Goal: Task Accomplishment & Management: Manage account settings

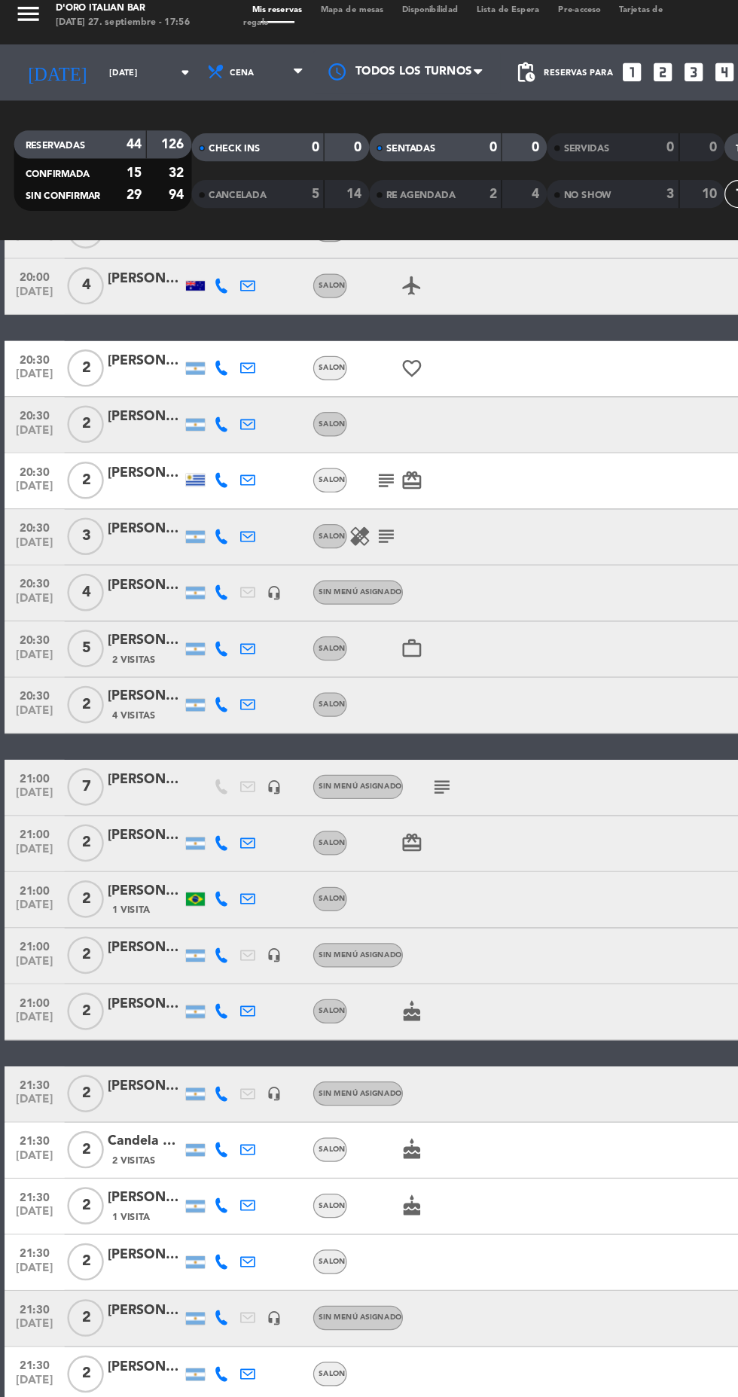
scroll to position [706, 0]
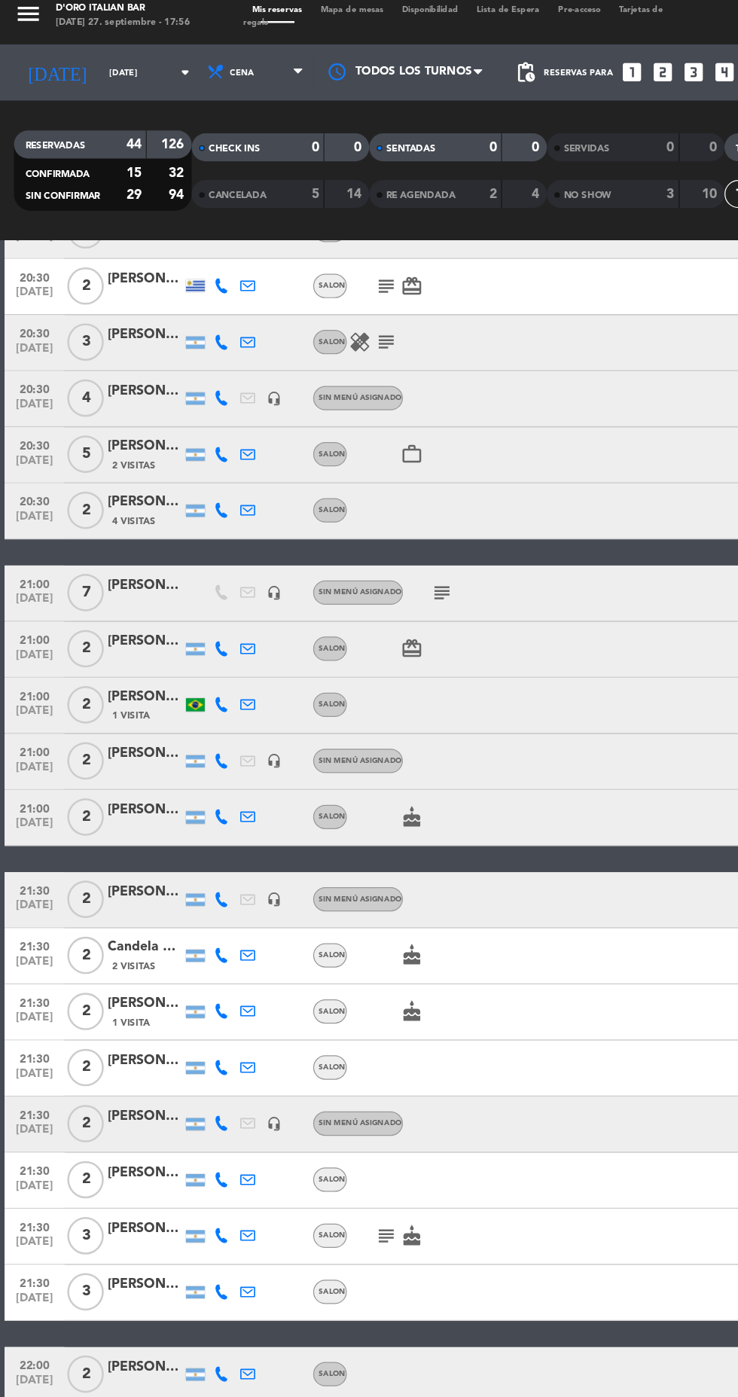
click at [179, 526] on icon at bounding box center [179, 532] width 12 height 12
click at [210, 502] on span at bounding box center [216, 508] width 12 height 12
click at [178, 571] on icon at bounding box center [179, 577] width 12 height 12
click at [208, 547] on span at bounding box center [213, 553] width 12 height 12
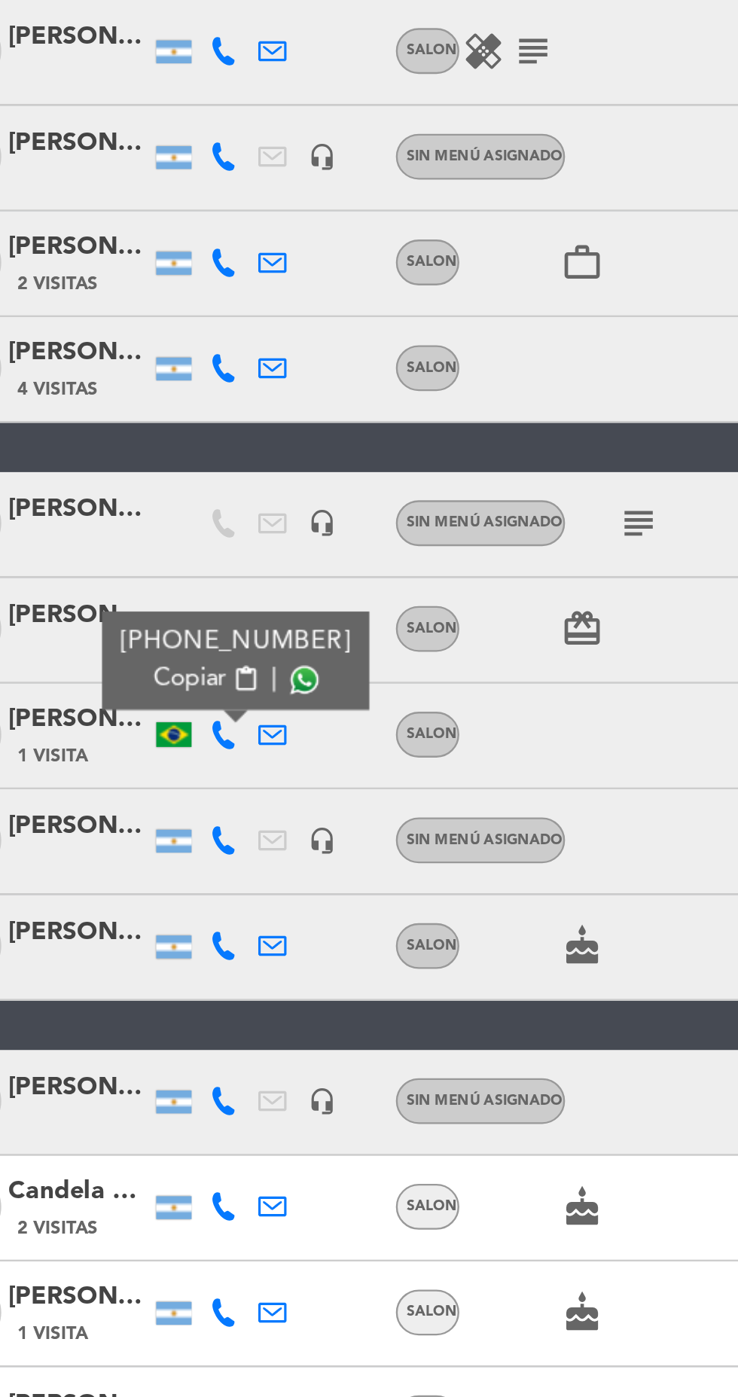
scroll to position [700, 0]
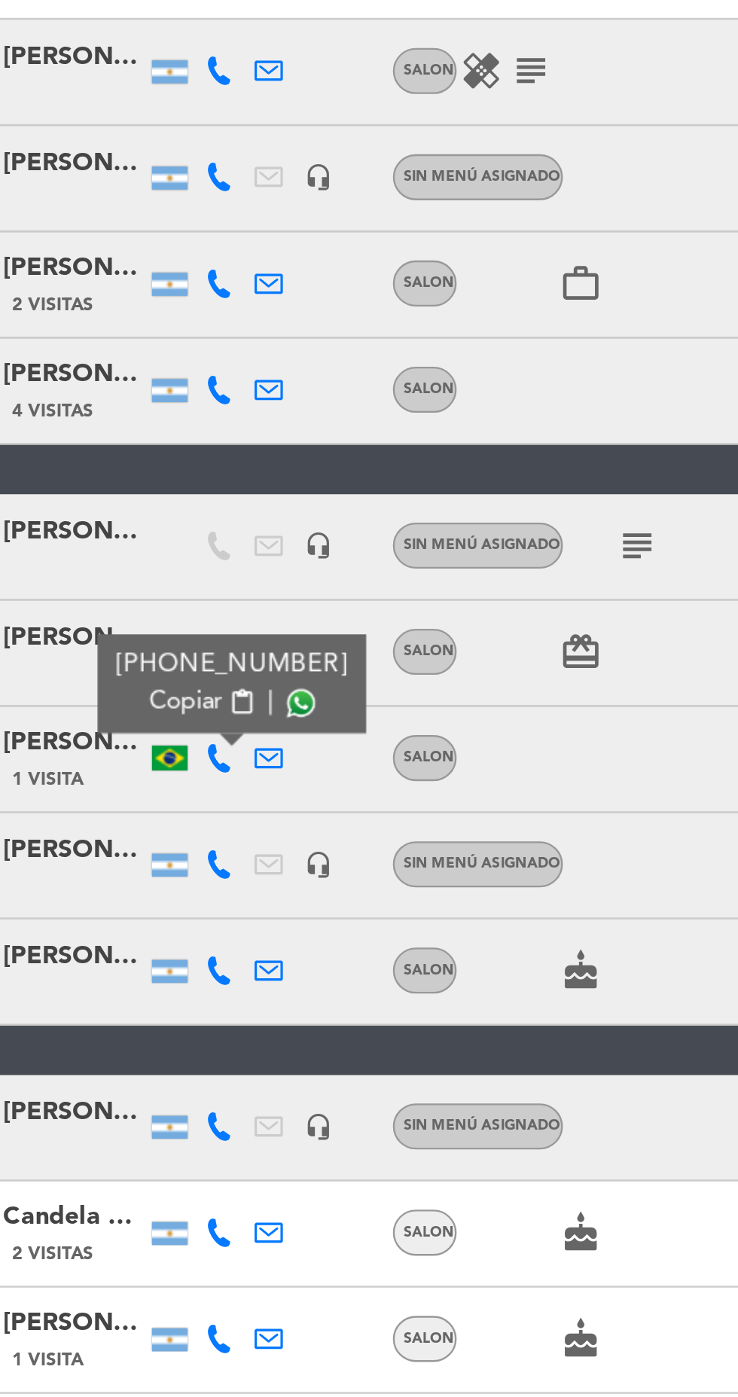
click at [179, 622] on icon at bounding box center [179, 628] width 12 height 12
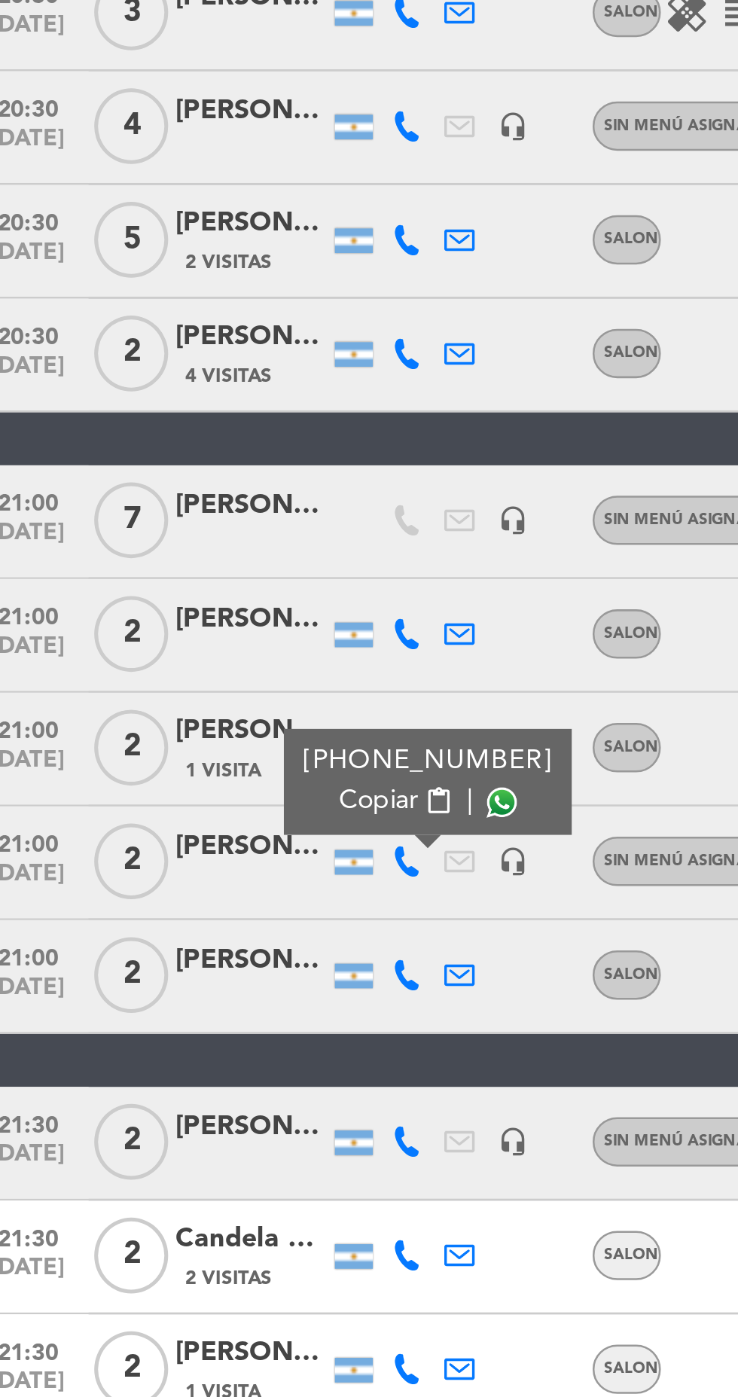
click at [210, 598] on span at bounding box center [216, 604] width 12 height 12
click at [182, 667] on icon at bounding box center [179, 673] width 12 height 12
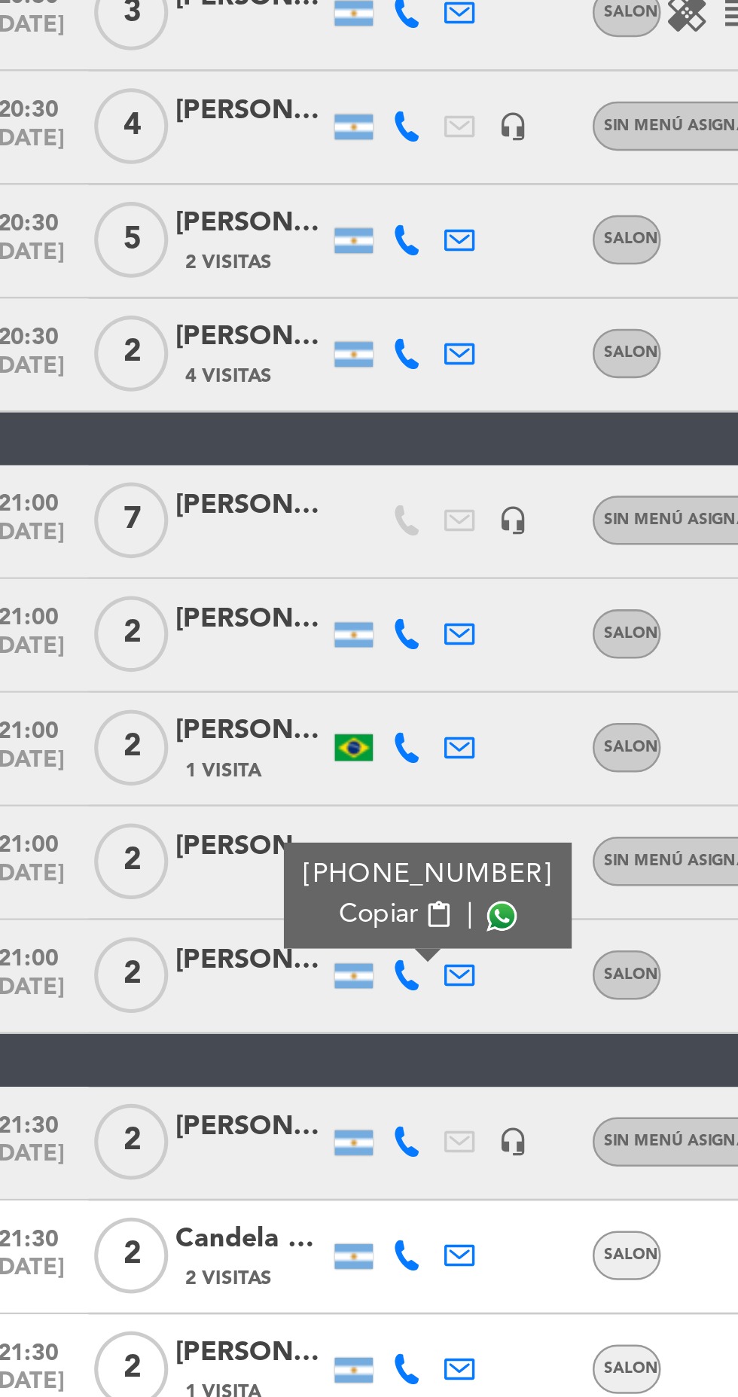
click at [210, 643] on span at bounding box center [216, 649] width 12 height 12
click at [181, 734] on icon at bounding box center [179, 740] width 12 height 12
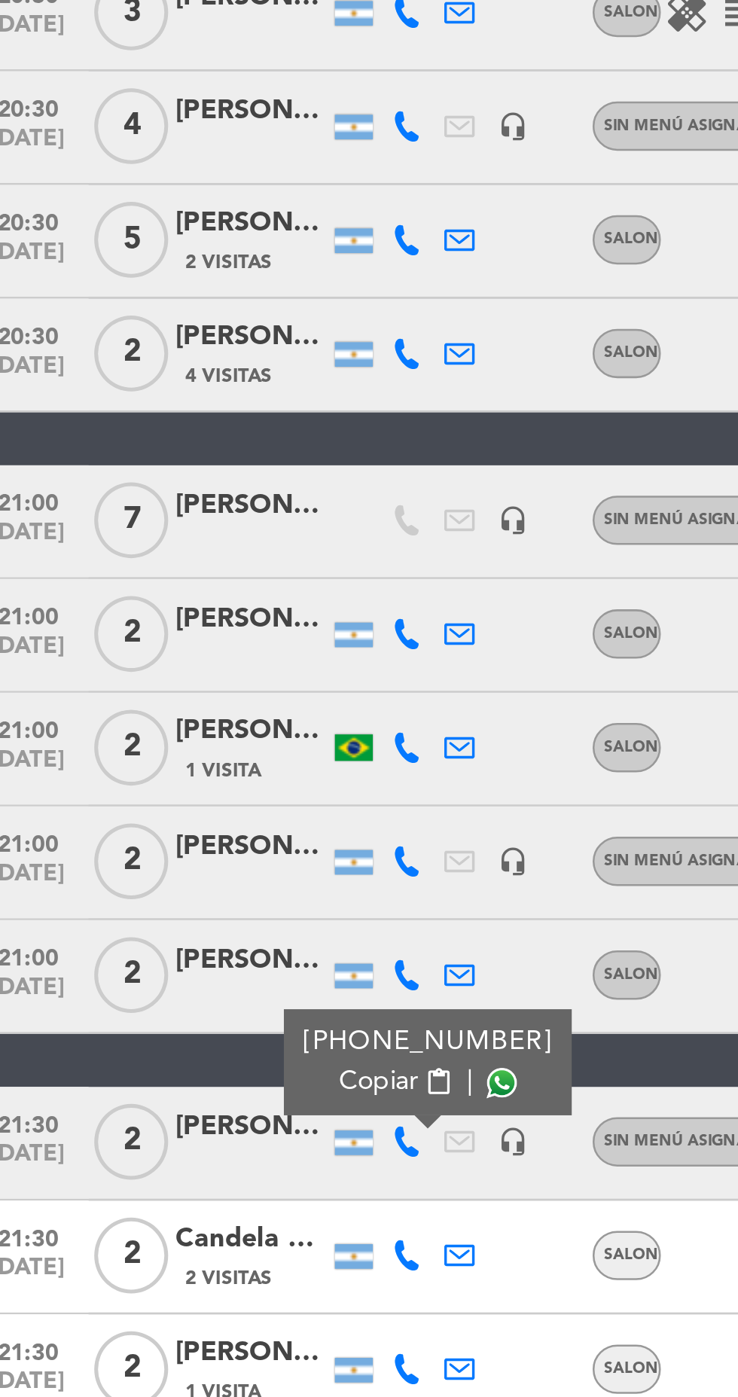
click at [210, 710] on span at bounding box center [216, 716] width 12 height 12
click at [176, 779] on icon at bounding box center [179, 785] width 12 height 12
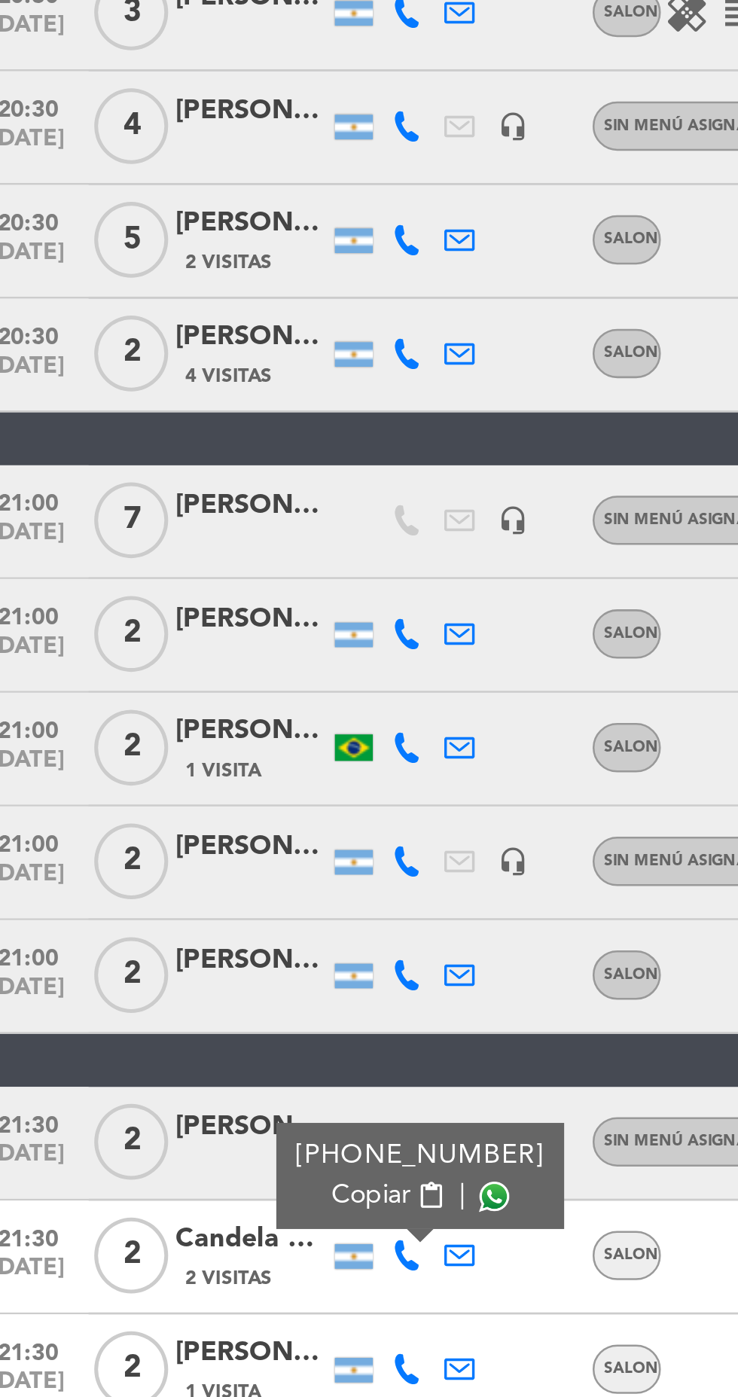
click at [207, 755] on span at bounding box center [213, 761] width 12 height 12
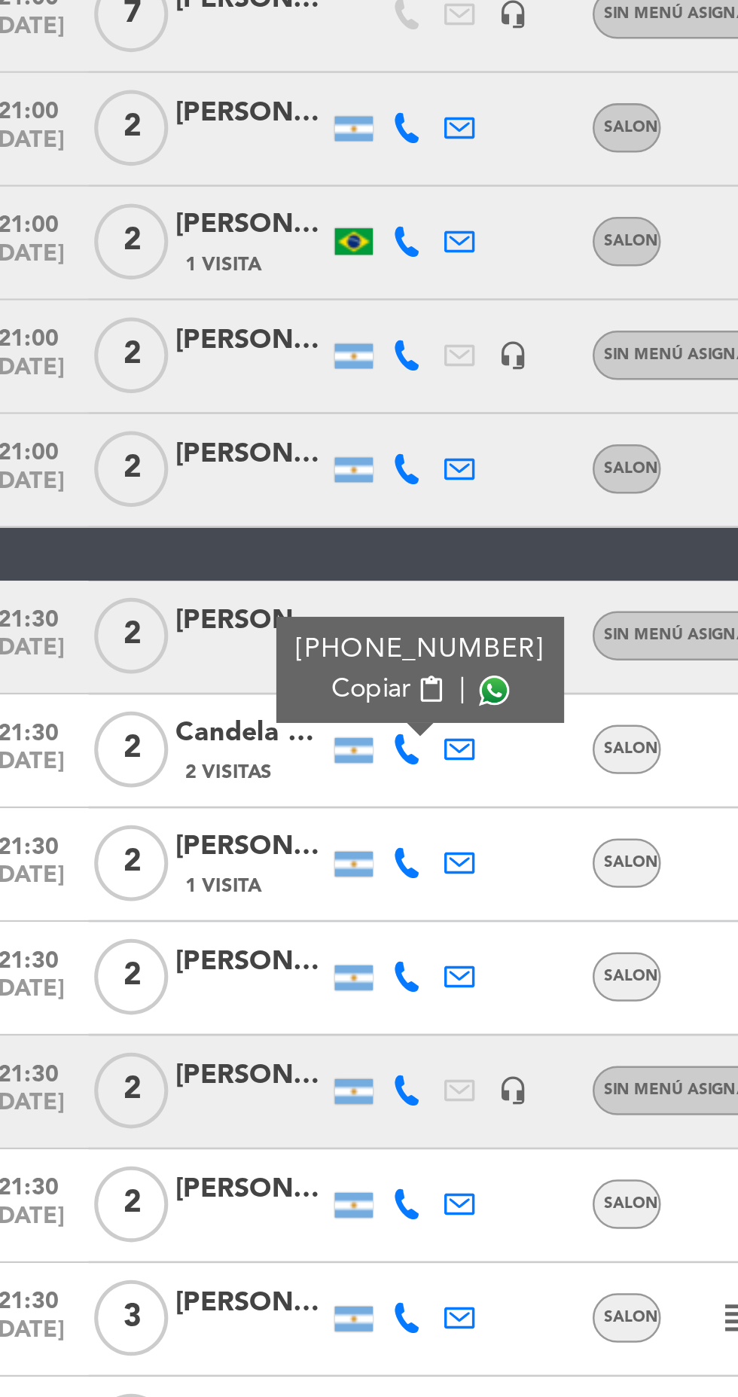
scroll to position [941, 0]
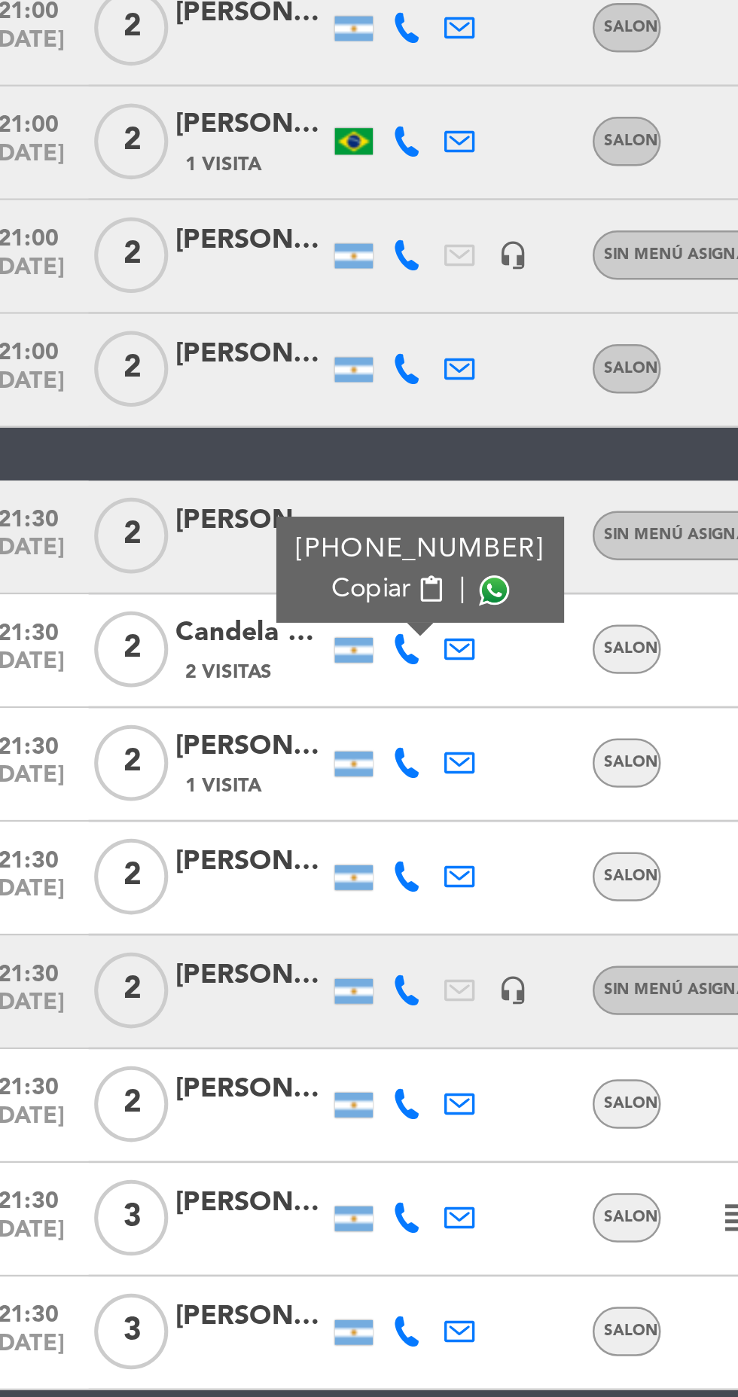
click at [173, 583] on icon at bounding box center [179, 589] width 12 height 12
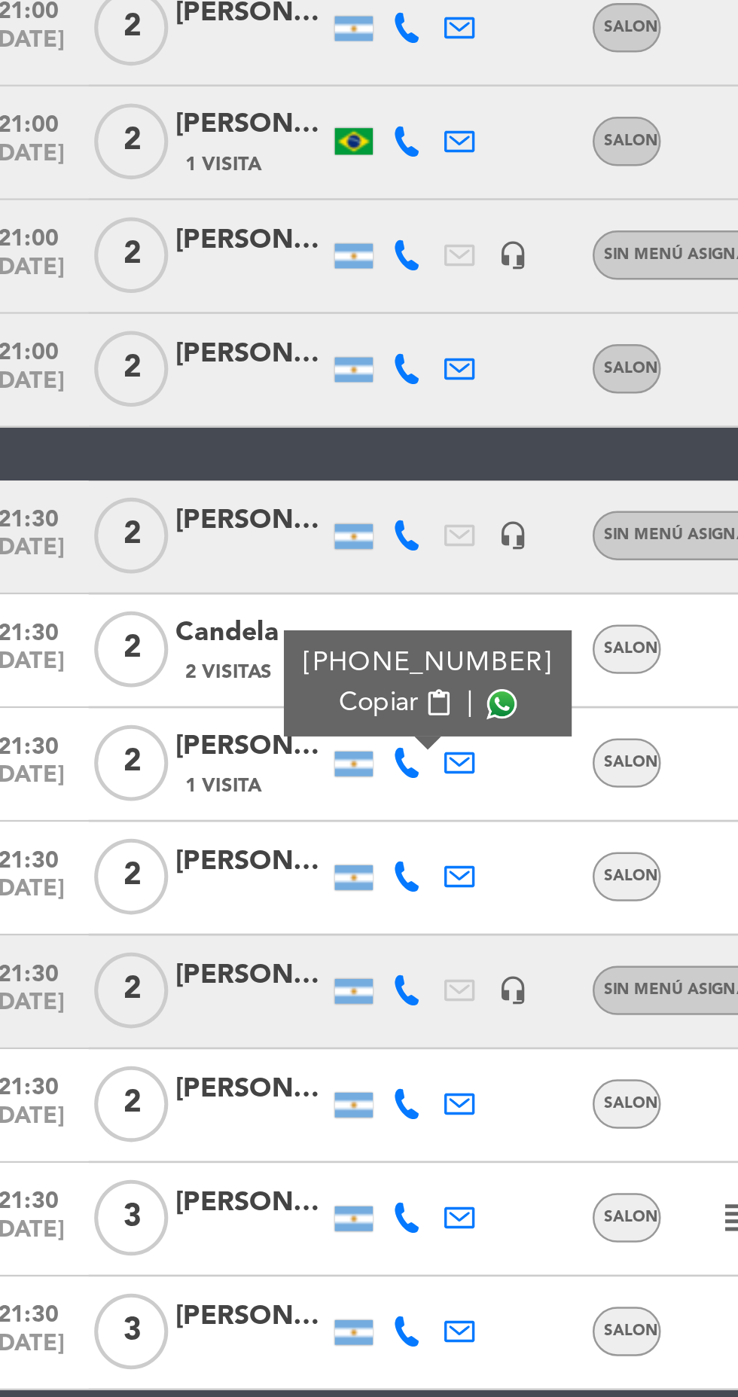
click at [210, 559] on span at bounding box center [216, 565] width 12 height 12
click at [175, 628] on icon at bounding box center [179, 634] width 12 height 12
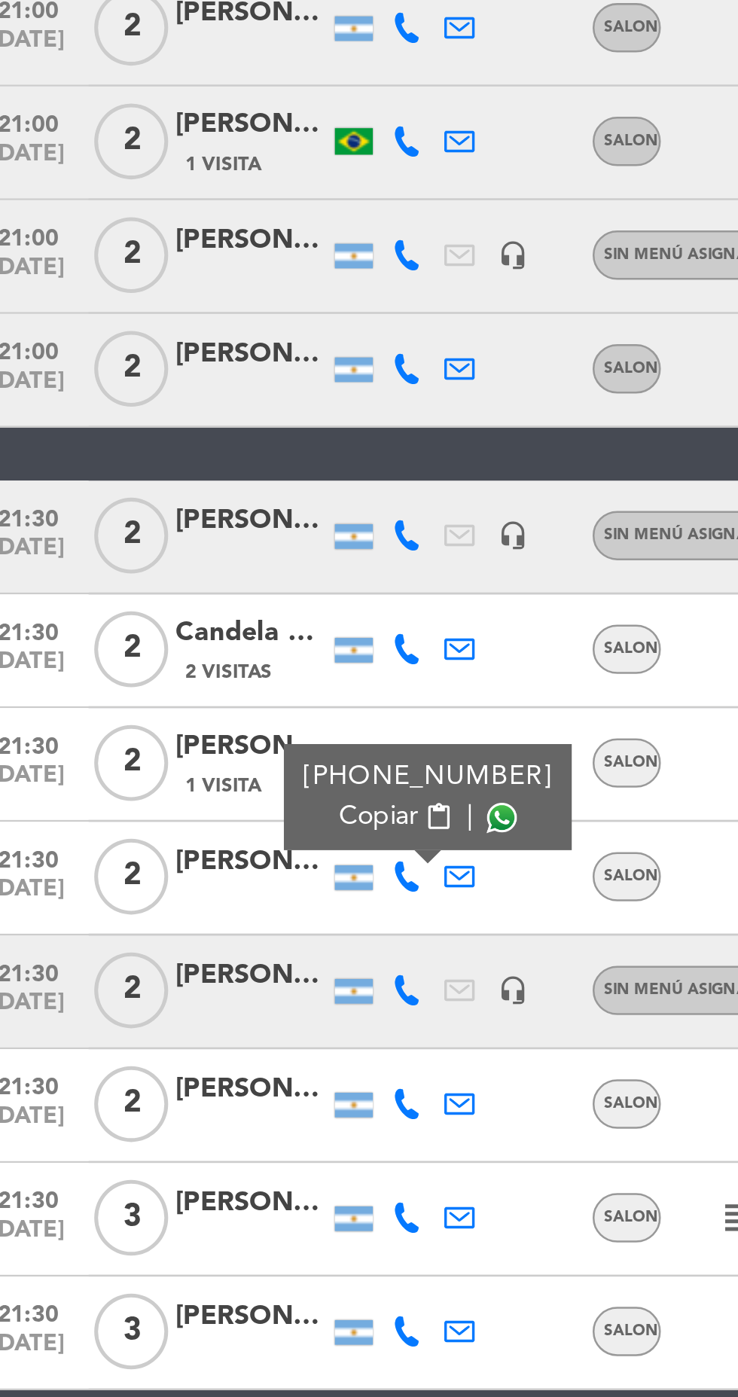
click at [210, 604] on span at bounding box center [216, 610] width 12 height 12
click at [180, 719] on icon at bounding box center [179, 725] width 12 height 12
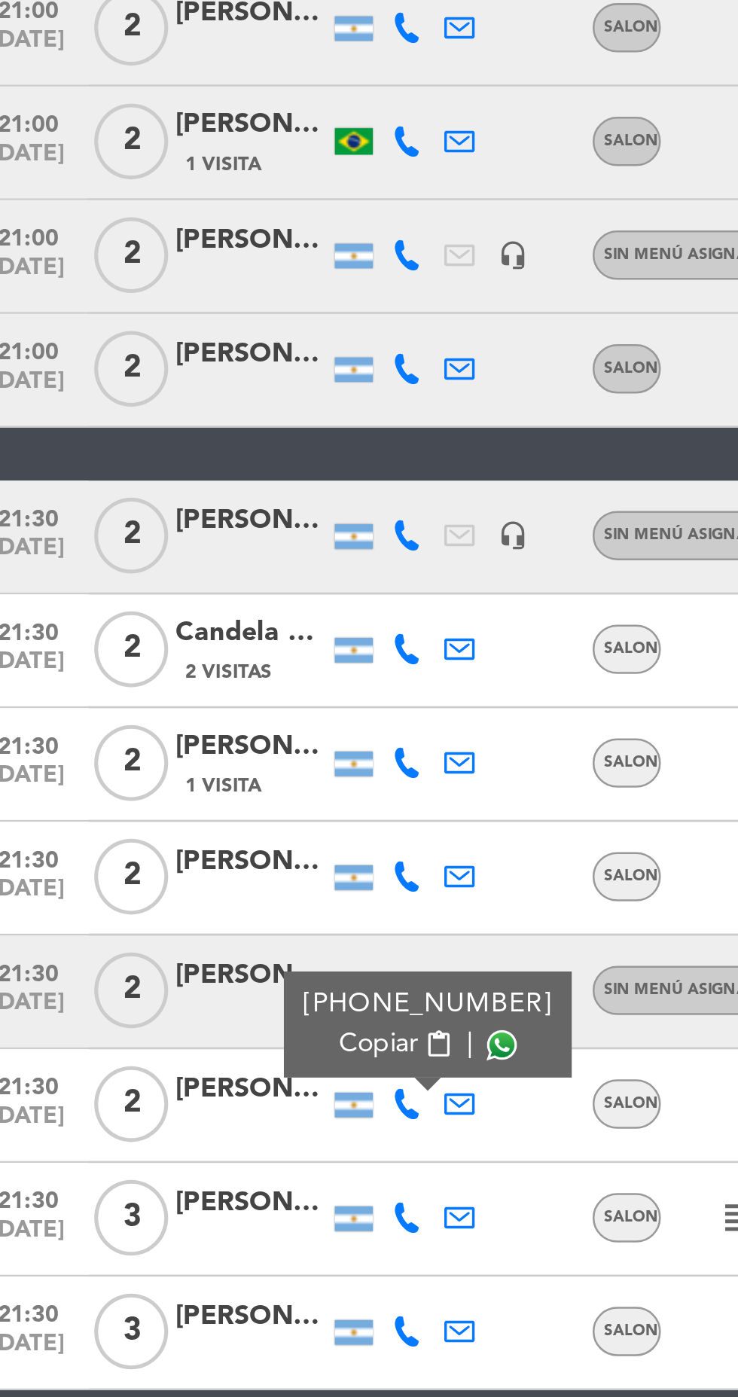
click at [210, 695] on span at bounding box center [216, 701] width 12 height 12
click at [176, 764] on icon at bounding box center [179, 770] width 12 height 12
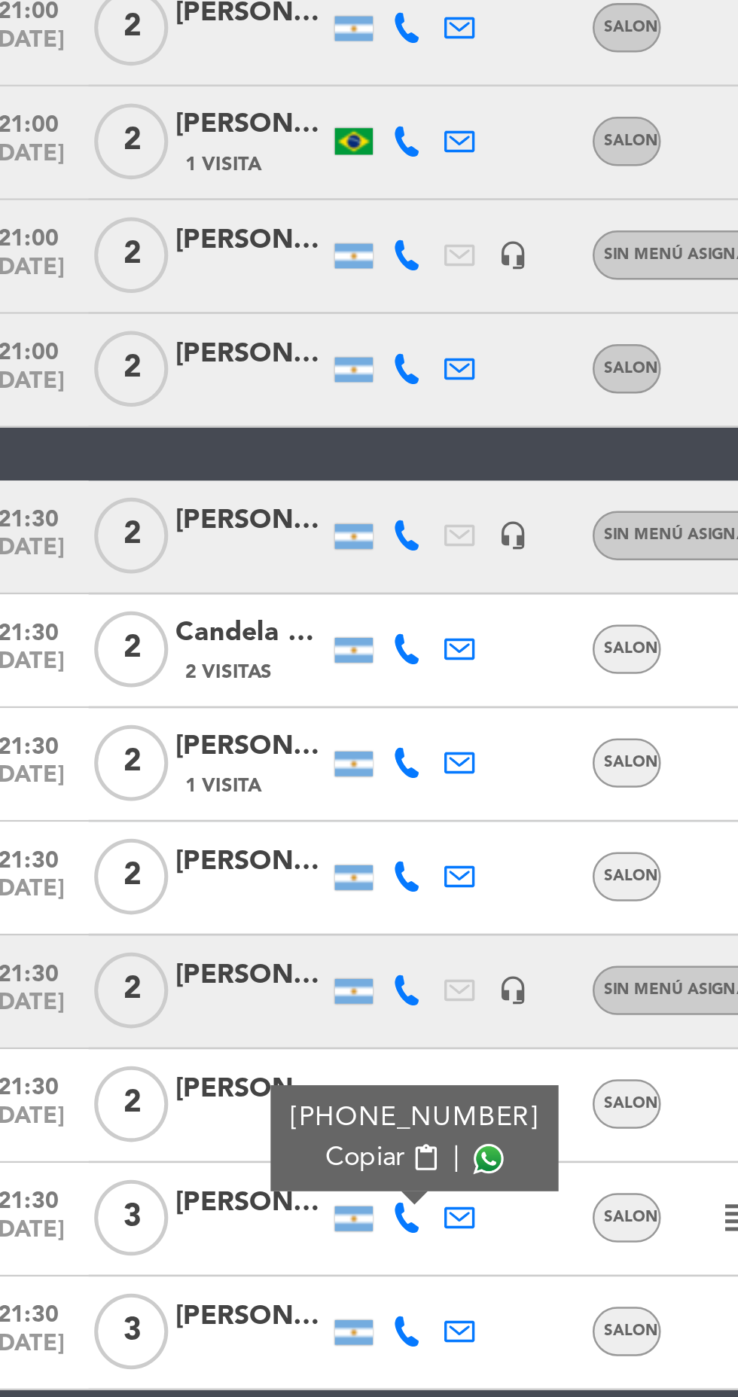
click at [206, 740] on span at bounding box center [211, 746] width 12 height 12
click at [178, 809] on icon at bounding box center [179, 815] width 12 height 12
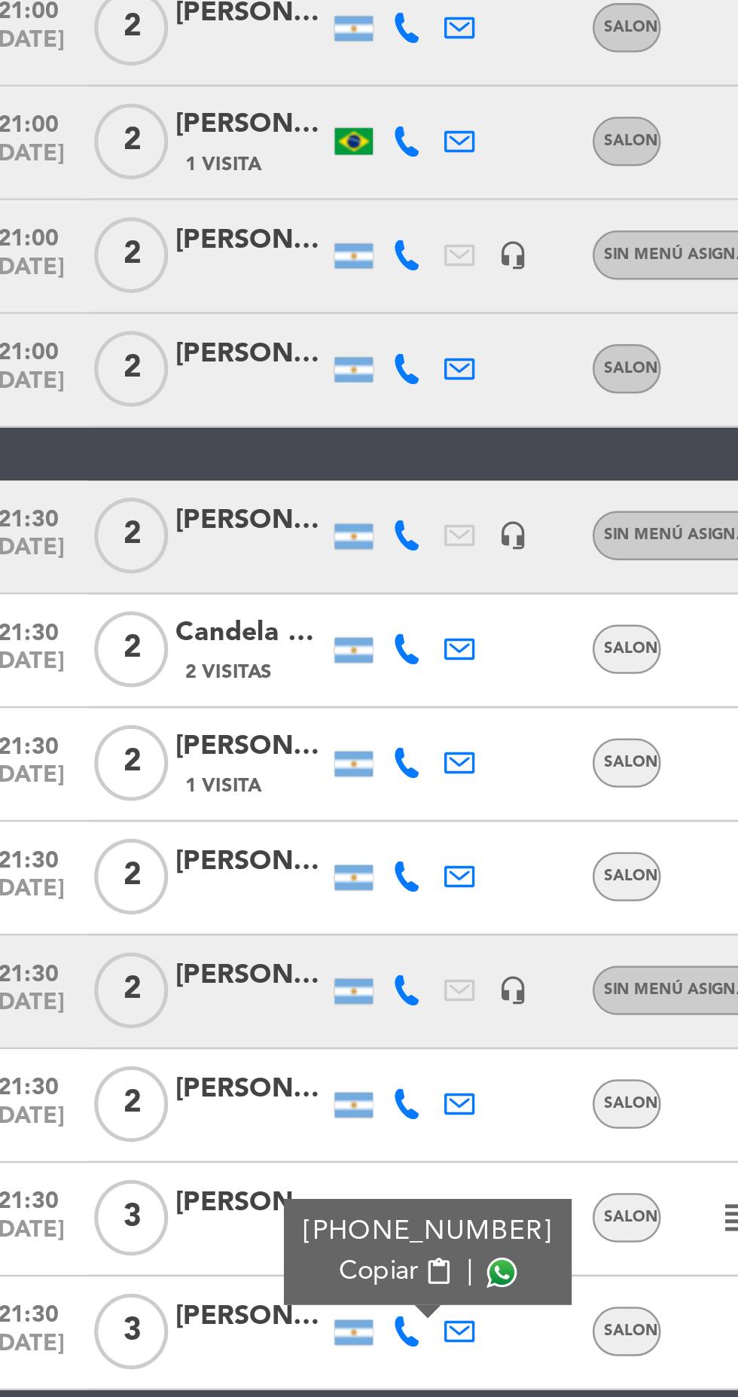
click at [210, 785] on span at bounding box center [216, 791] width 12 height 12
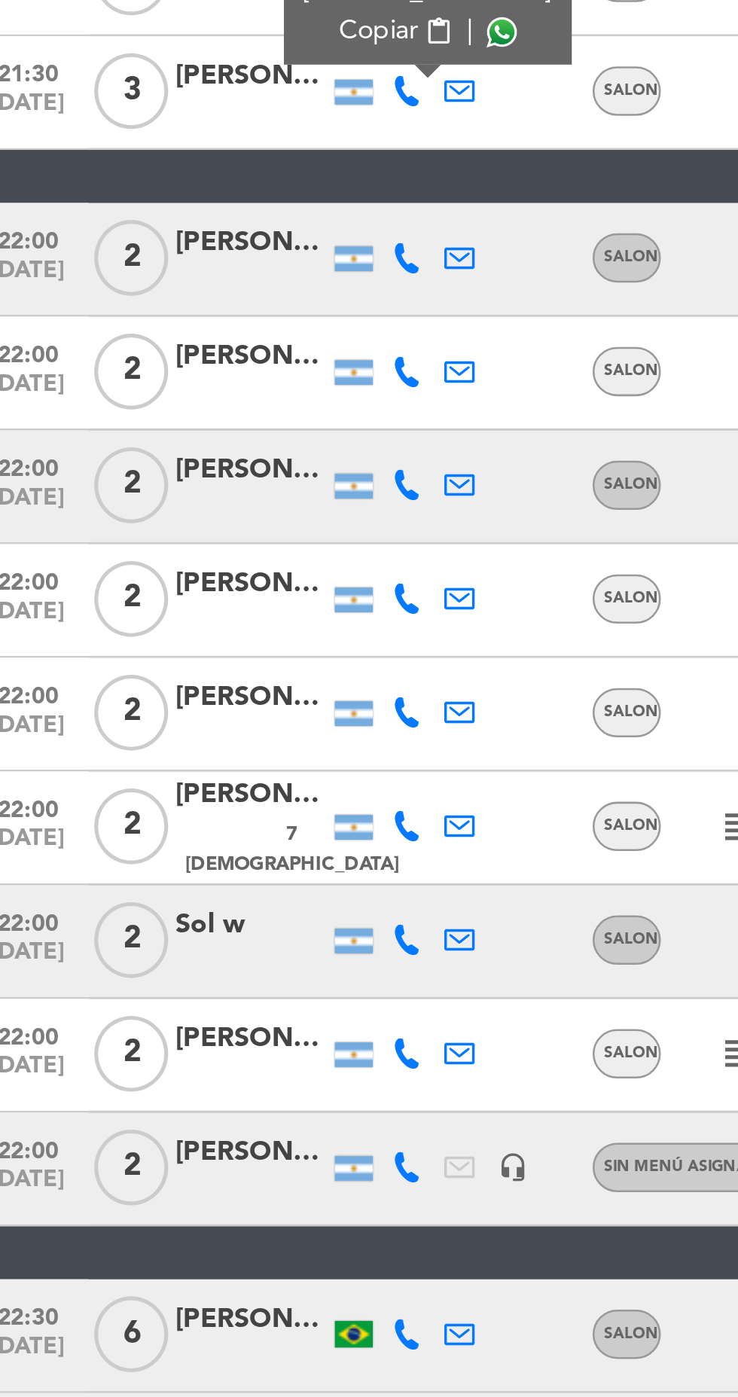
scroll to position [1061, 0]
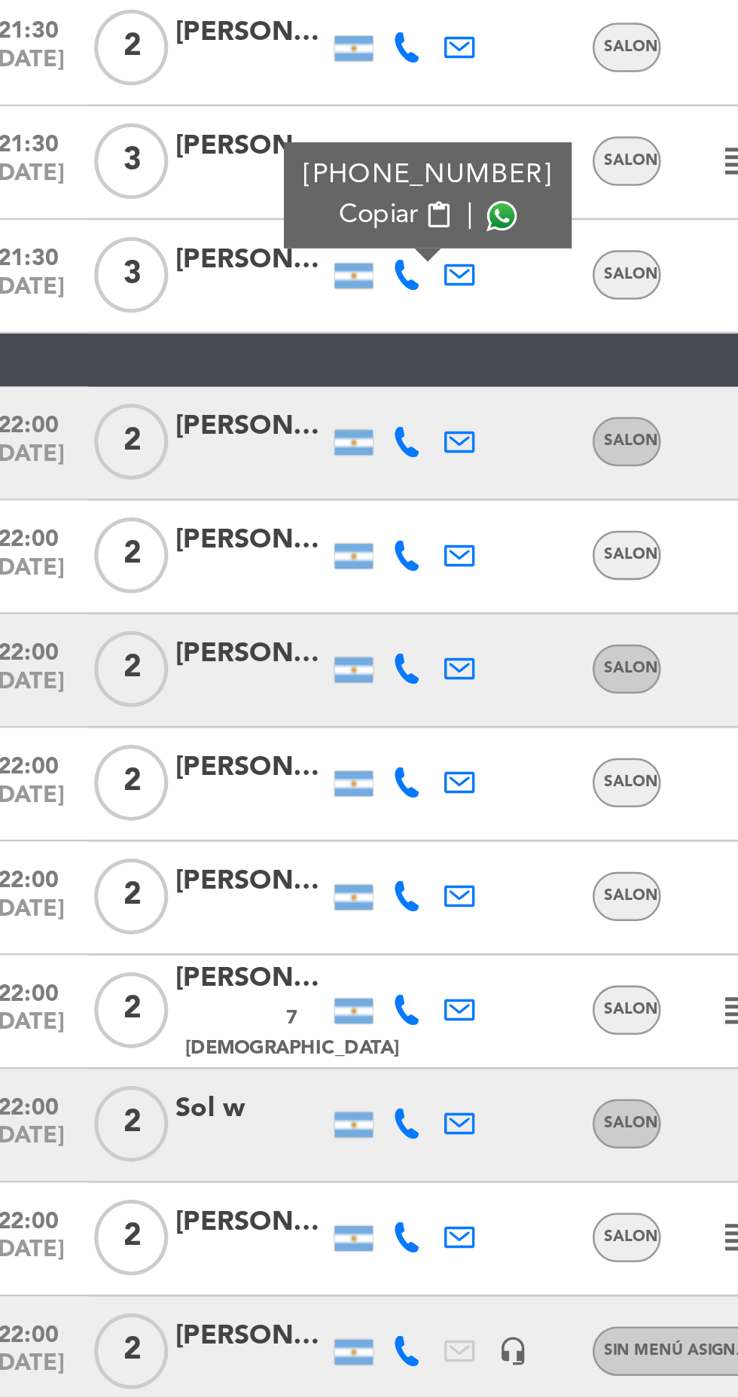
click at [179, 760] on icon at bounding box center [179, 761] width 12 height 12
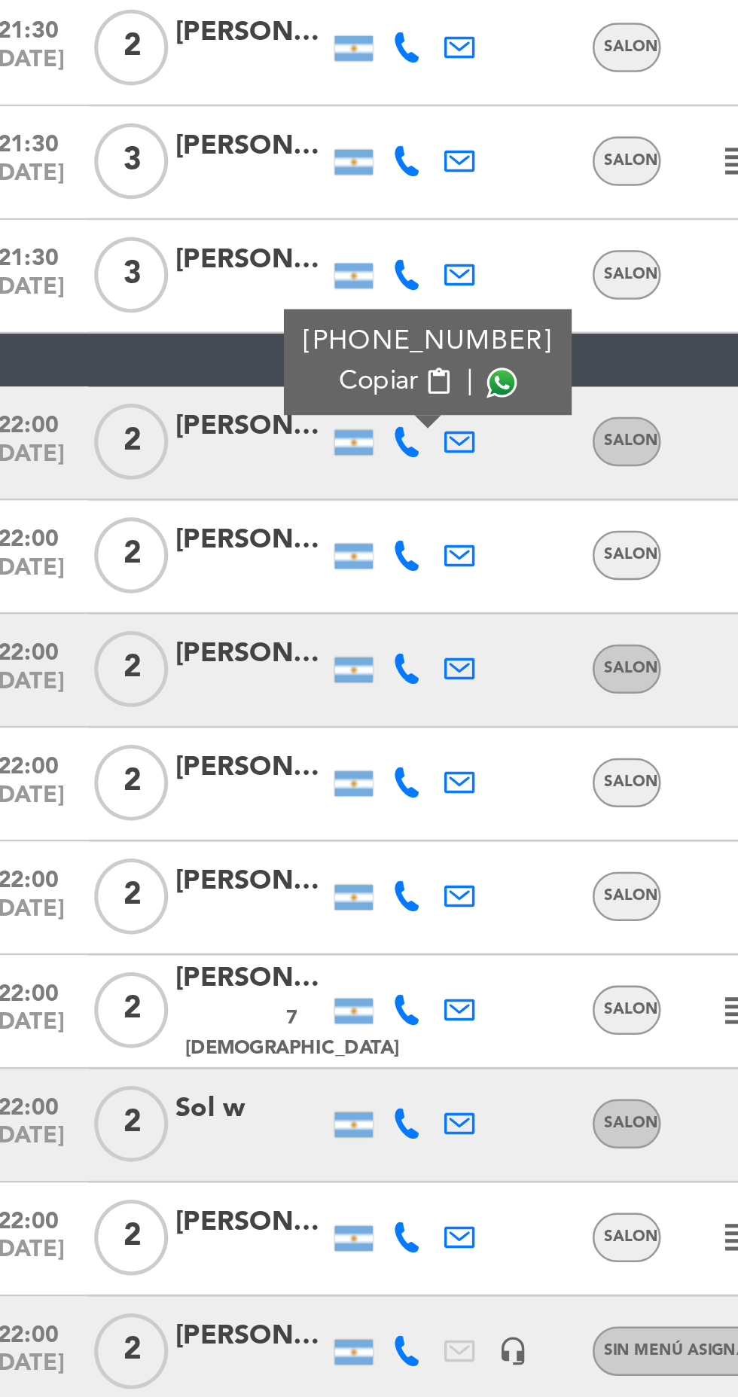
click at [210, 732] on span at bounding box center [216, 737] width 12 height 12
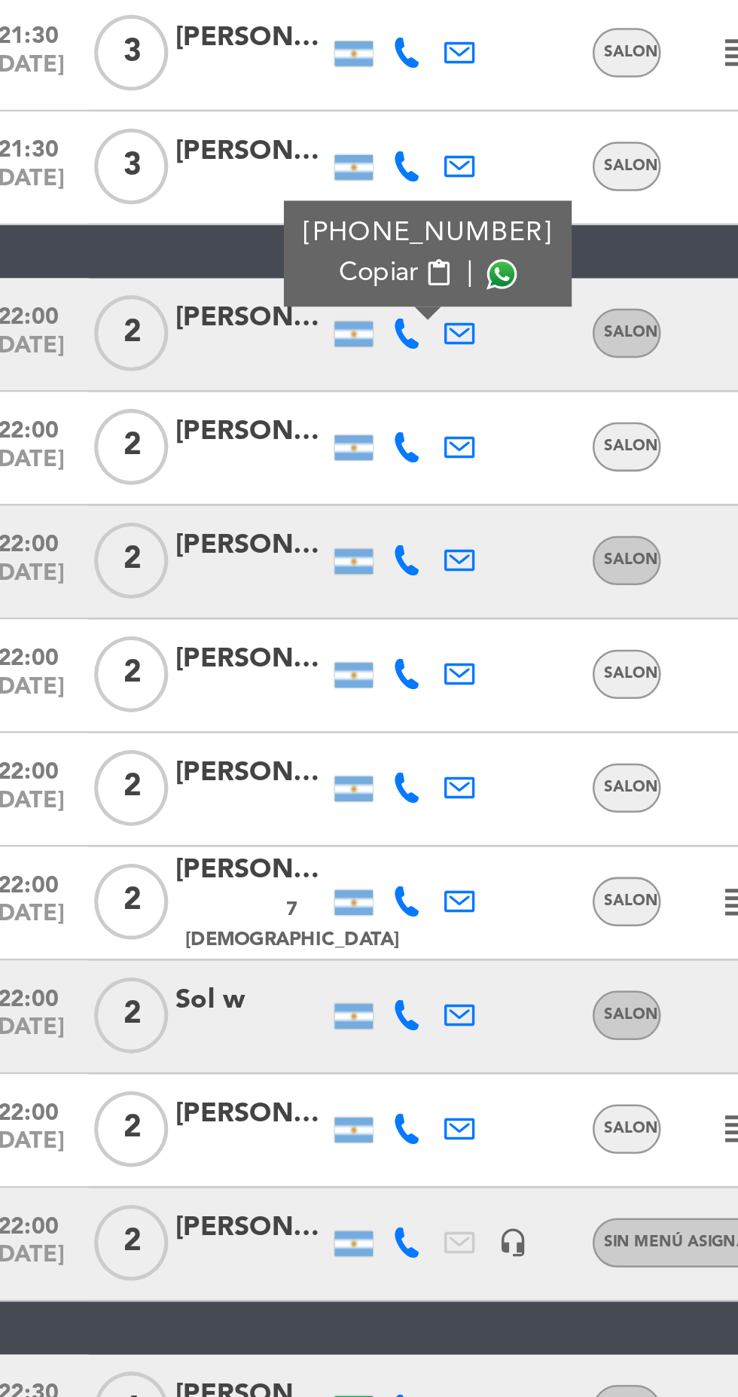
scroll to position [1027, 0]
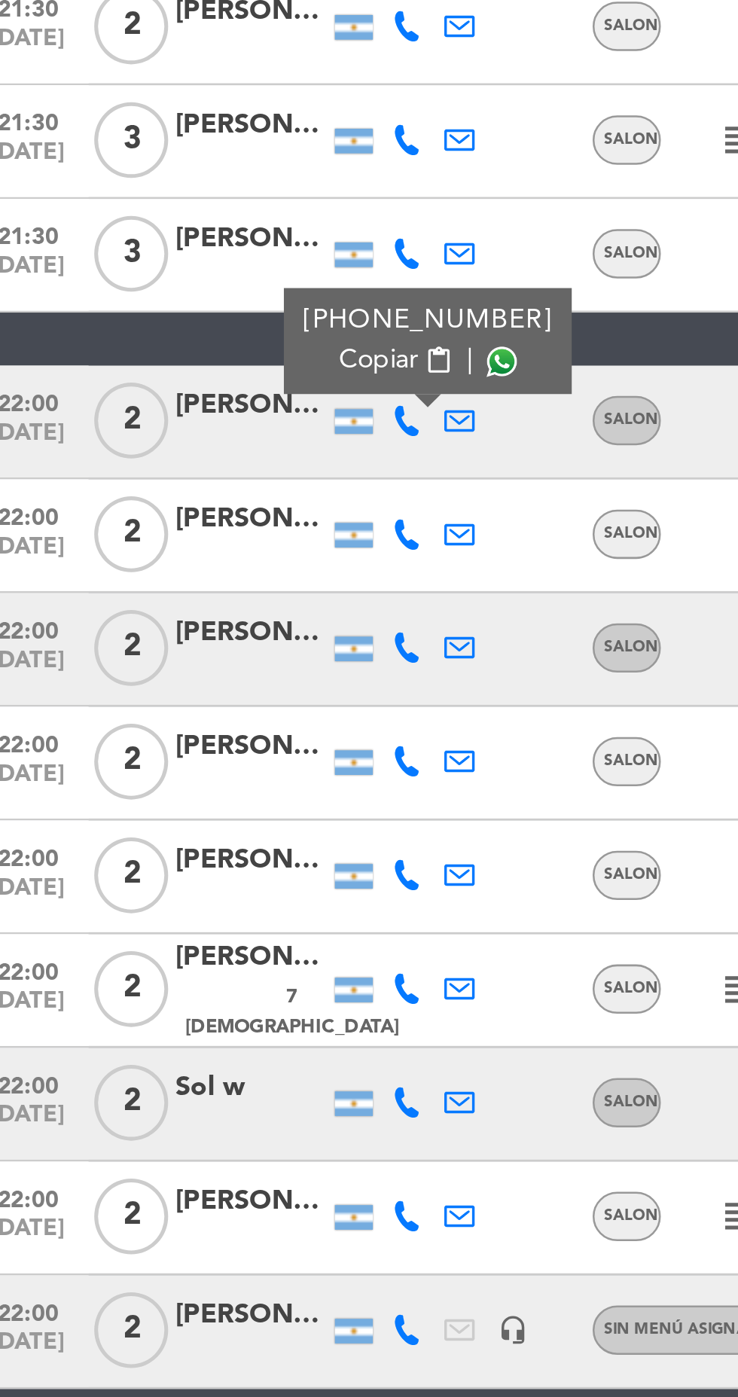
click at [178, 838] on icon at bounding box center [179, 841] width 12 height 12
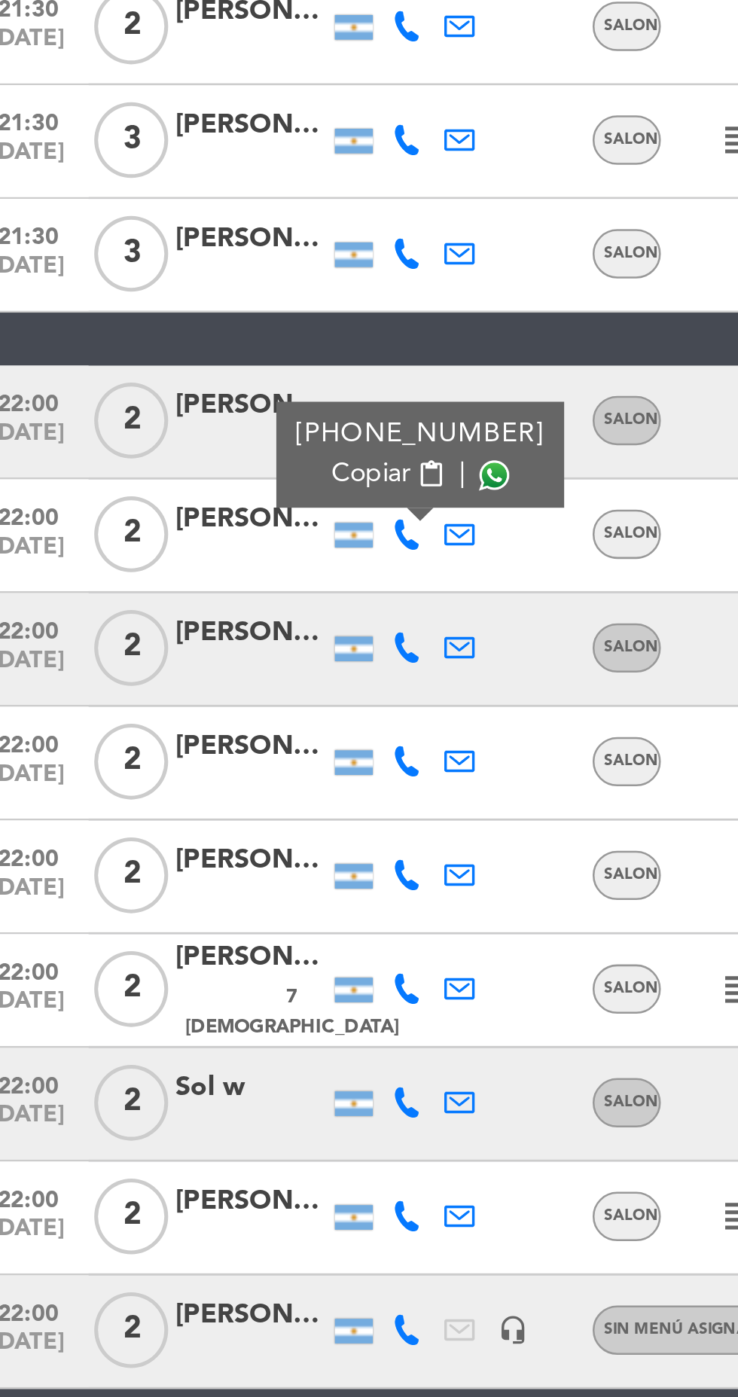
click at [207, 816] on span at bounding box center [213, 817] width 12 height 12
click at [176, 891] on icon at bounding box center [179, 886] width 12 height 12
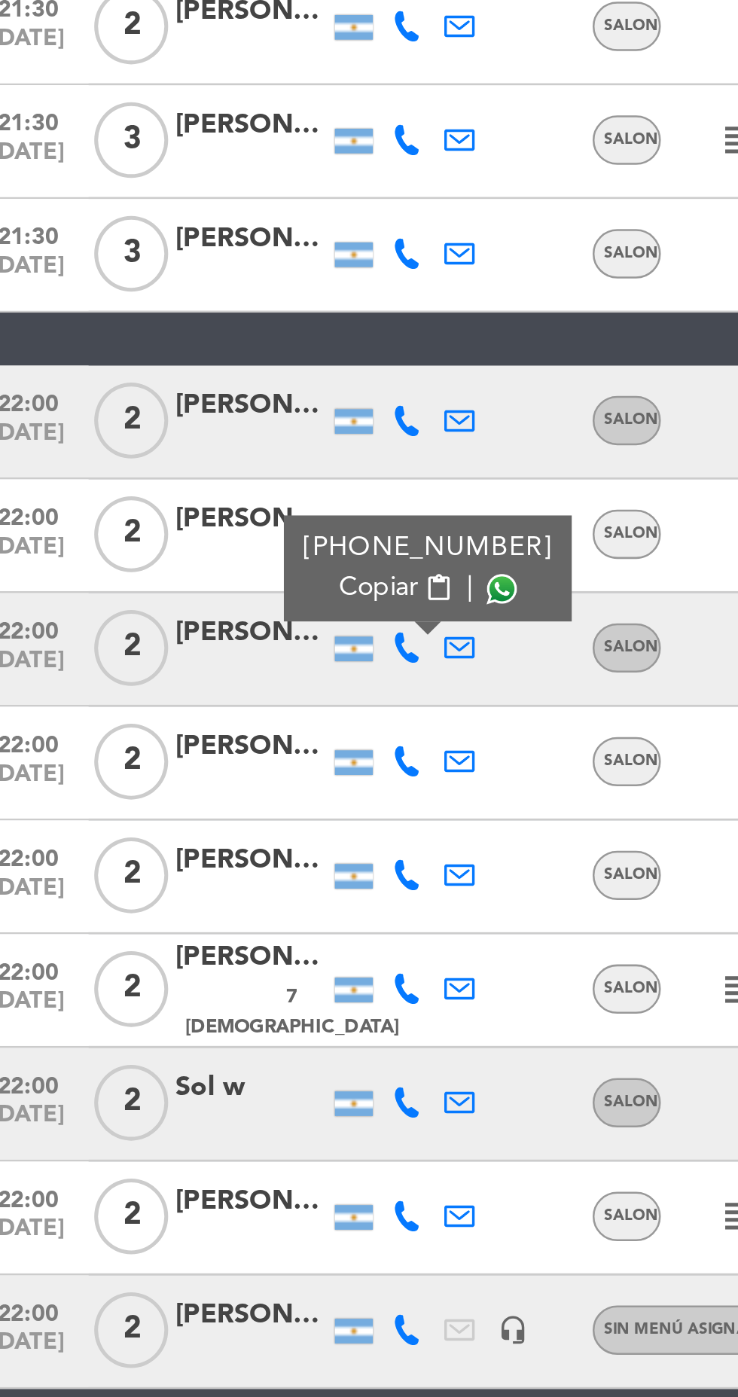
click at [210, 865] on span at bounding box center [216, 862] width 12 height 12
click at [177, 932] on icon at bounding box center [179, 931] width 12 height 12
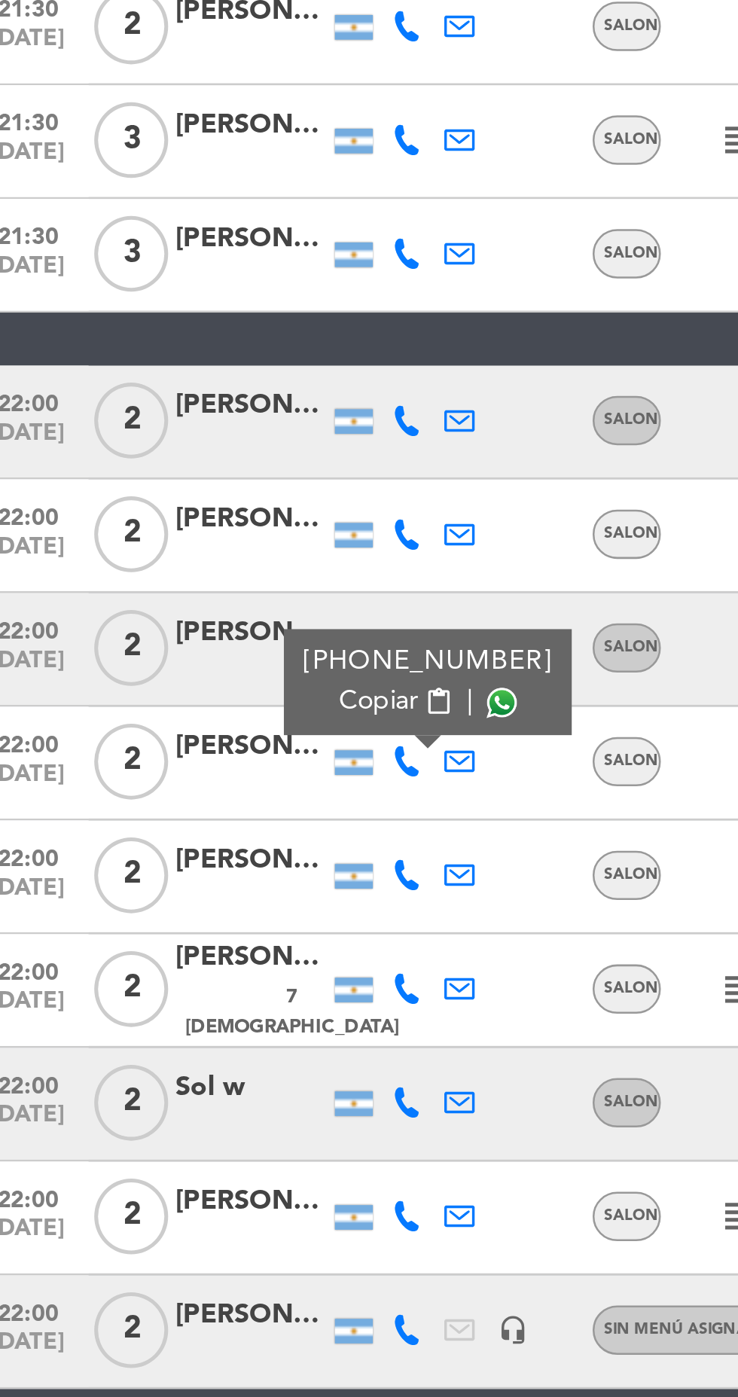
click at [212, 901] on span at bounding box center [216, 907] width 12 height 12
click at [179, 978] on icon at bounding box center [179, 976] width 12 height 12
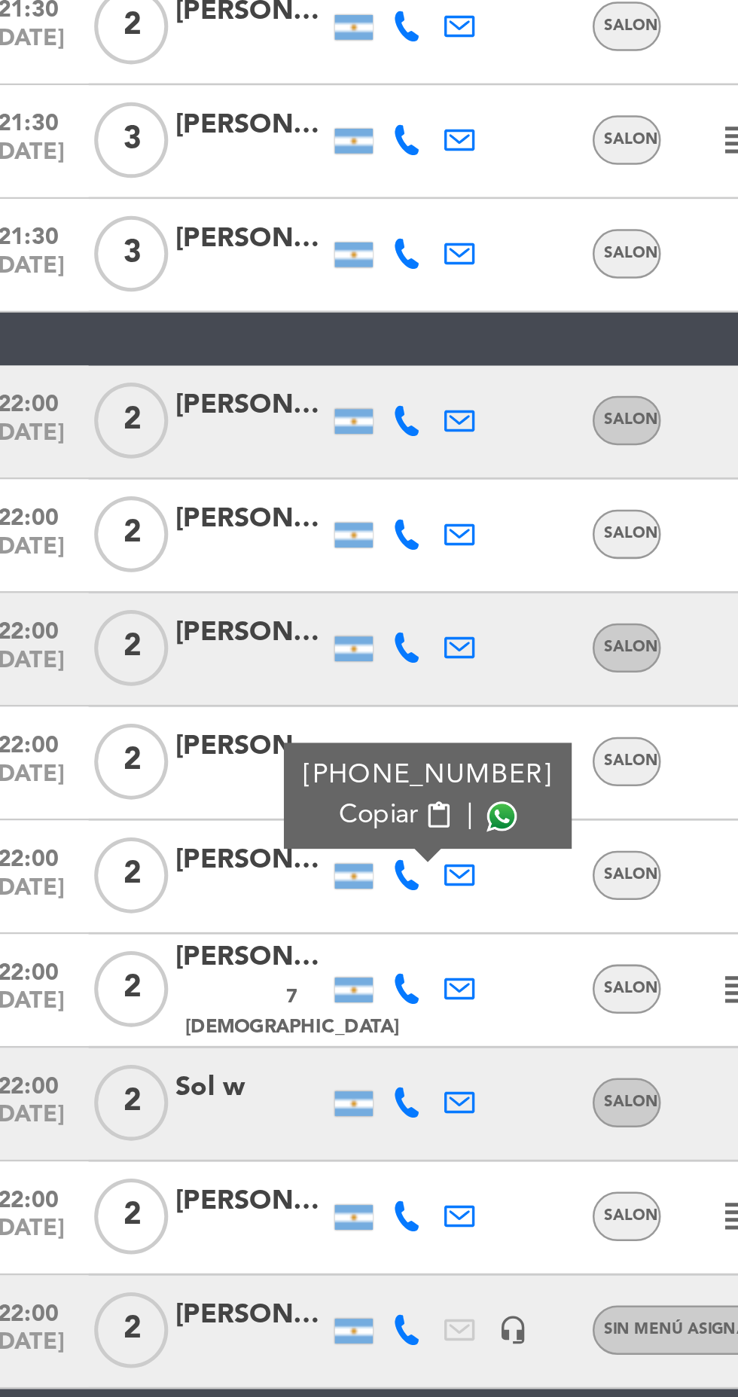
click at [210, 954] on span at bounding box center [216, 952] width 12 height 12
click at [176, 1023] on icon at bounding box center [179, 1021] width 12 height 12
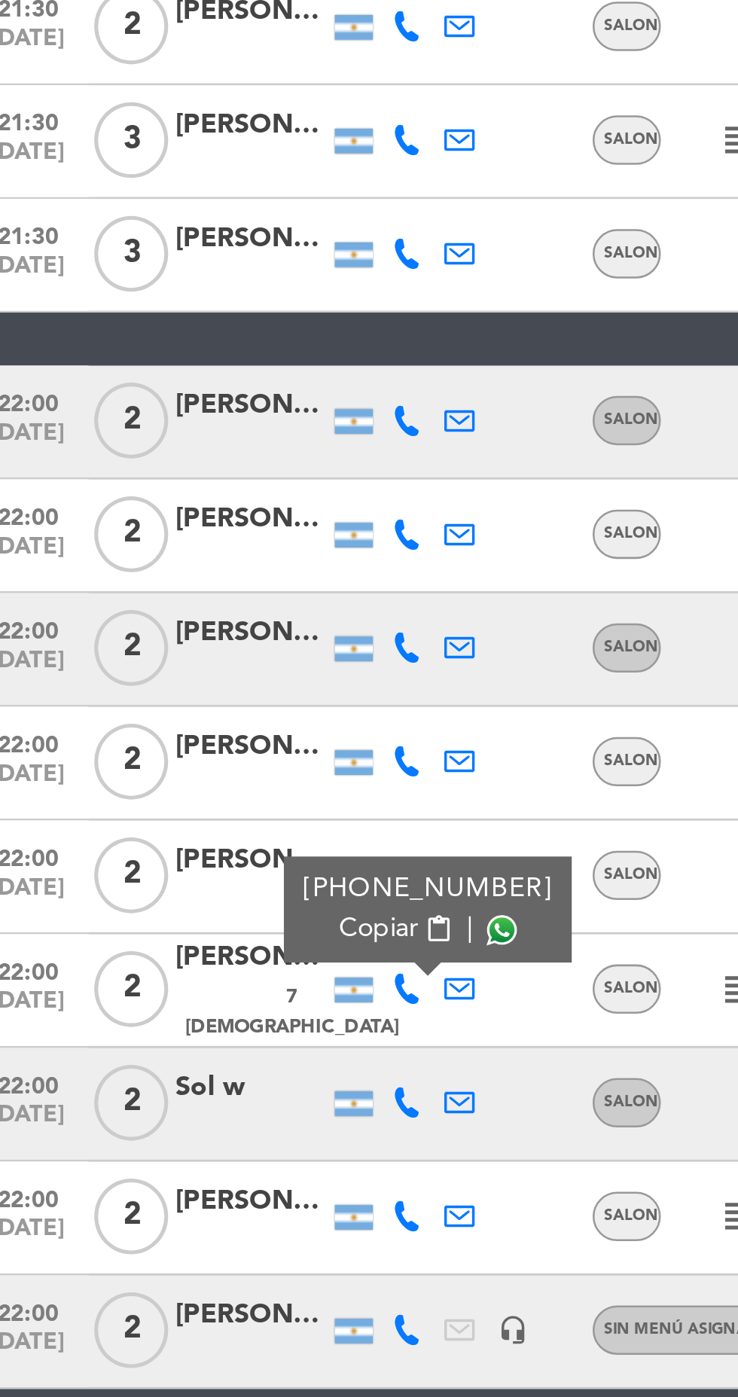
click at [210, 991] on span at bounding box center [216, 997] width 12 height 12
click at [177, 1067] on icon at bounding box center [179, 1067] width 12 height 12
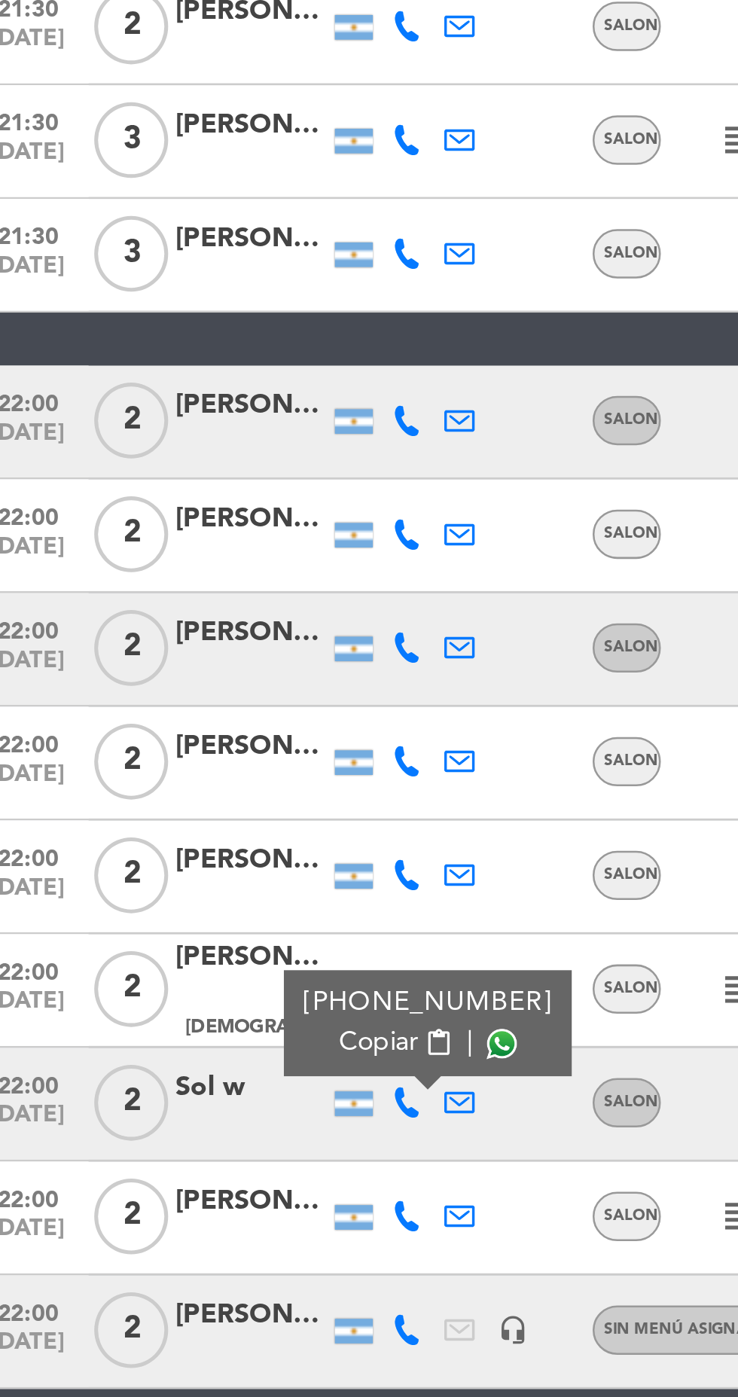
click at [210, 1042] on span at bounding box center [216, 1043] width 12 height 12
click at [179, 1114] on icon at bounding box center [179, 1112] width 12 height 12
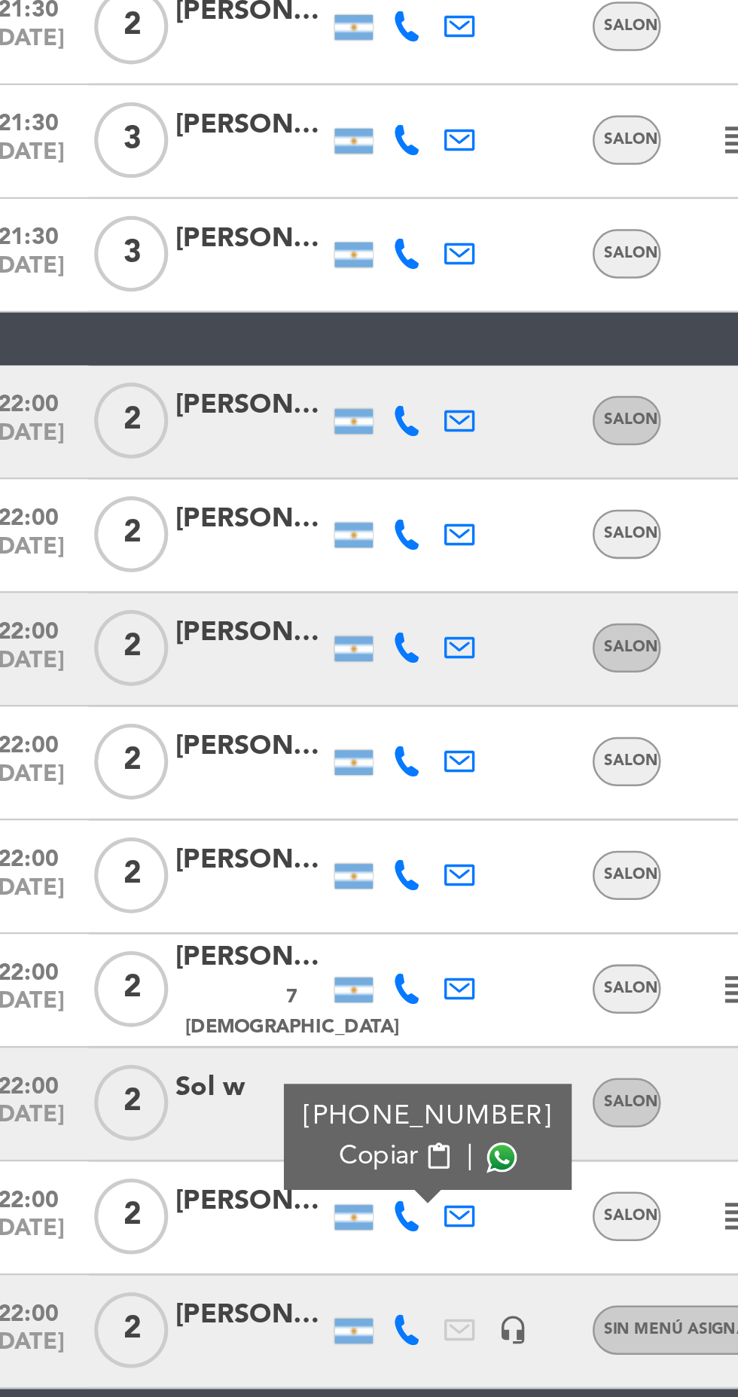
click at [210, 1090] on span at bounding box center [216, 1088] width 12 height 12
click at [179, 1162] on icon at bounding box center [179, 1157] width 12 height 12
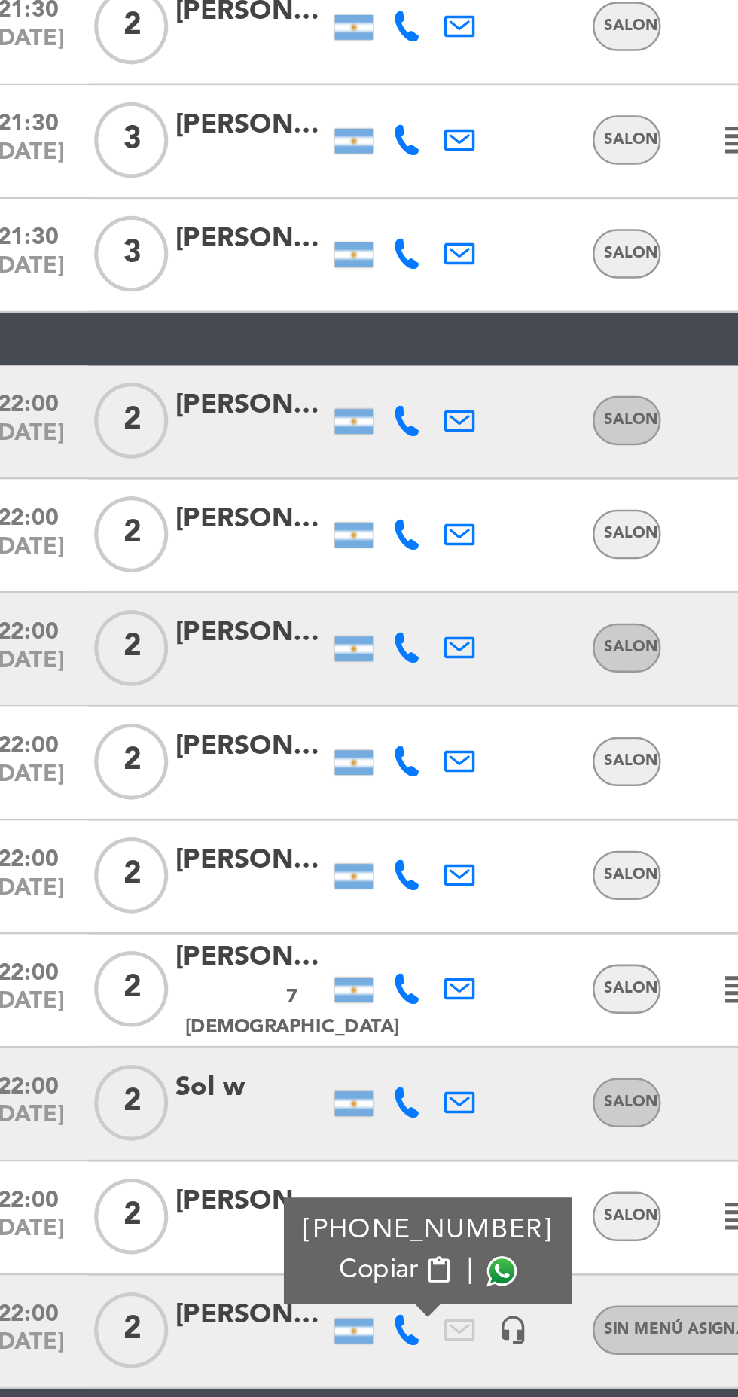
click at [210, 1132] on span at bounding box center [216, 1133] width 12 height 12
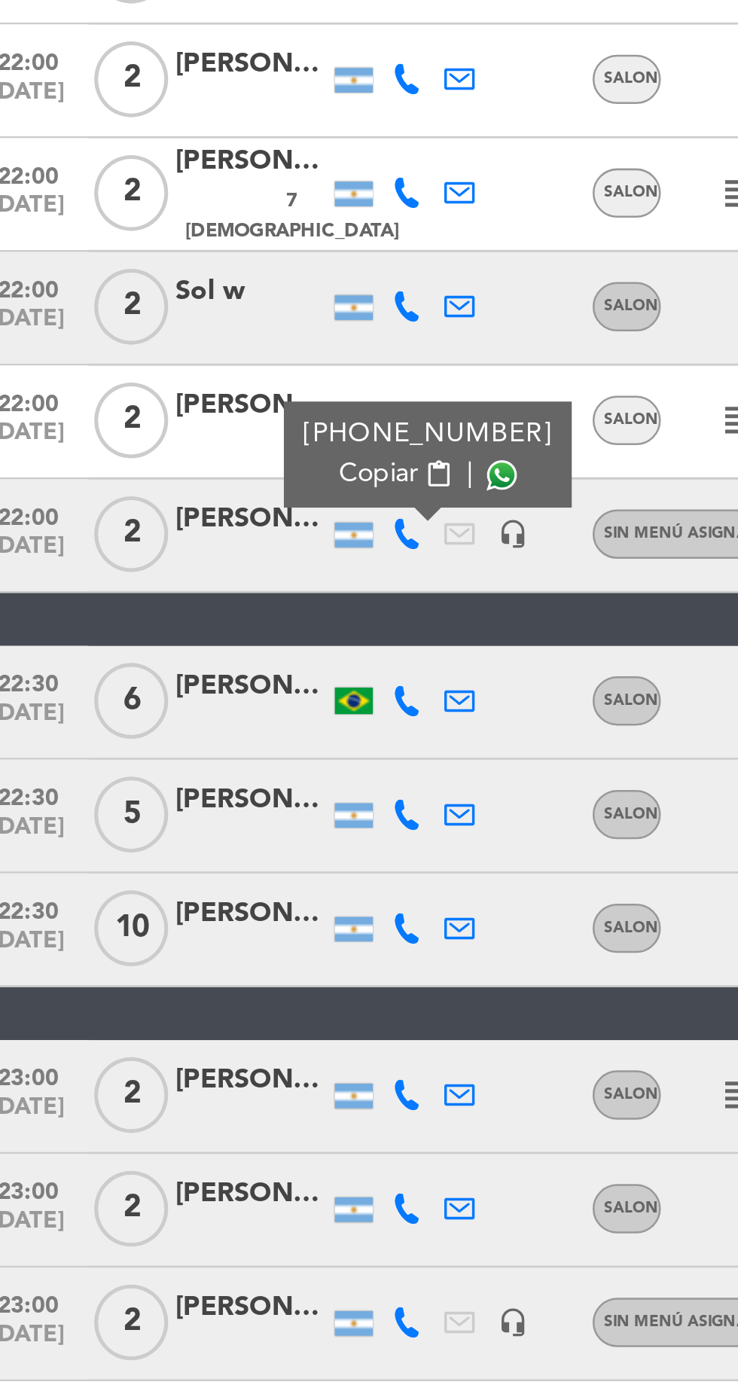
scroll to position [69, 0]
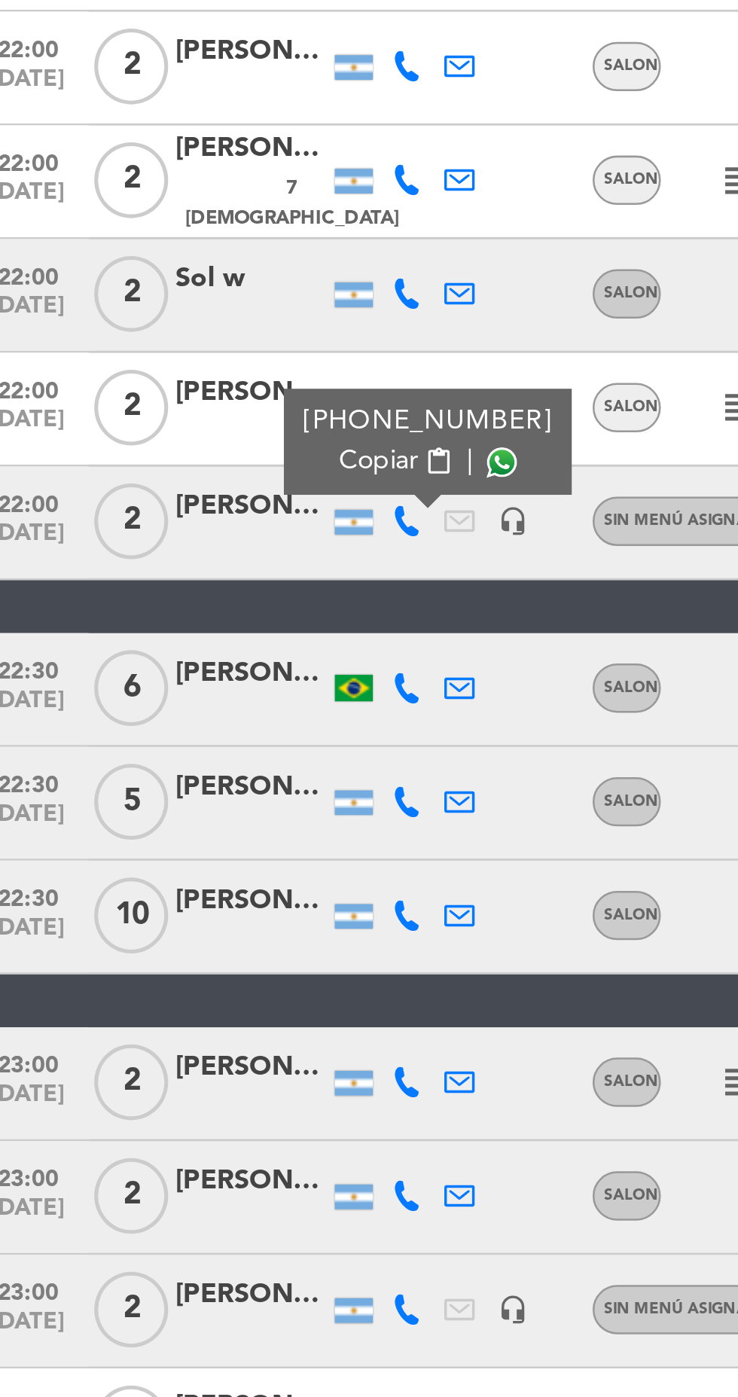
click at [182, 1110] on icon at bounding box center [179, 1116] width 12 height 12
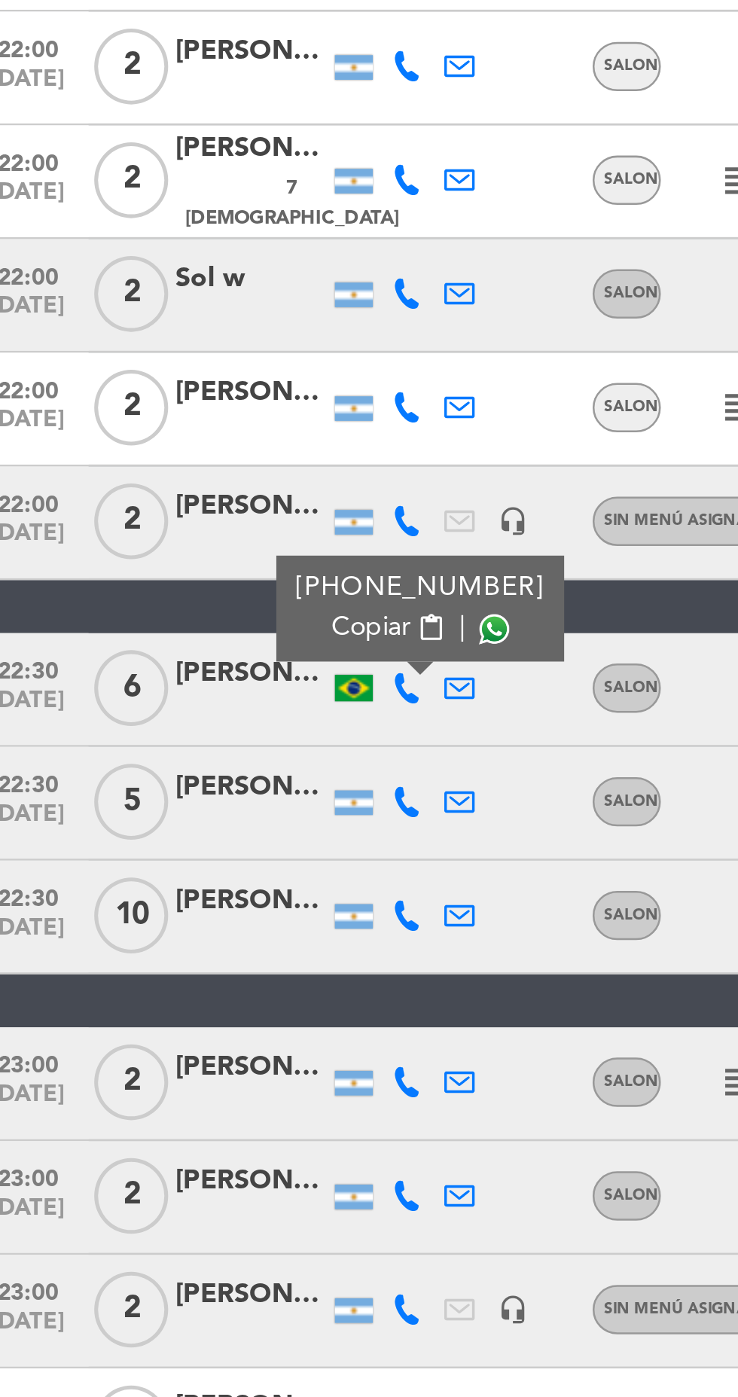
click at [209, 1085] on span at bounding box center [213, 1091] width 12 height 12
click at [179, 1155] on icon at bounding box center [179, 1161] width 12 height 12
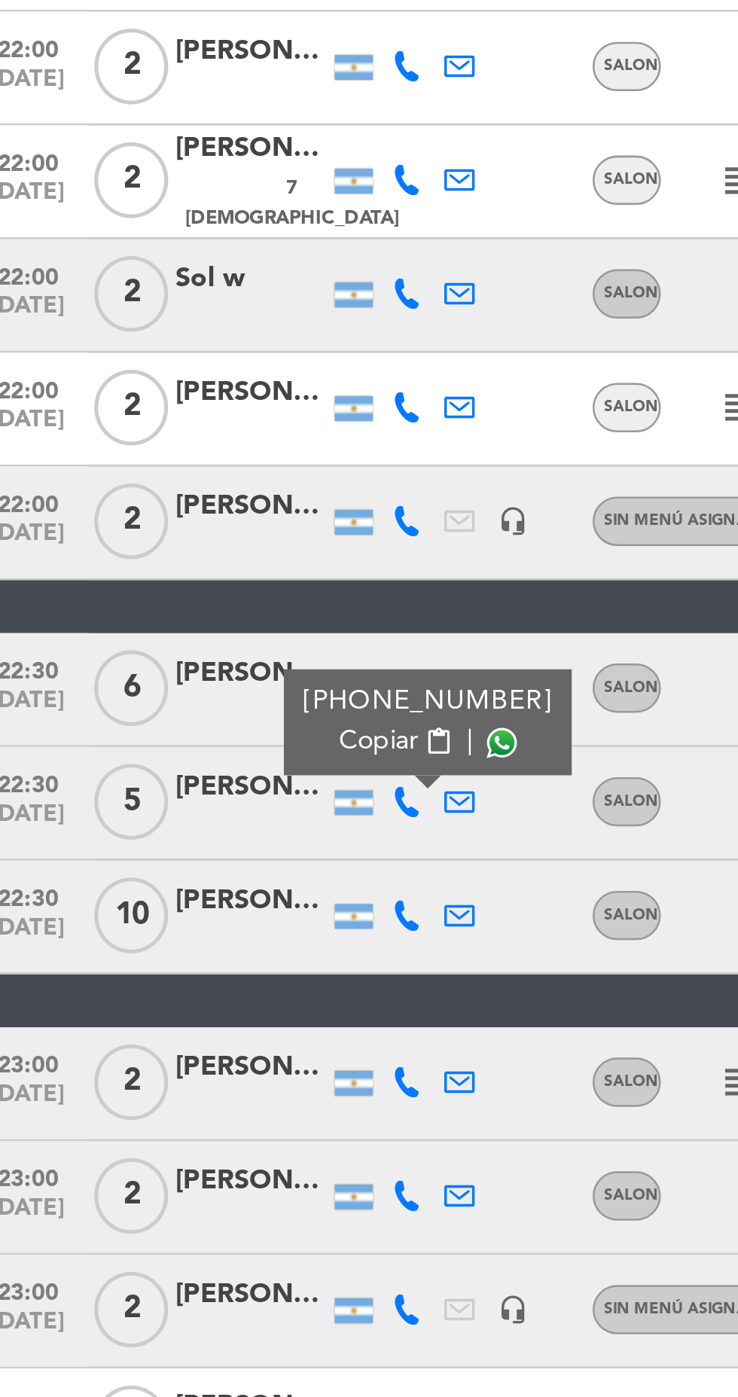
click at [210, 1131] on span at bounding box center [216, 1137] width 12 height 12
click at [176, 1200] on icon at bounding box center [179, 1206] width 12 height 12
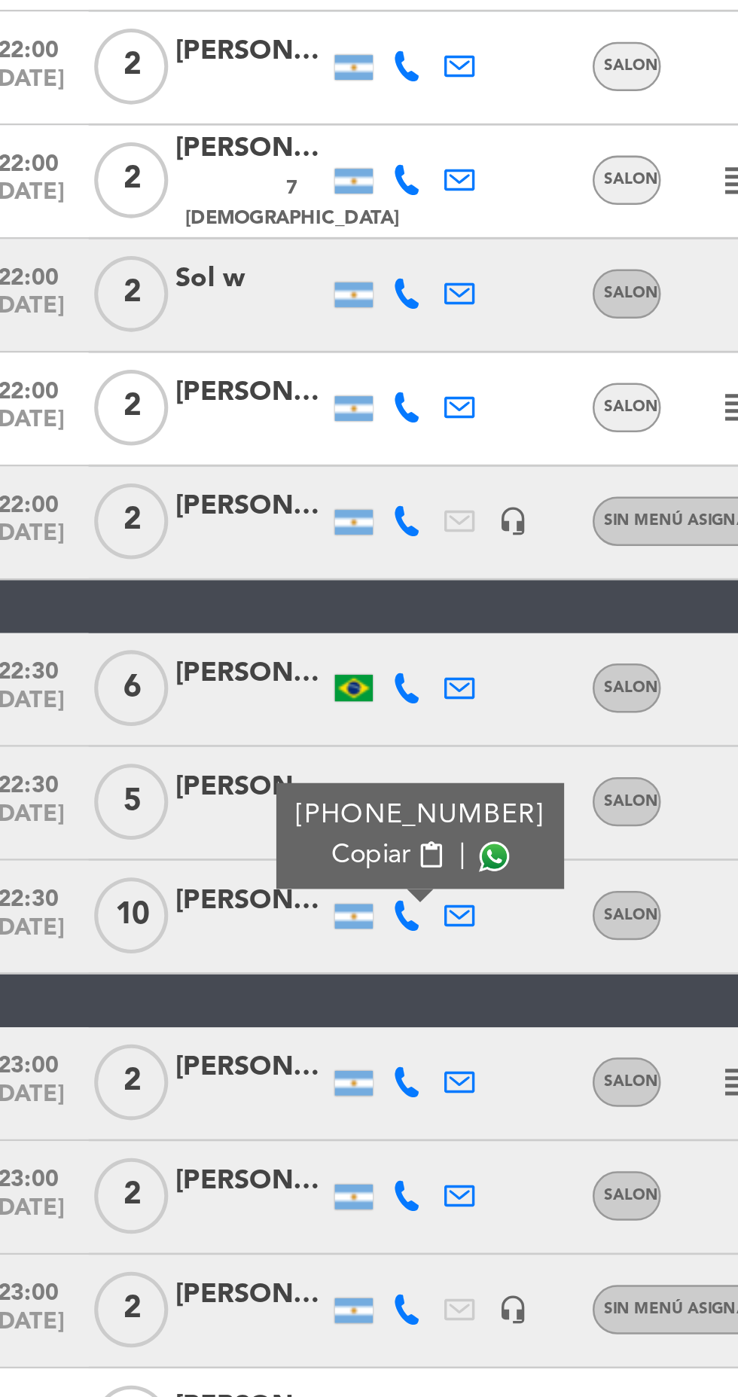
click at [207, 1176] on span at bounding box center [213, 1182] width 12 height 12
click at [176, 1266] on icon at bounding box center [179, 1272] width 12 height 12
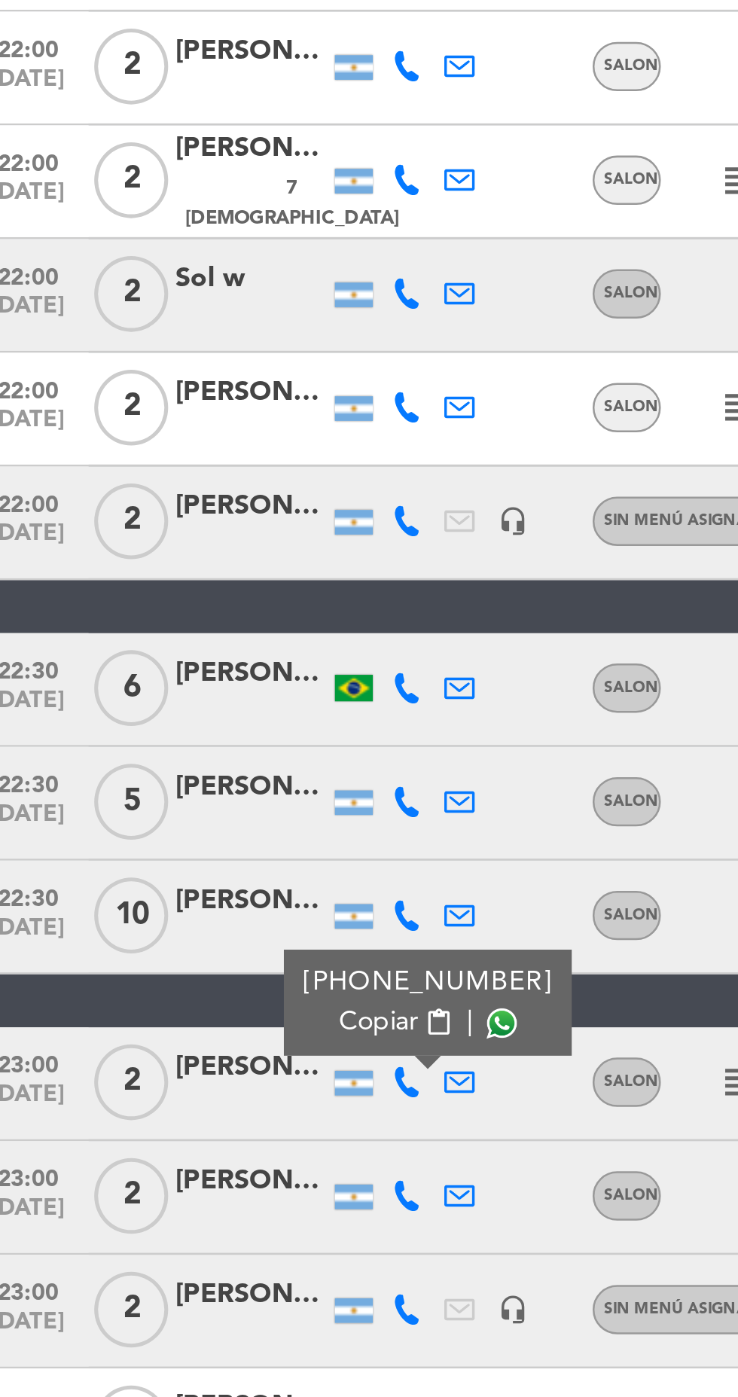
click at [210, 1242] on span at bounding box center [216, 1248] width 12 height 12
click at [178, 1311] on icon at bounding box center [179, 1317] width 12 height 12
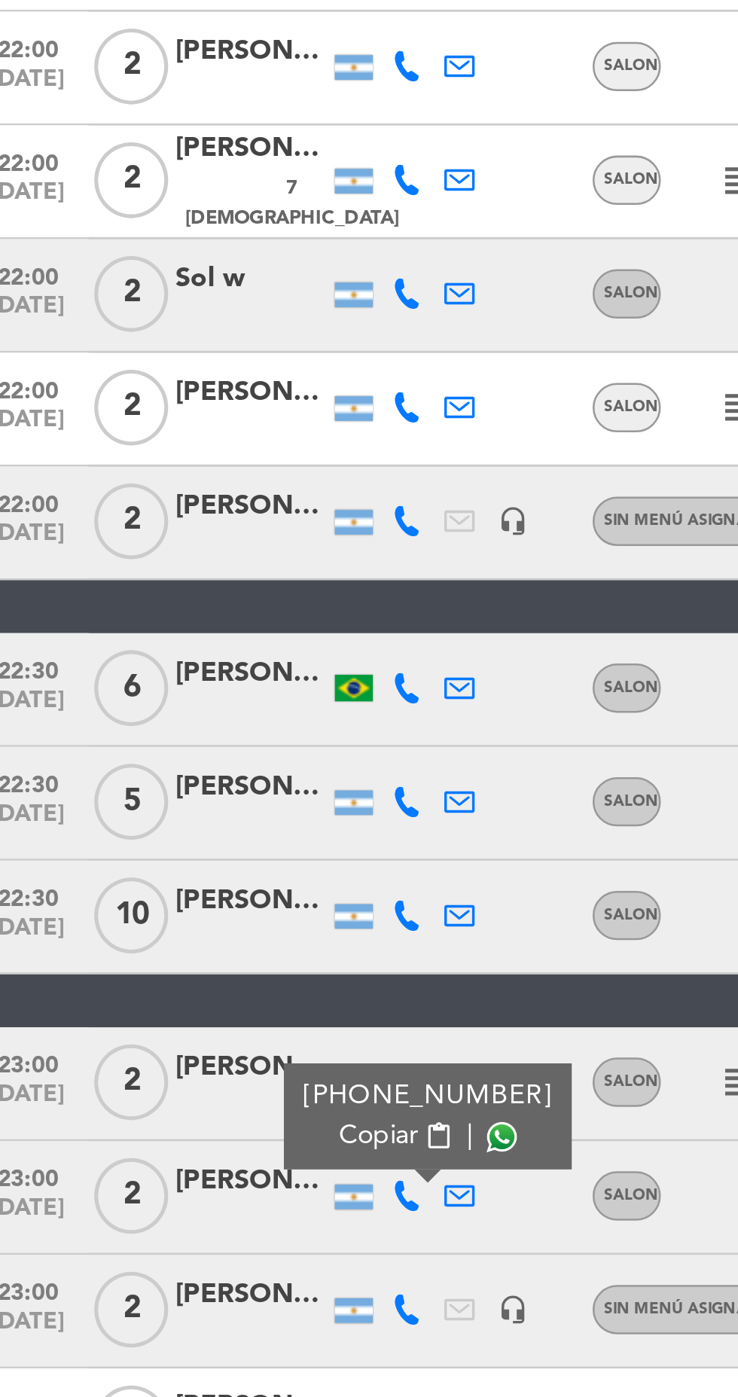
click at [188, 1288] on span "content_paste" at bounding box center [190, 1293] width 11 height 11
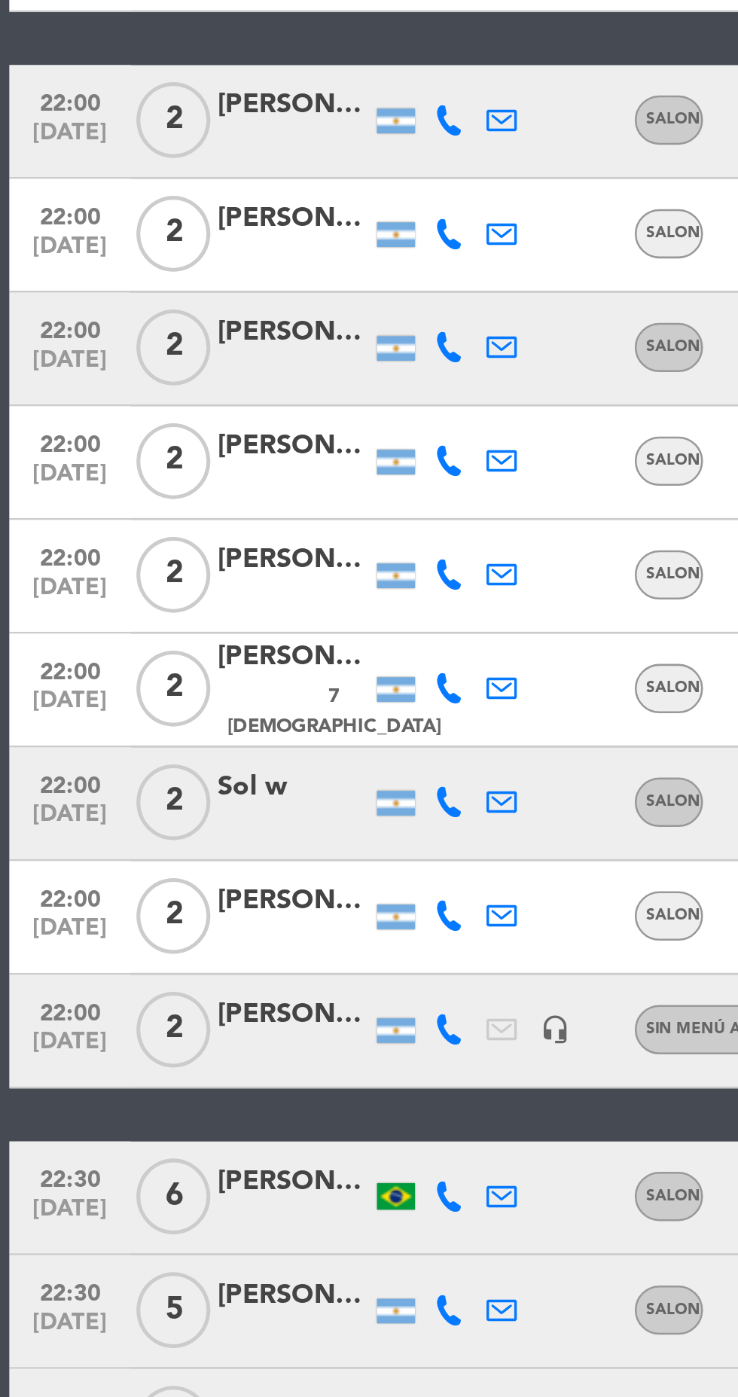
scroll to position [0, 0]
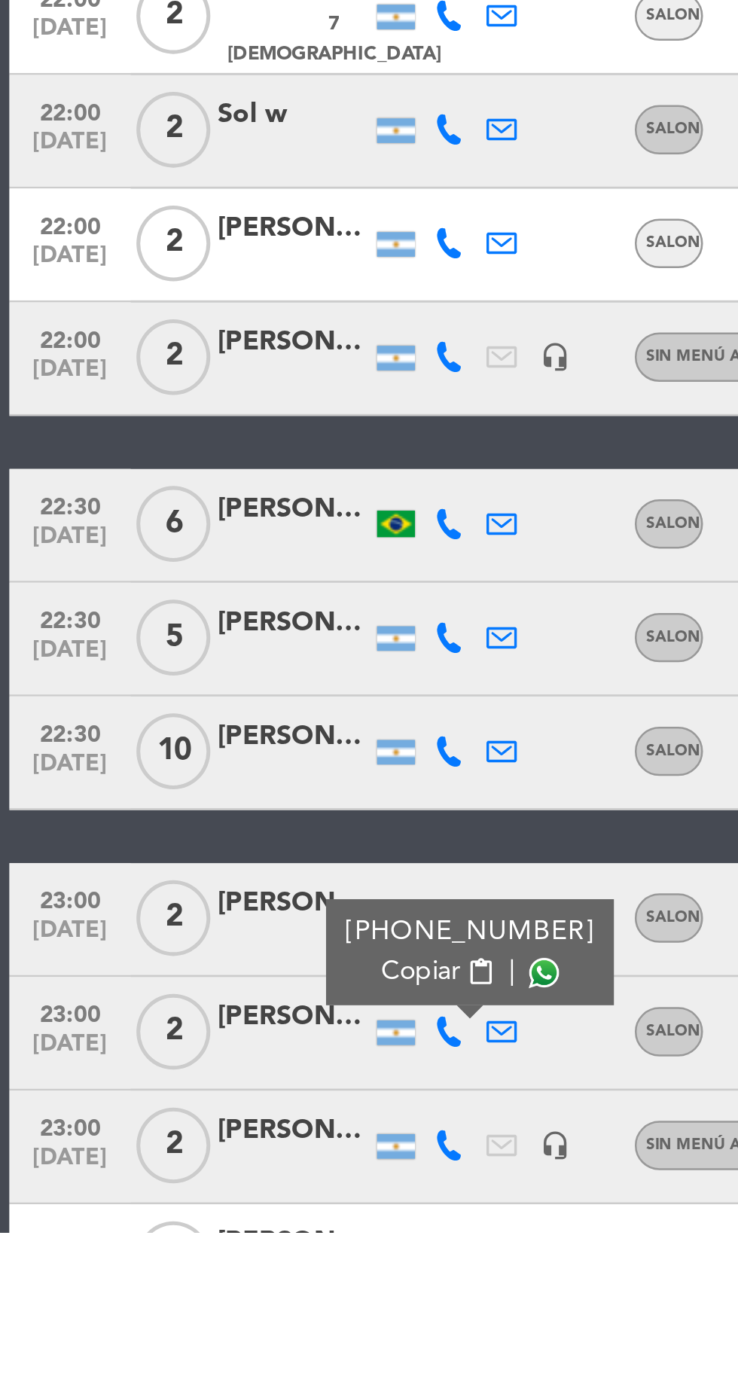
click at [210, 1293] on span at bounding box center [216, 1293] width 12 height 12
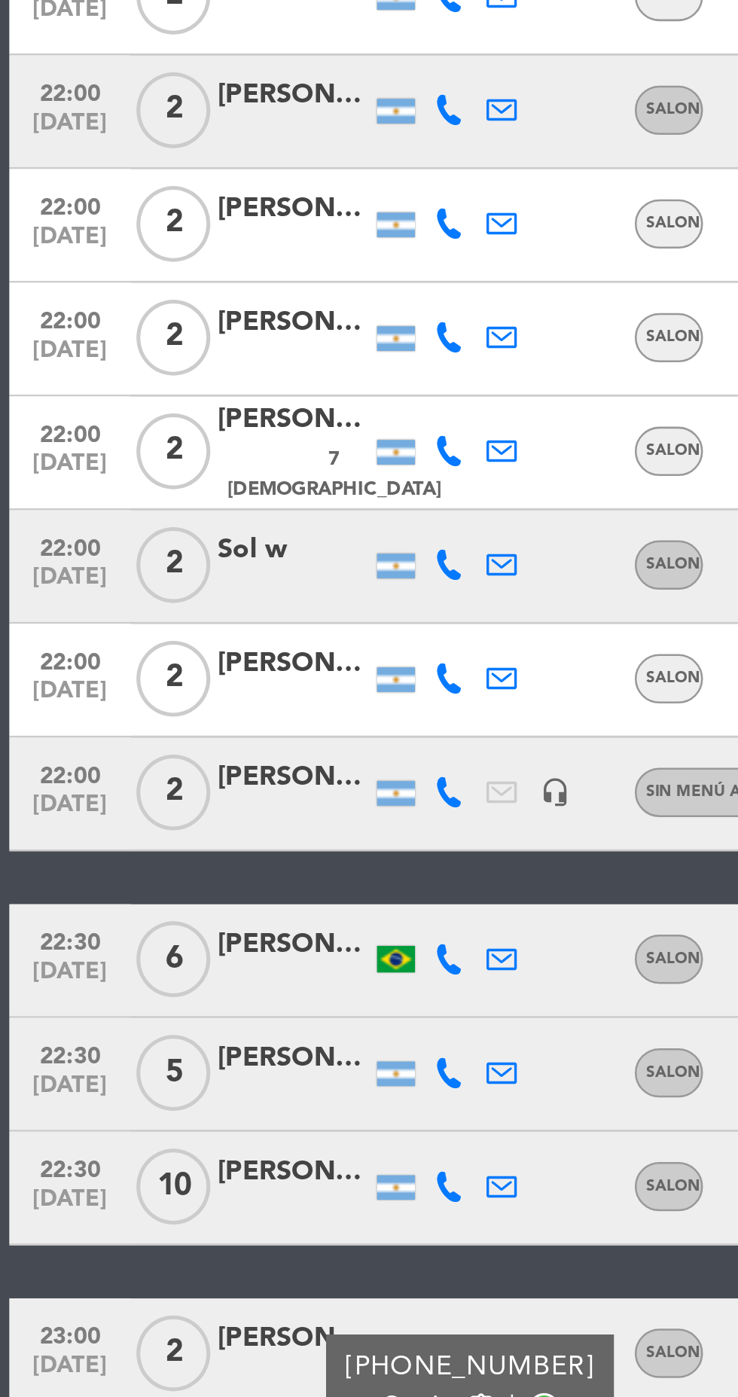
click at [175, 1274] on icon at bounding box center [179, 1269] width 12 height 12
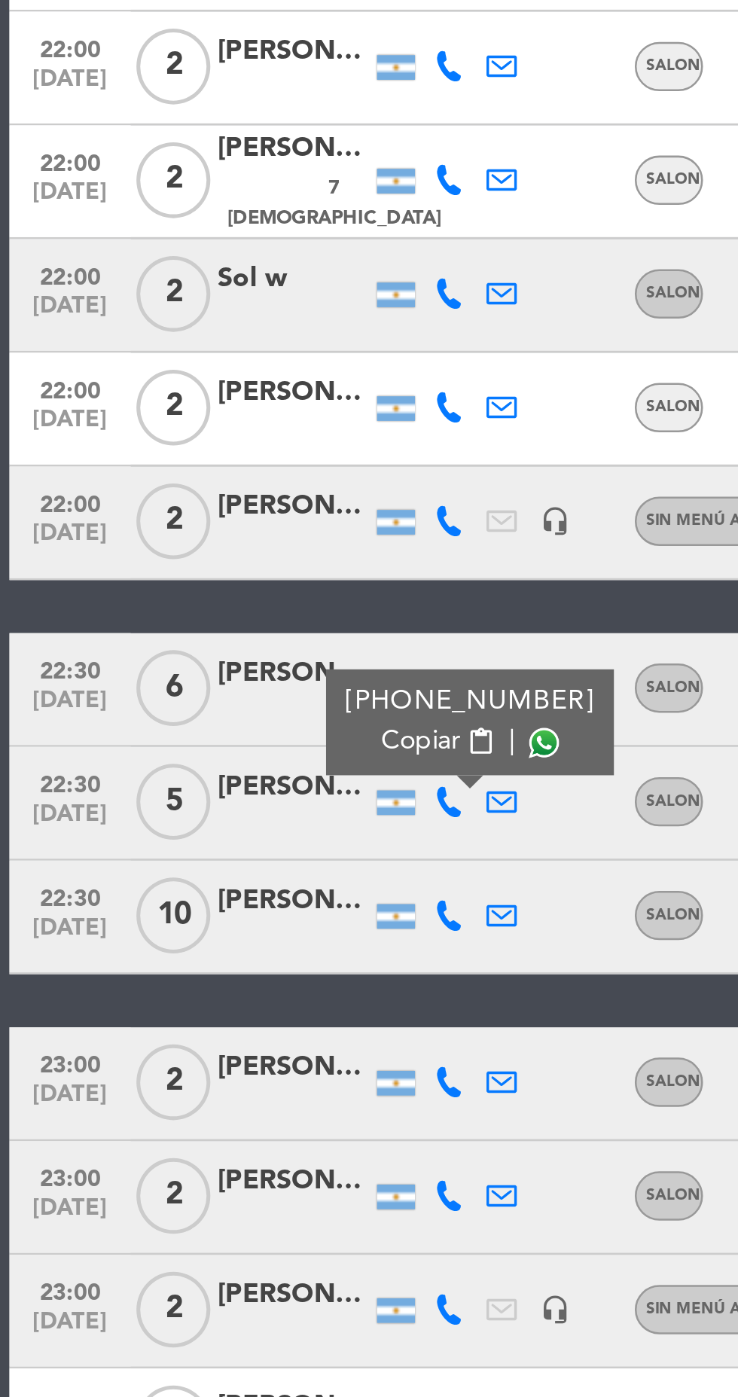
scroll to position [108, 0]
click at [181, 1357] on icon at bounding box center [179, 1363] width 12 height 12
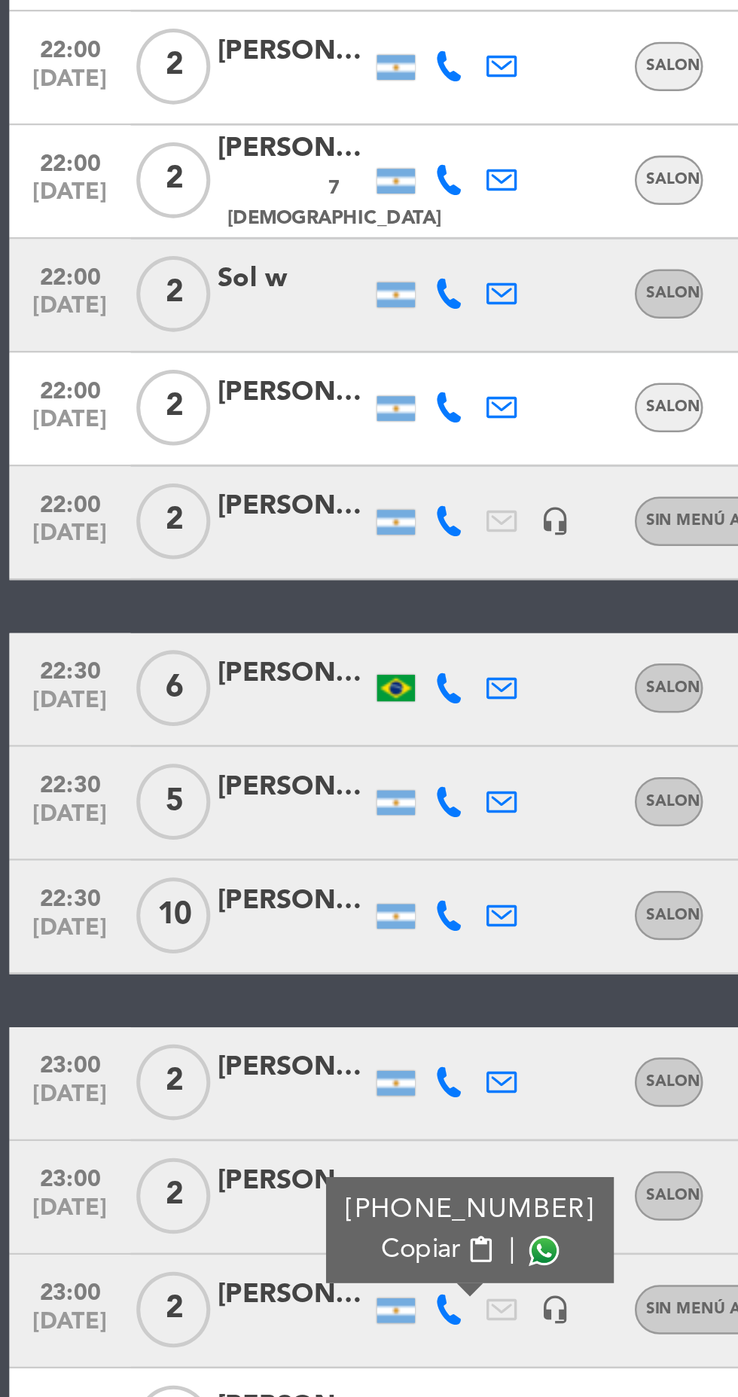
click at [210, 1333] on span at bounding box center [216, 1339] width 12 height 12
click at [176, 1397] on icon at bounding box center [179, 1408] width 12 height 12
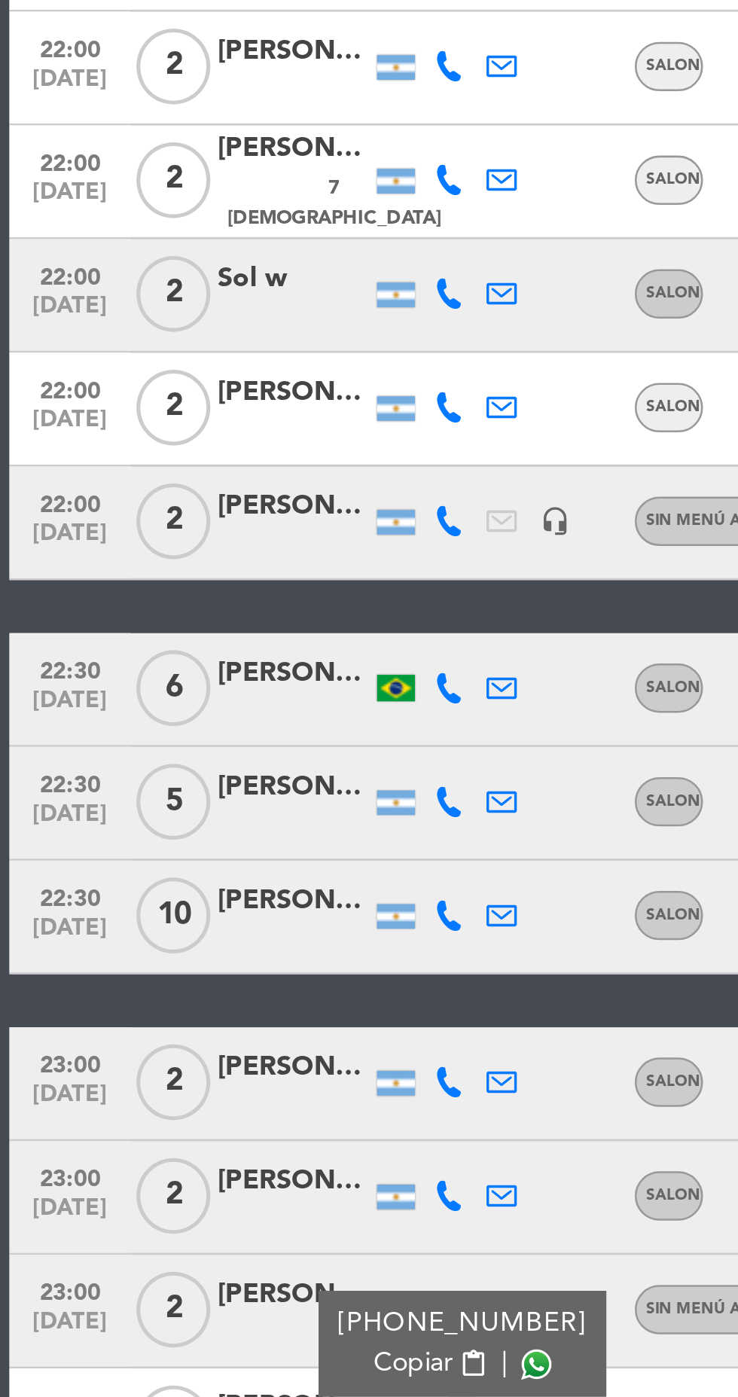
click at [207, 1378] on span at bounding box center [213, 1384] width 12 height 12
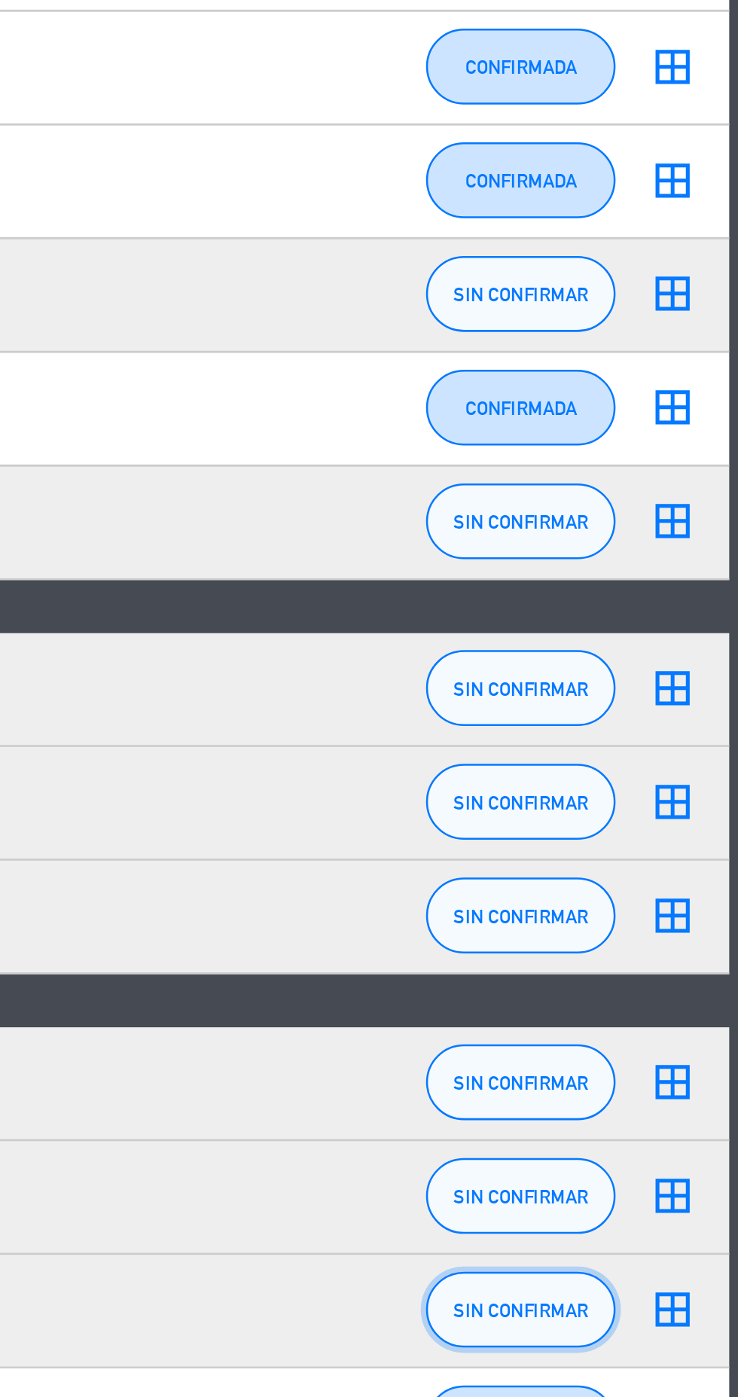
click at [673, 1359] on span "SIN CONFIRMAR" at bounding box center [651, 1363] width 53 height 8
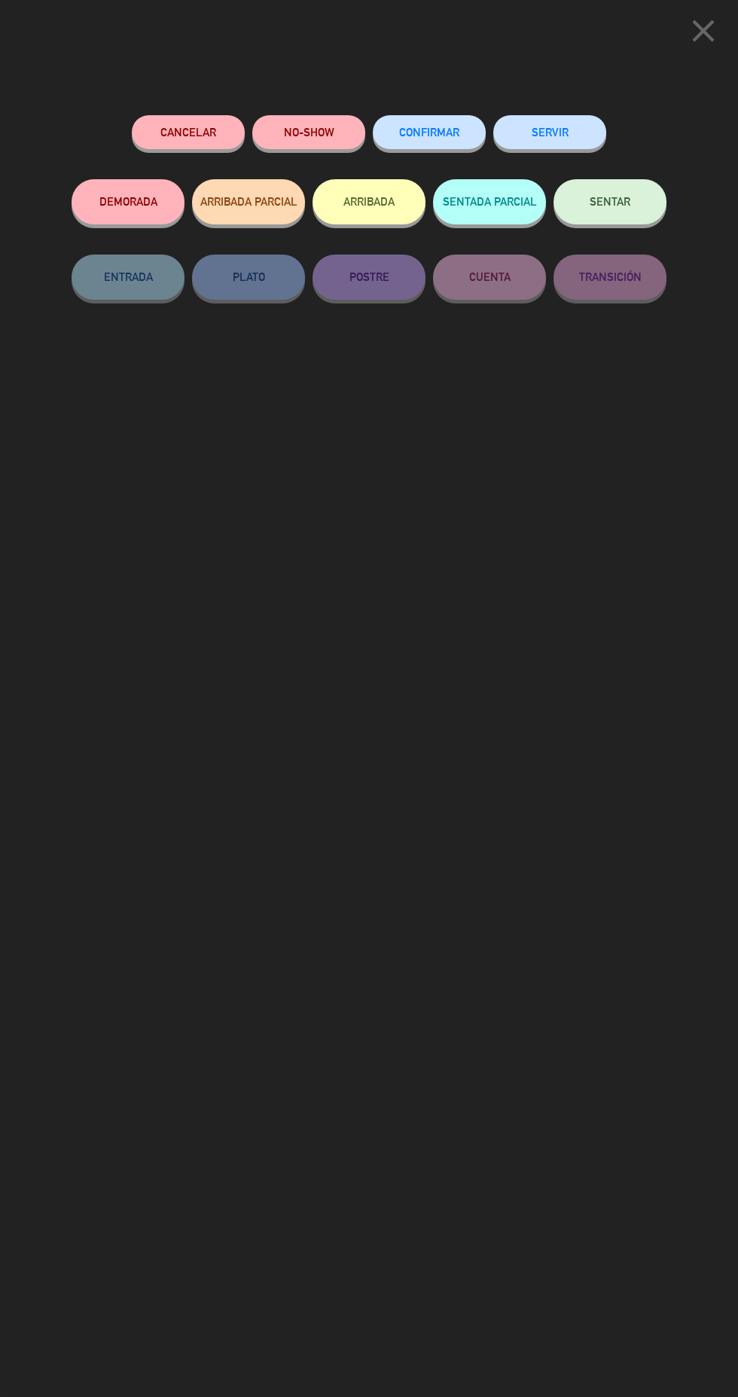
scroll to position [107, 0]
click at [304, 131] on button "NO-SHOW" at bounding box center [308, 132] width 113 height 34
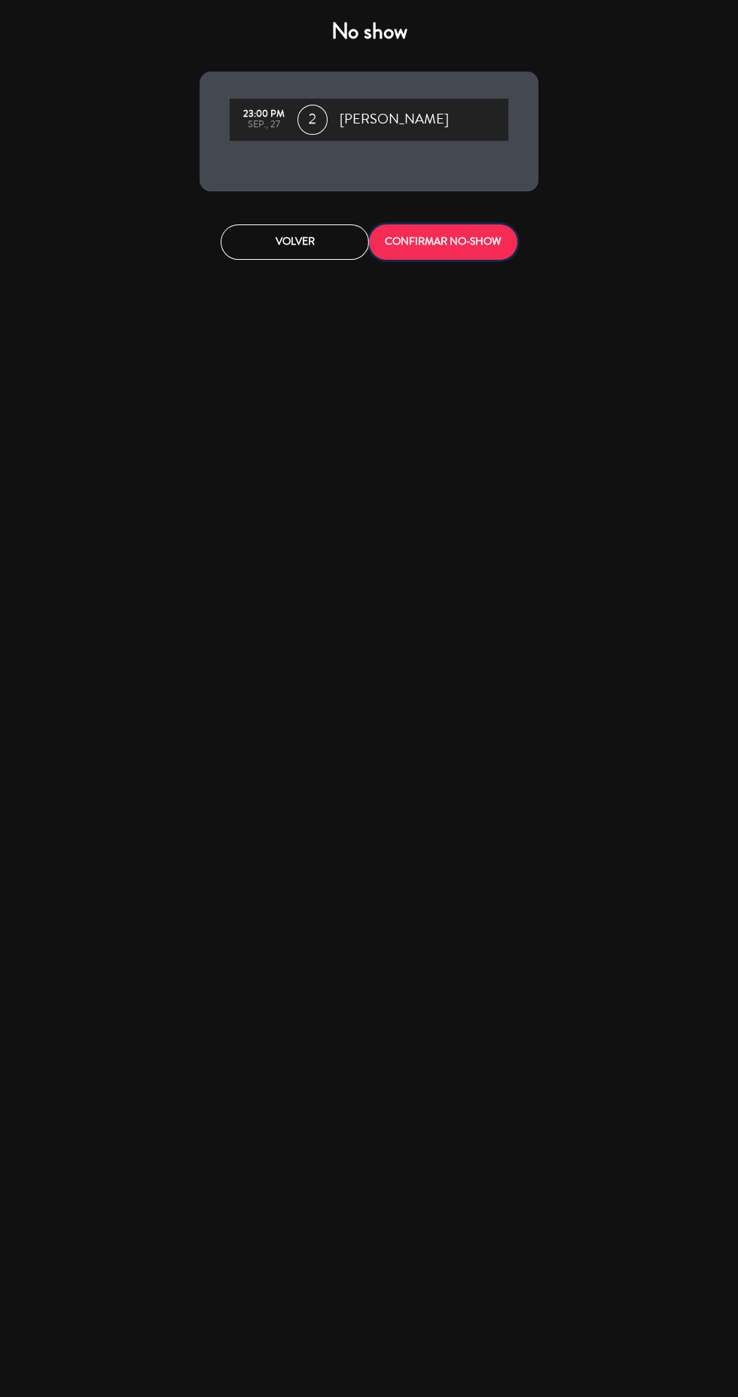
click at [478, 239] on button "CONFIRMAR NO-SHOW" at bounding box center [443, 241] width 148 height 35
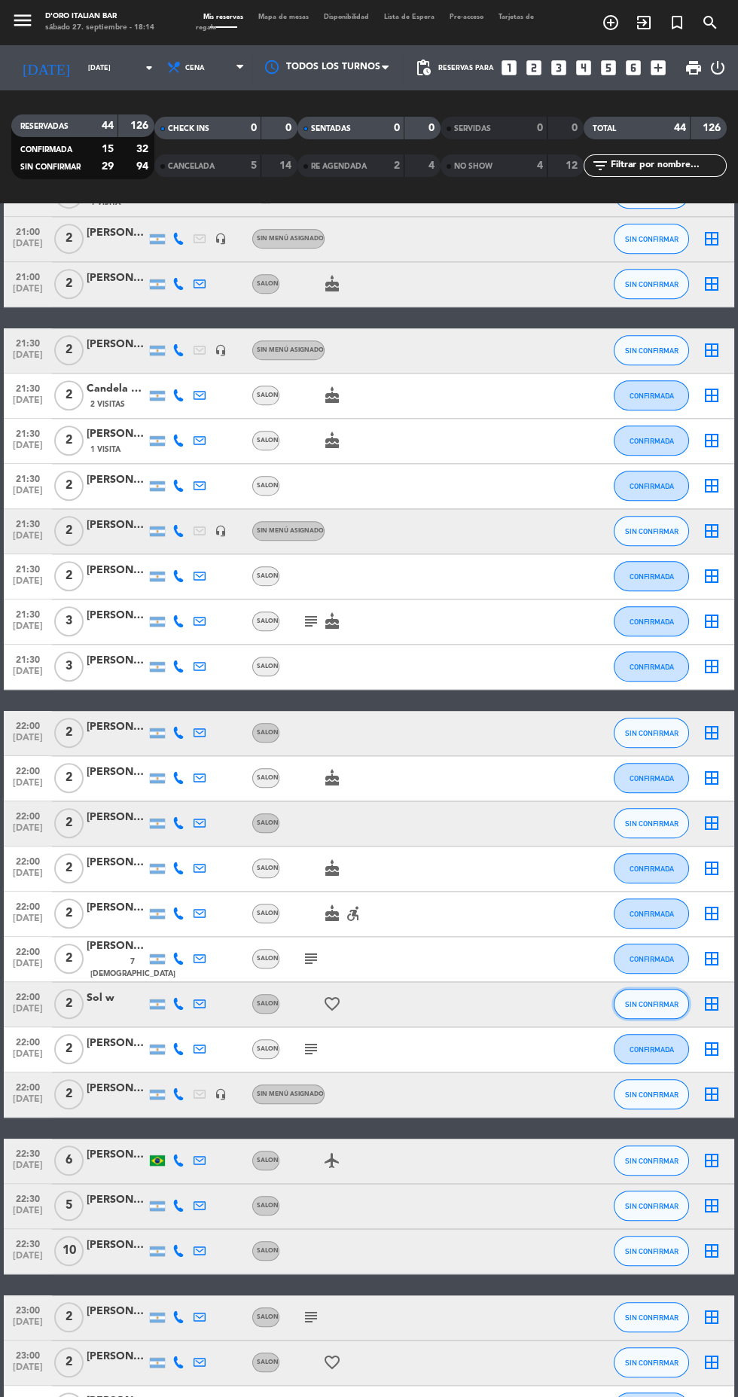
click at [673, 989] on button "SIN CONFIRMAR" at bounding box center [651, 1004] width 75 height 30
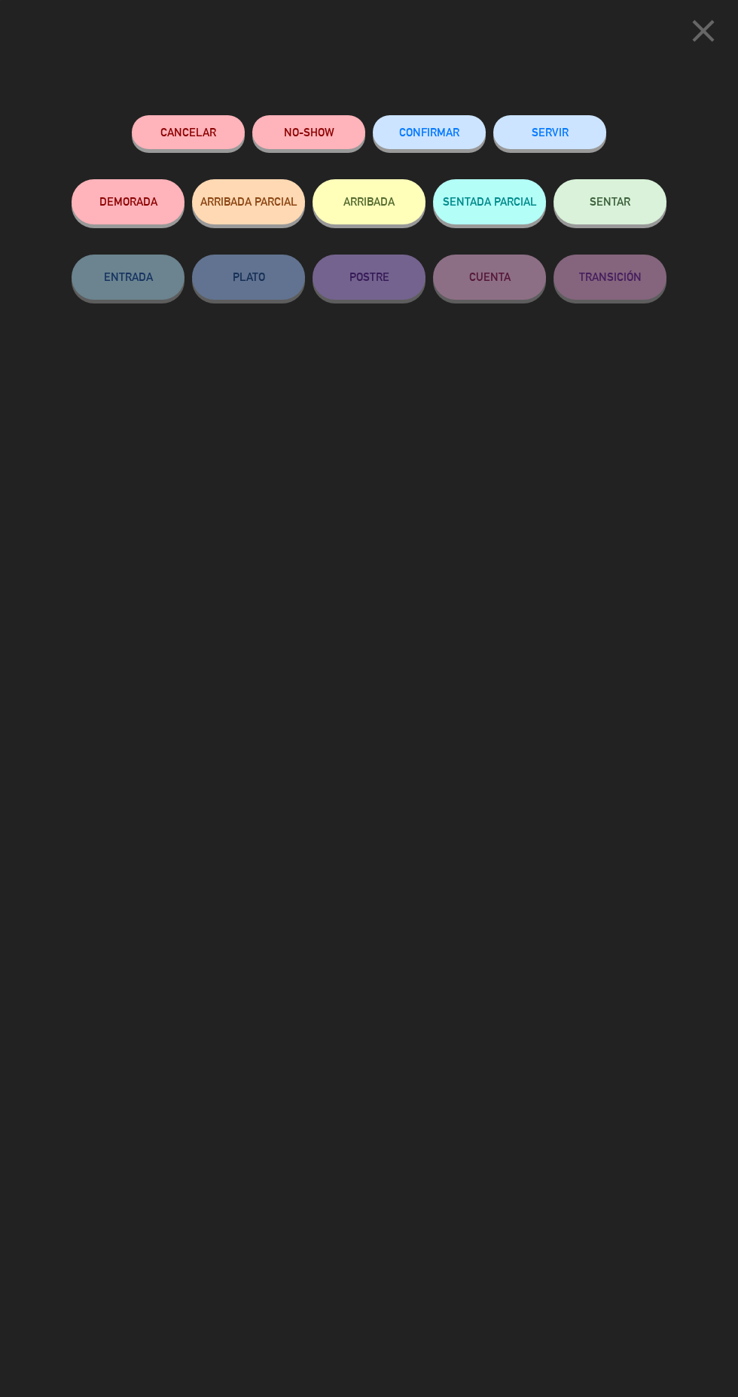
click at [327, 147] on button "NO-SHOW" at bounding box center [308, 132] width 113 height 34
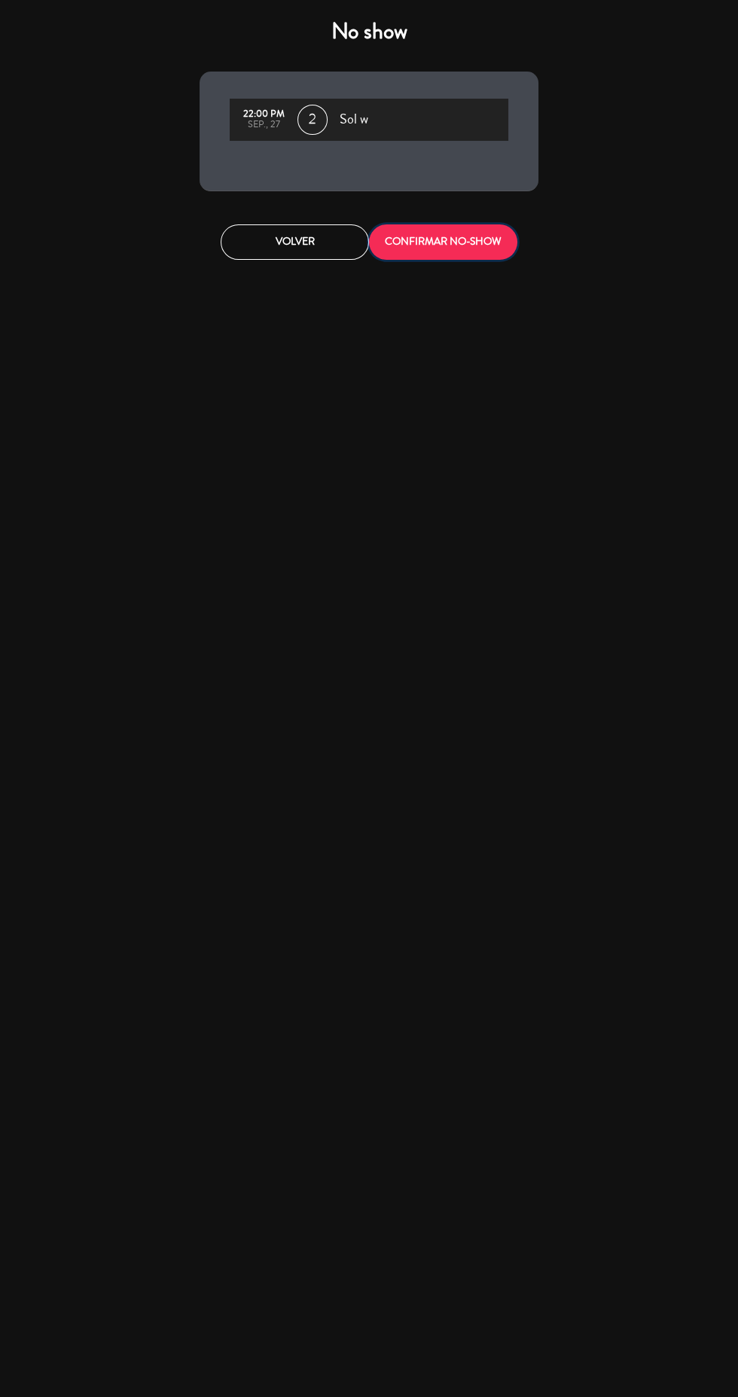
click at [482, 258] on button "CONFIRMAR NO-SHOW" at bounding box center [443, 241] width 148 height 35
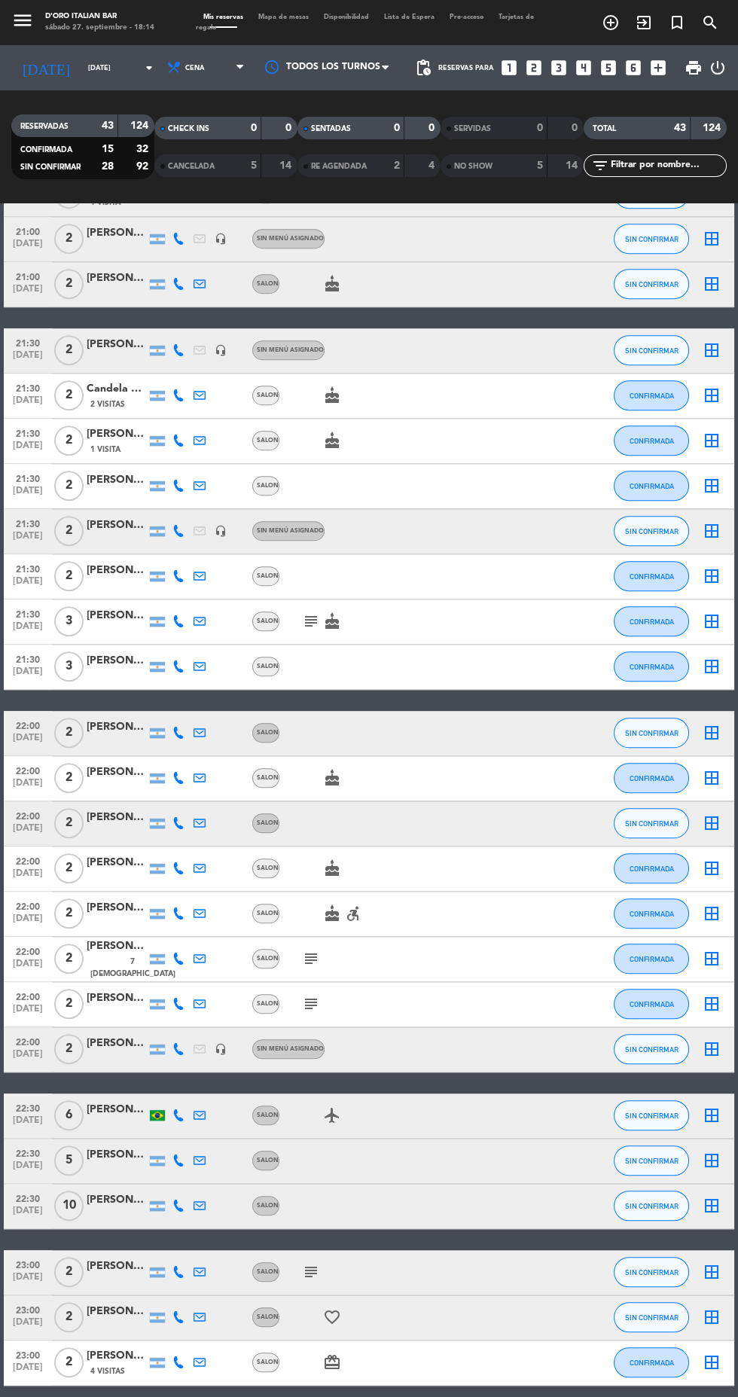
scroll to position [1089, 0]
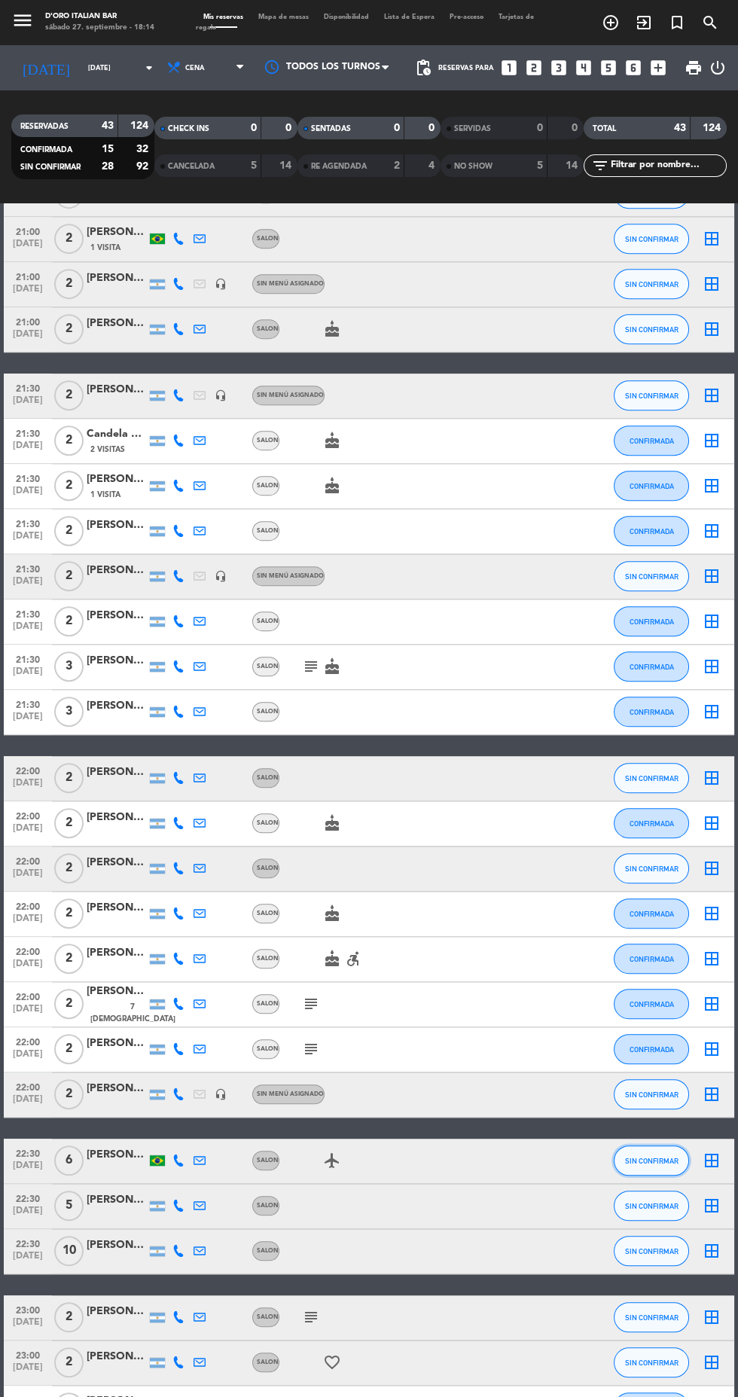
click at [655, 1157] on span "SIN CONFIRMAR" at bounding box center [651, 1161] width 53 height 8
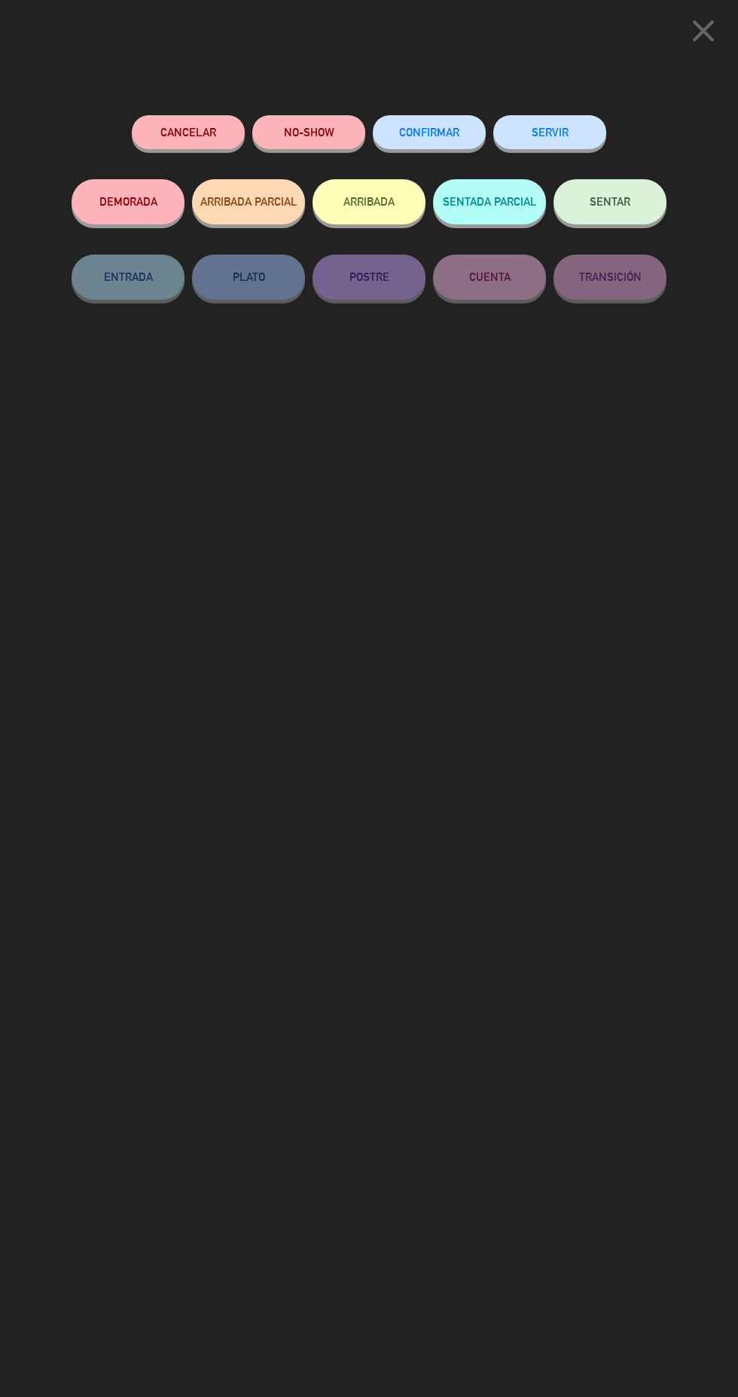
click at [453, 131] on span "CONFIRMAR" at bounding box center [429, 132] width 60 height 13
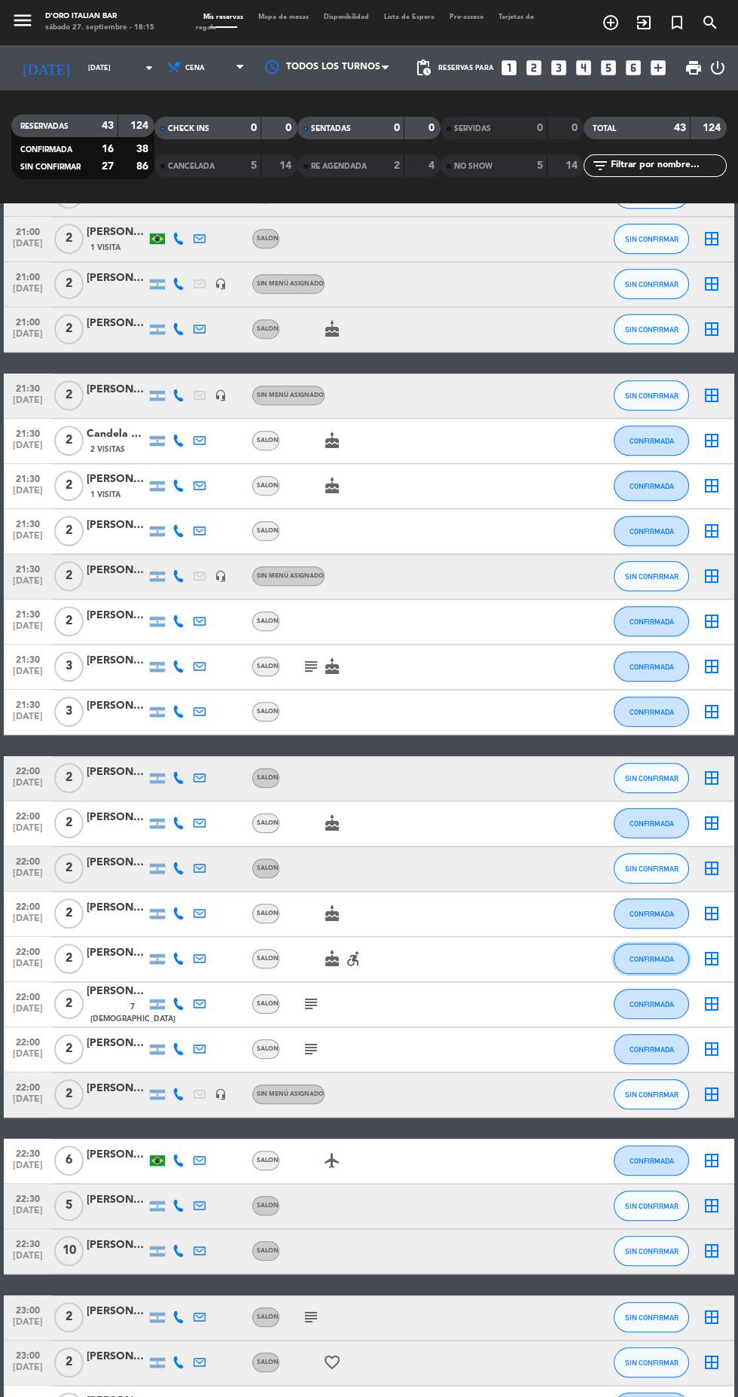
click at [672, 944] on button "CONFIRMADA" at bounding box center [651, 959] width 75 height 30
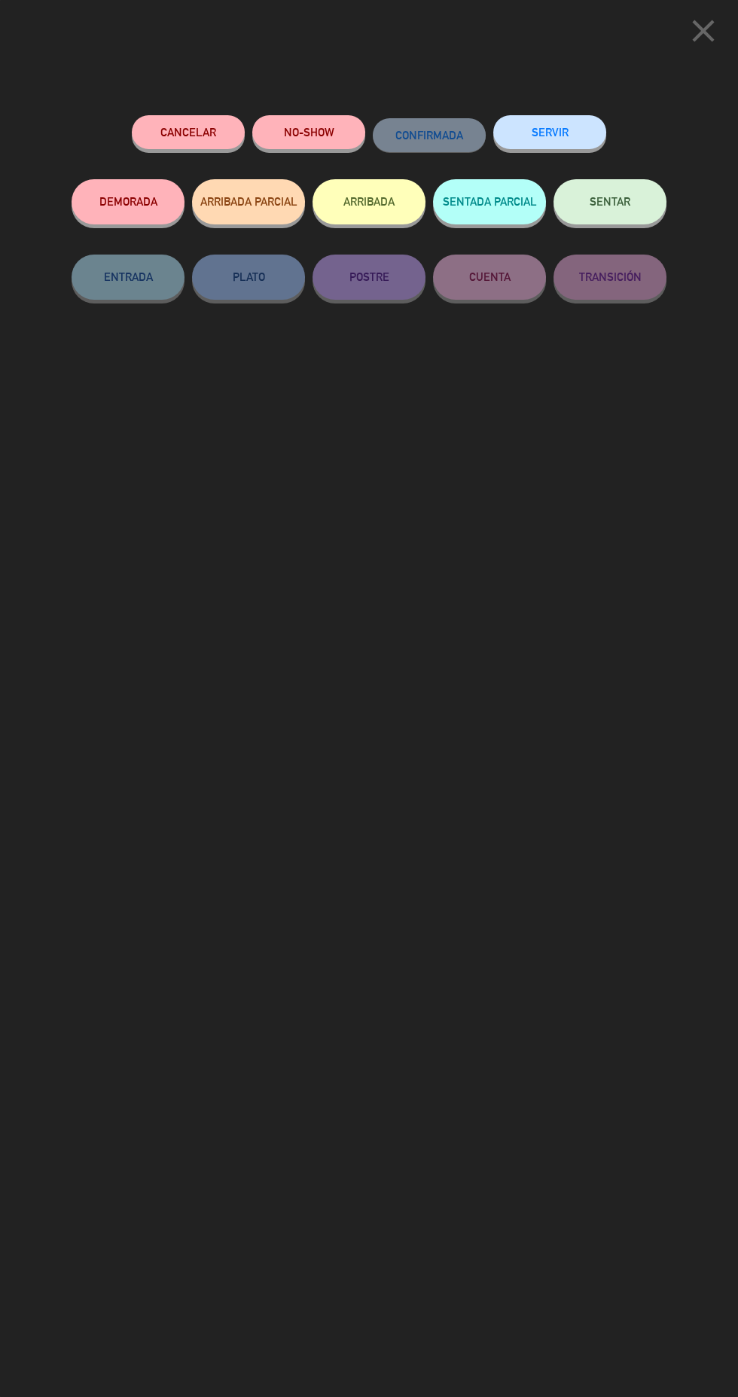
click at [684, 41] on button "close" at bounding box center [703, 33] width 47 height 44
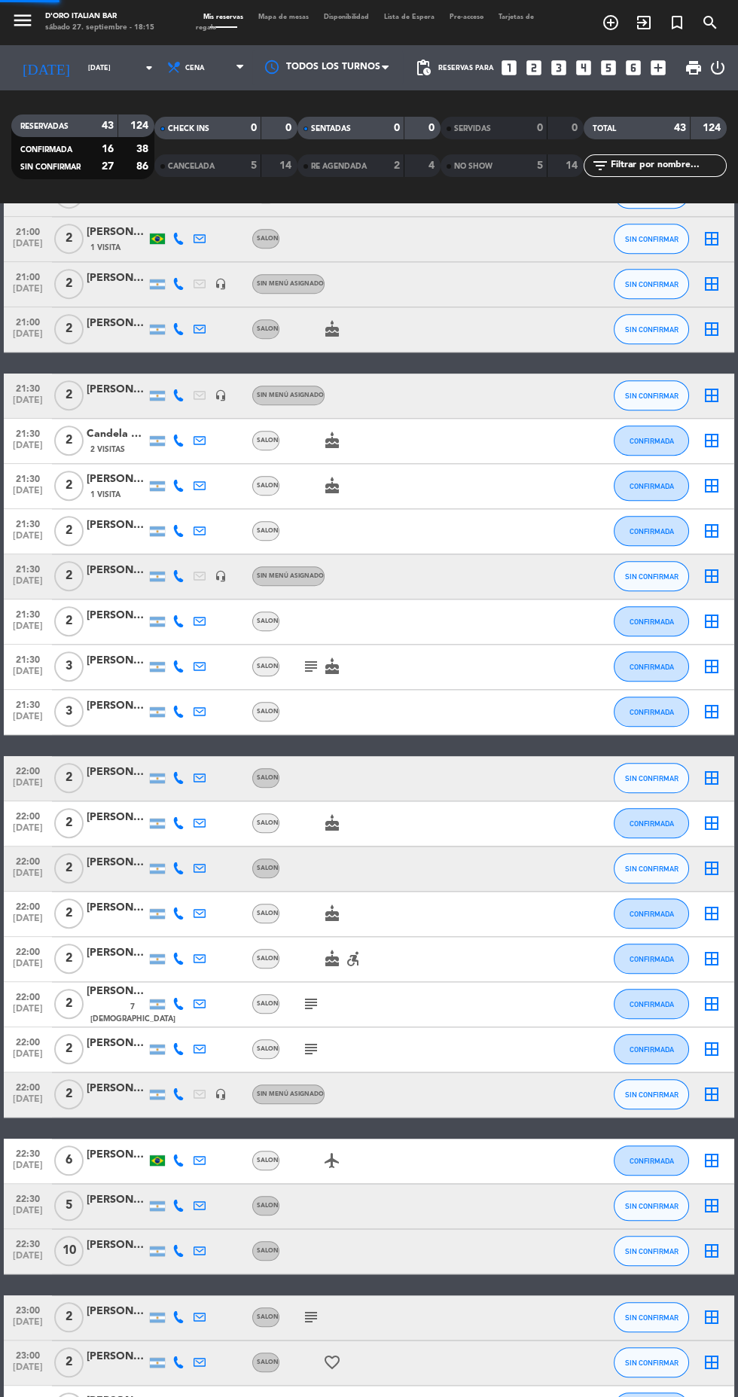
click at [705, 157] on input "text" at bounding box center [667, 165] width 117 height 17
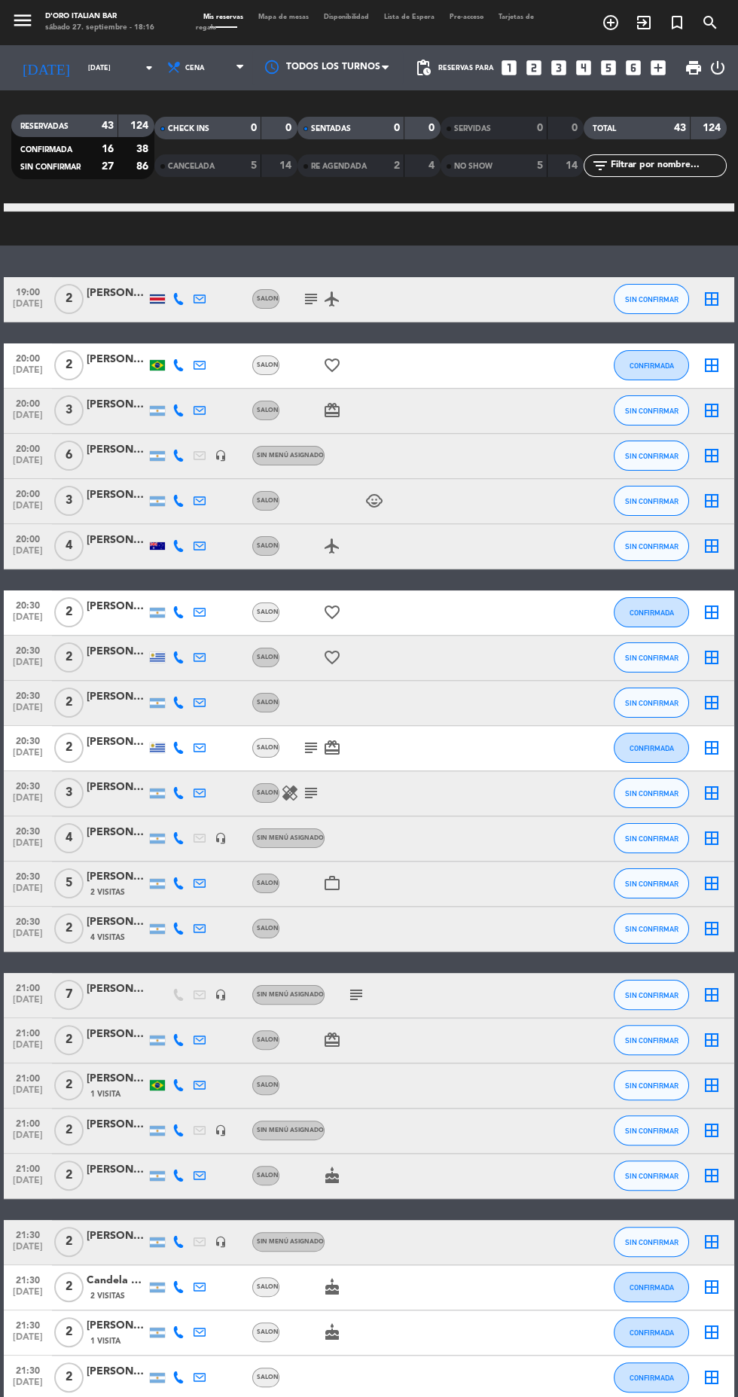
scroll to position [11, 0]
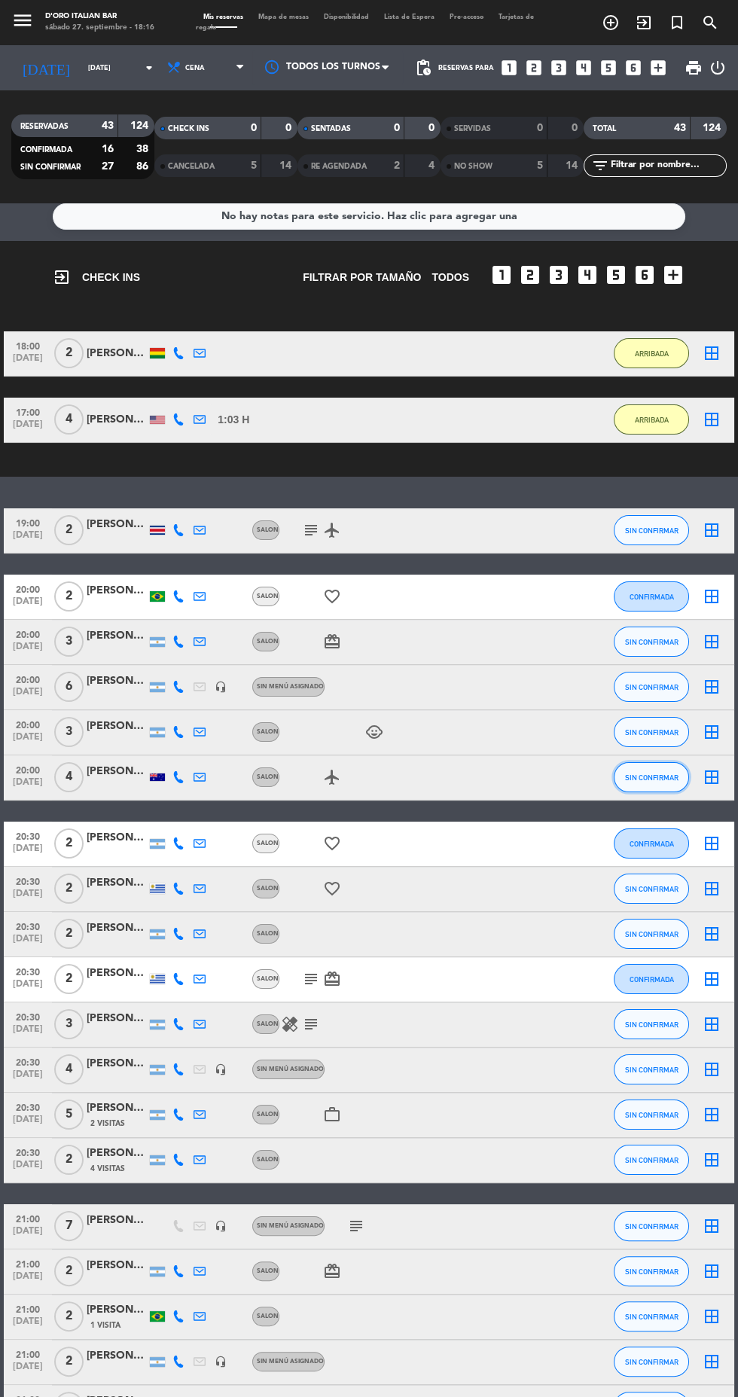
click at [681, 762] on button "SIN CONFIRMAR" at bounding box center [651, 777] width 75 height 30
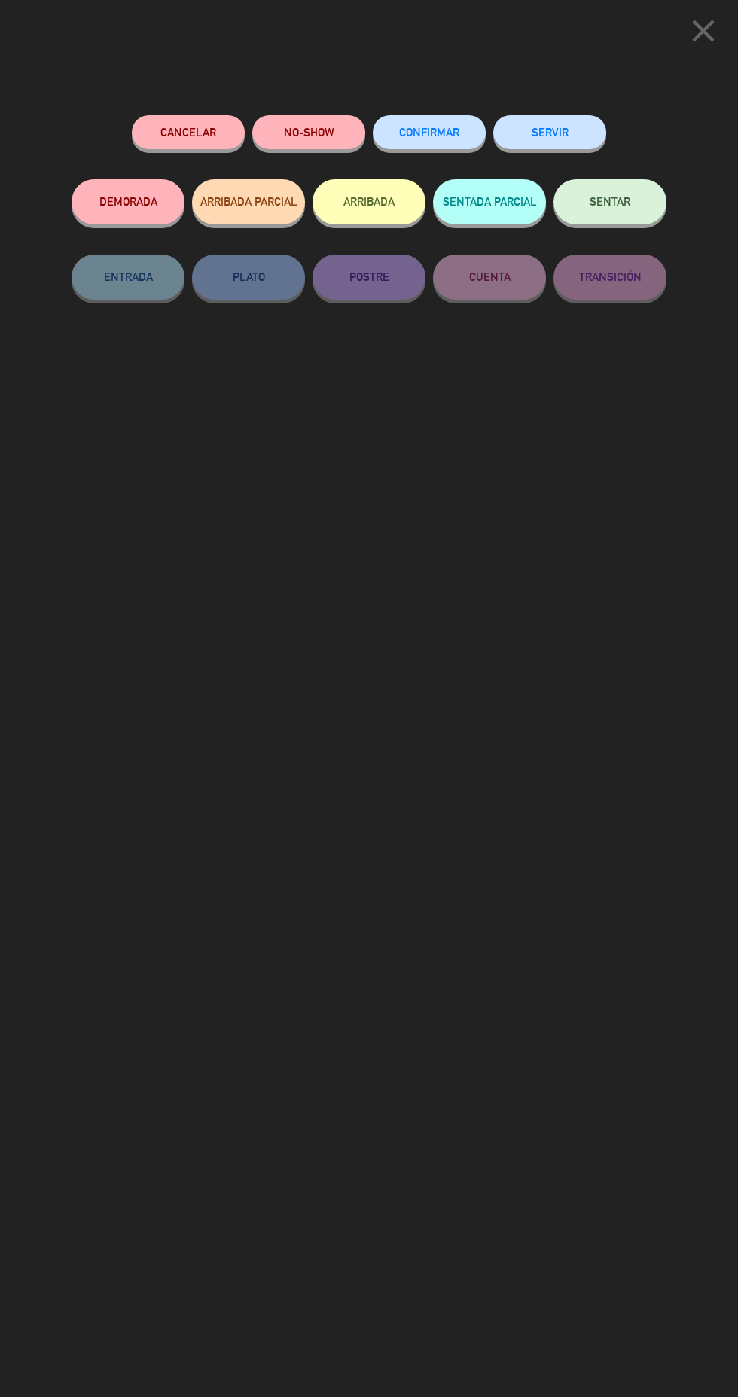
click at [478, 125] on button "CONFIRMAR" at bounding box center [429, 132] width 113 height 34
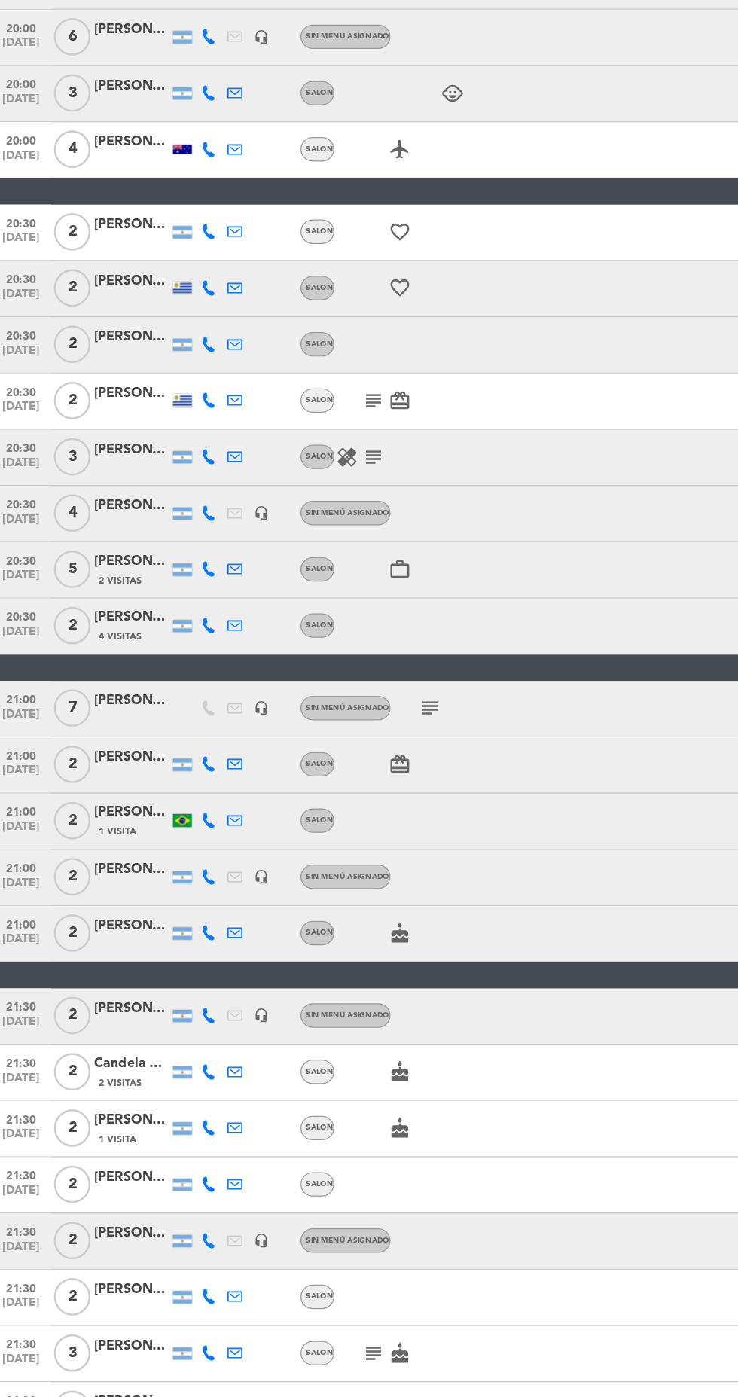
scroll to position [102, 0]
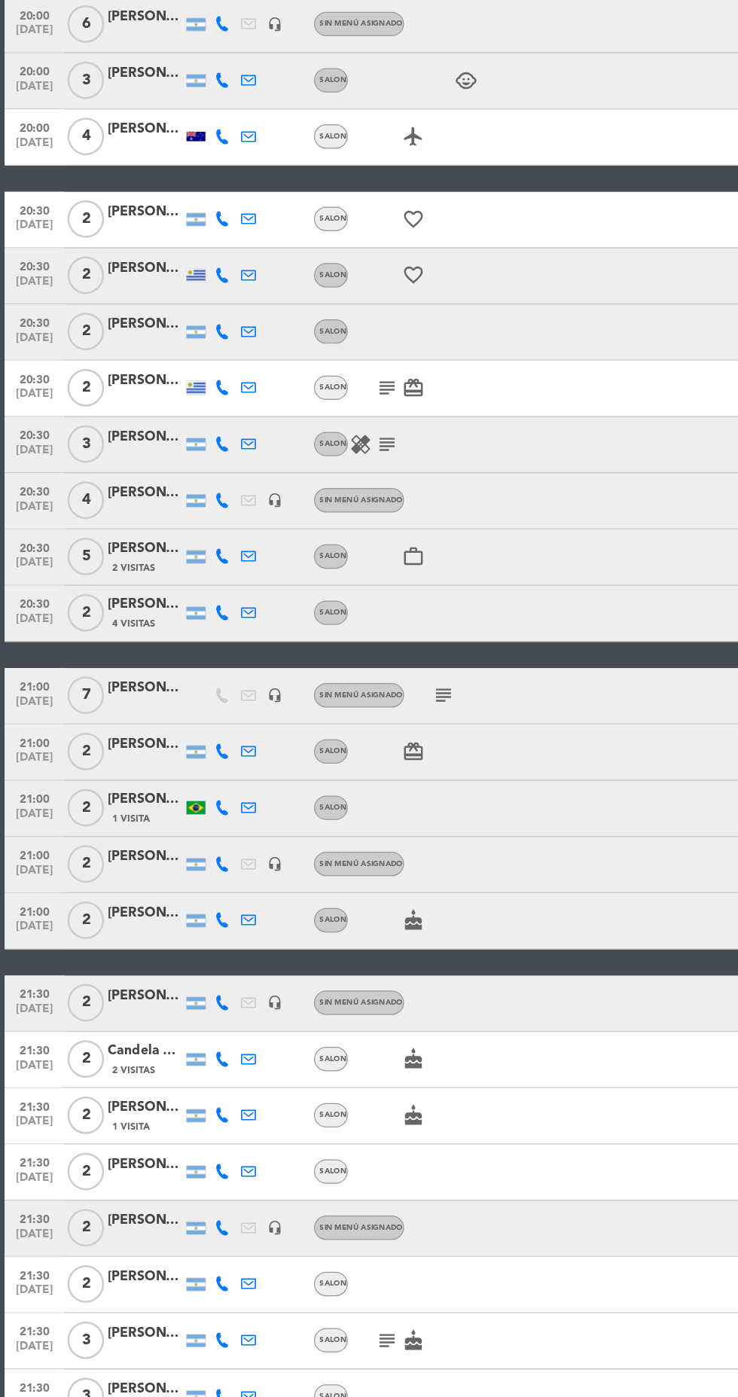
click at [178, 1236] on icon at bounding box center [179, 1242] width 12 height 12
click at [210, 1212] on span at bounding box center [216, 1218] width 12 height 12
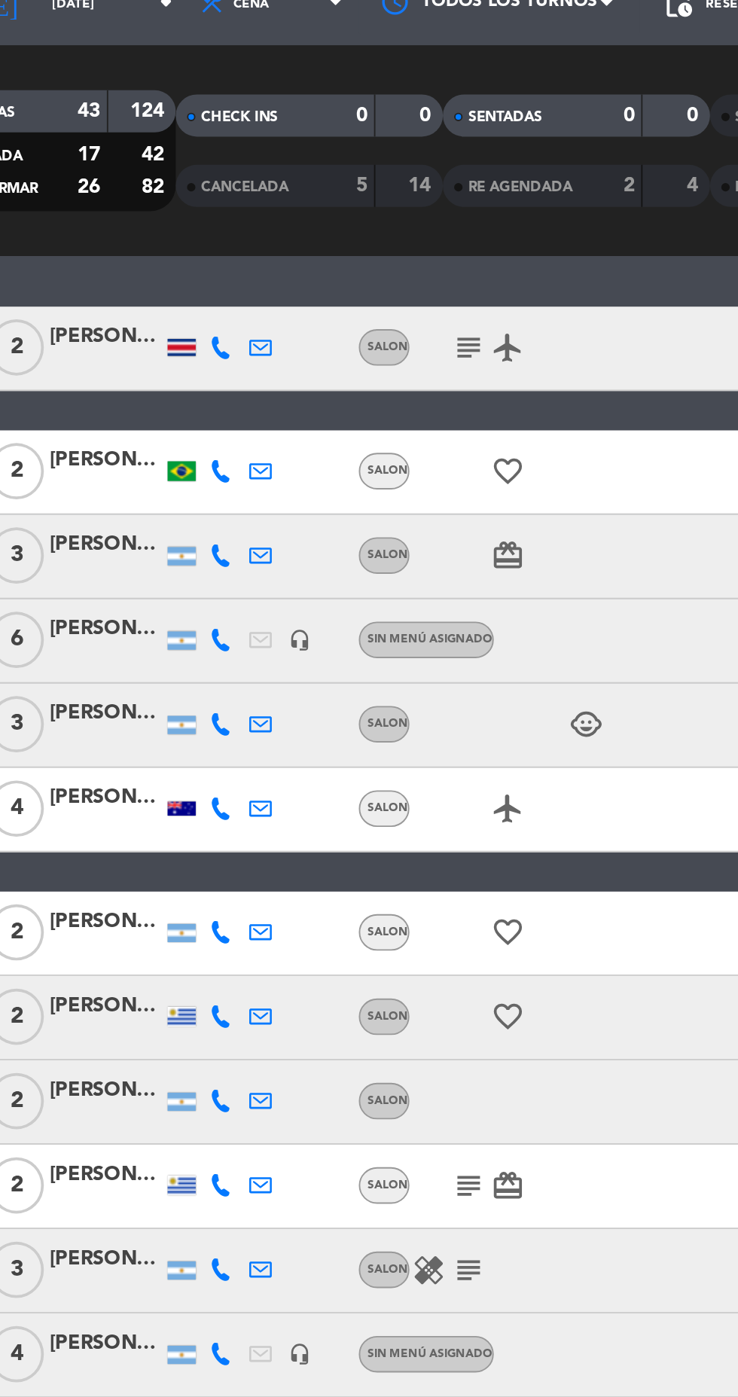
scroll to position [157, 0]
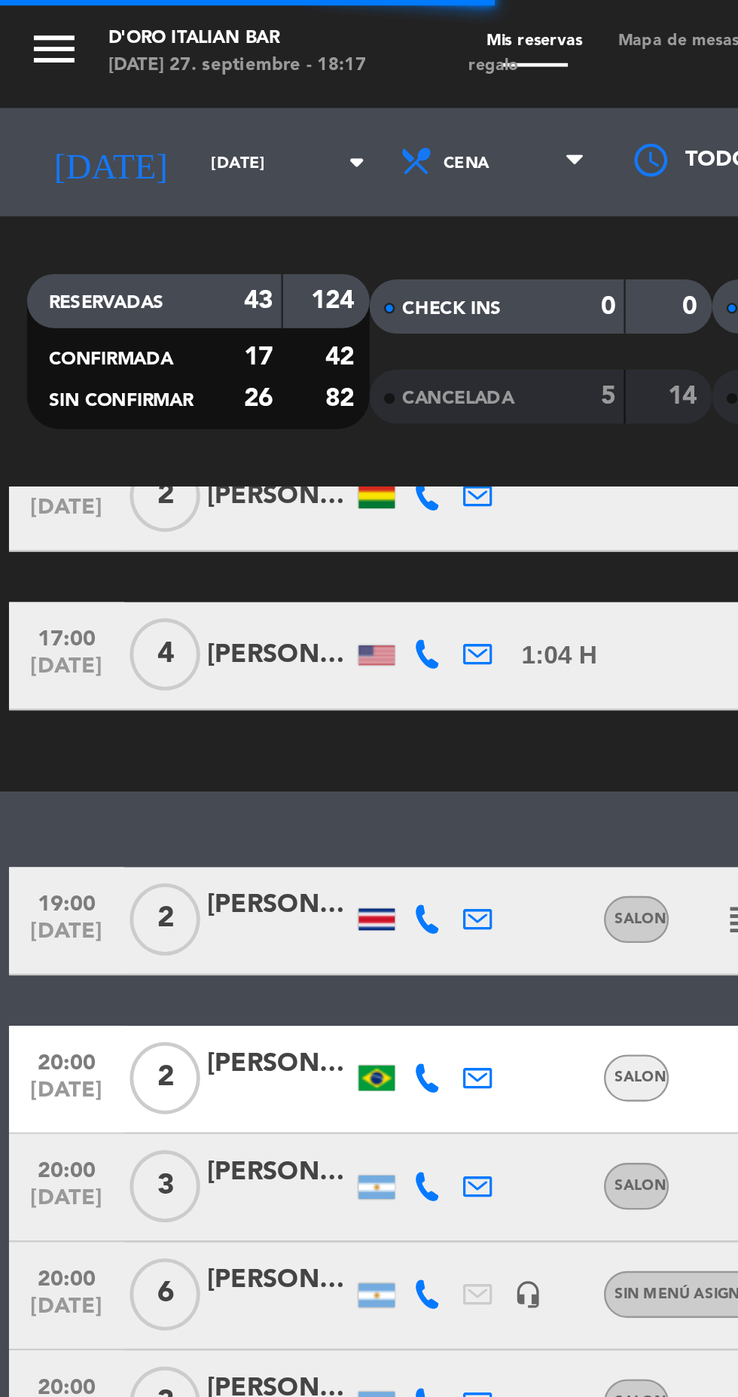
click at [140, 73] on icon "arrow_drop_down" at bounding box center [149, 68] width 18 height 18
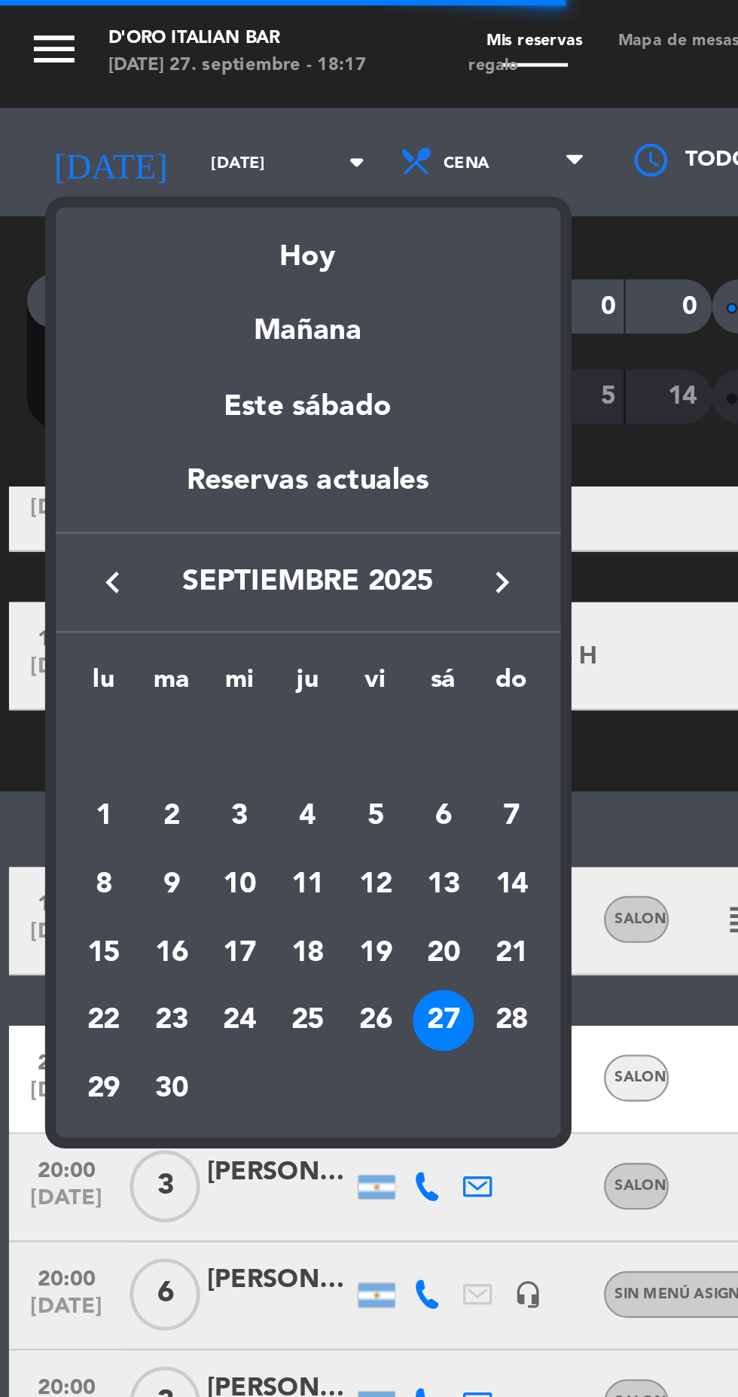
click at [215, 422] on div "28" at bounding box center [214, 427] width 26 height 26
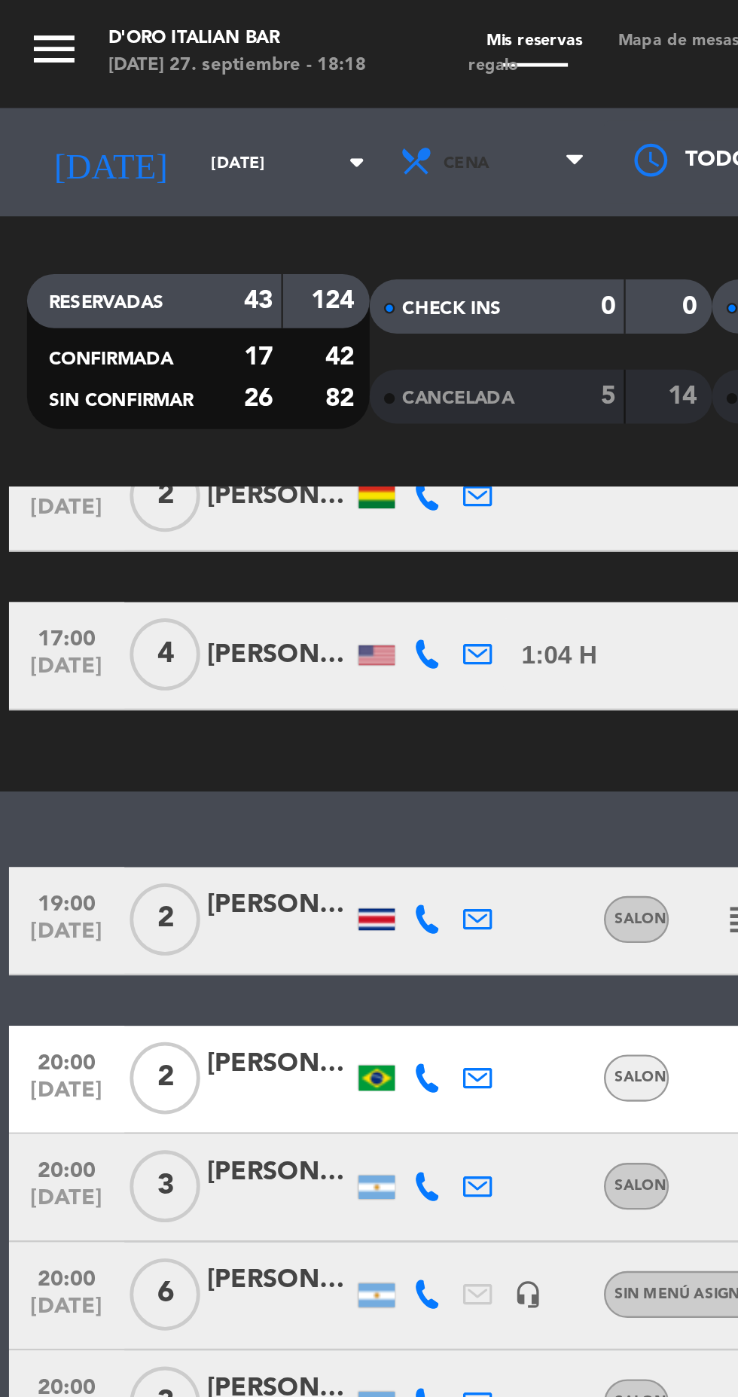
click at [241, 70] on icon at bounding box center [240, 68] width 7 height 12
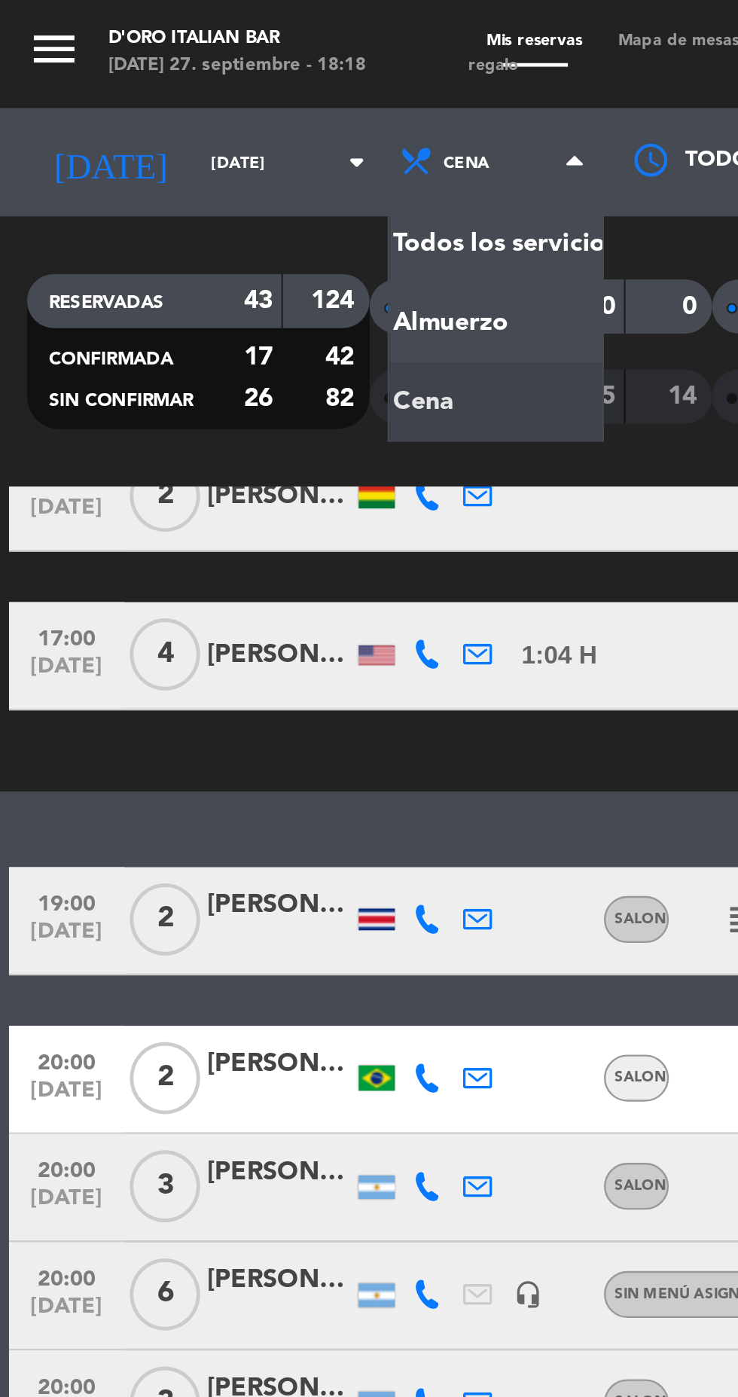
click at [166, 134] on div "menu D'oro Italian Bar [DATE] 27. septiembre - 18:18 Mis reservas Mapa de mesas…" at bounding box center [369, 101] width 738 height 203
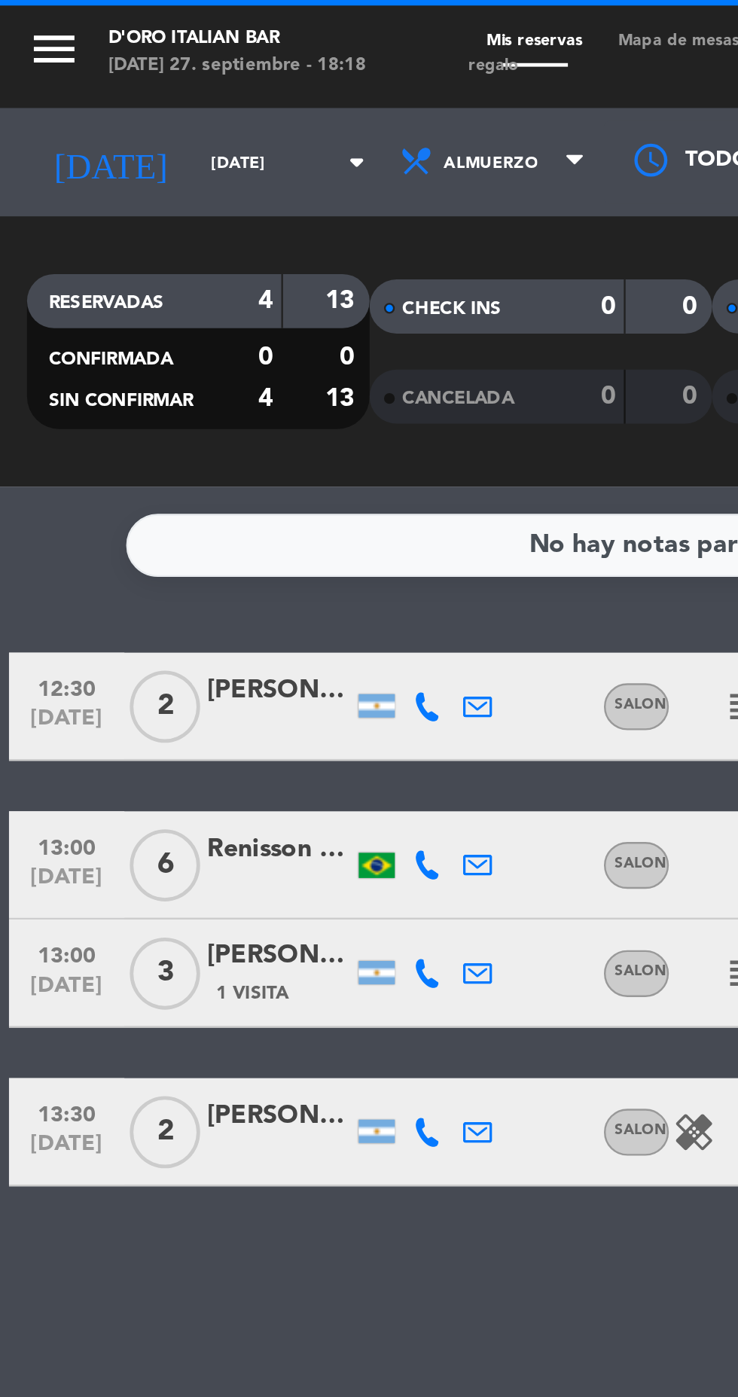
scroll to position [0, 0]
click at [140, 63] on icon "arrow_drop_down" at bounding box center [149, 68] width 18 height 18
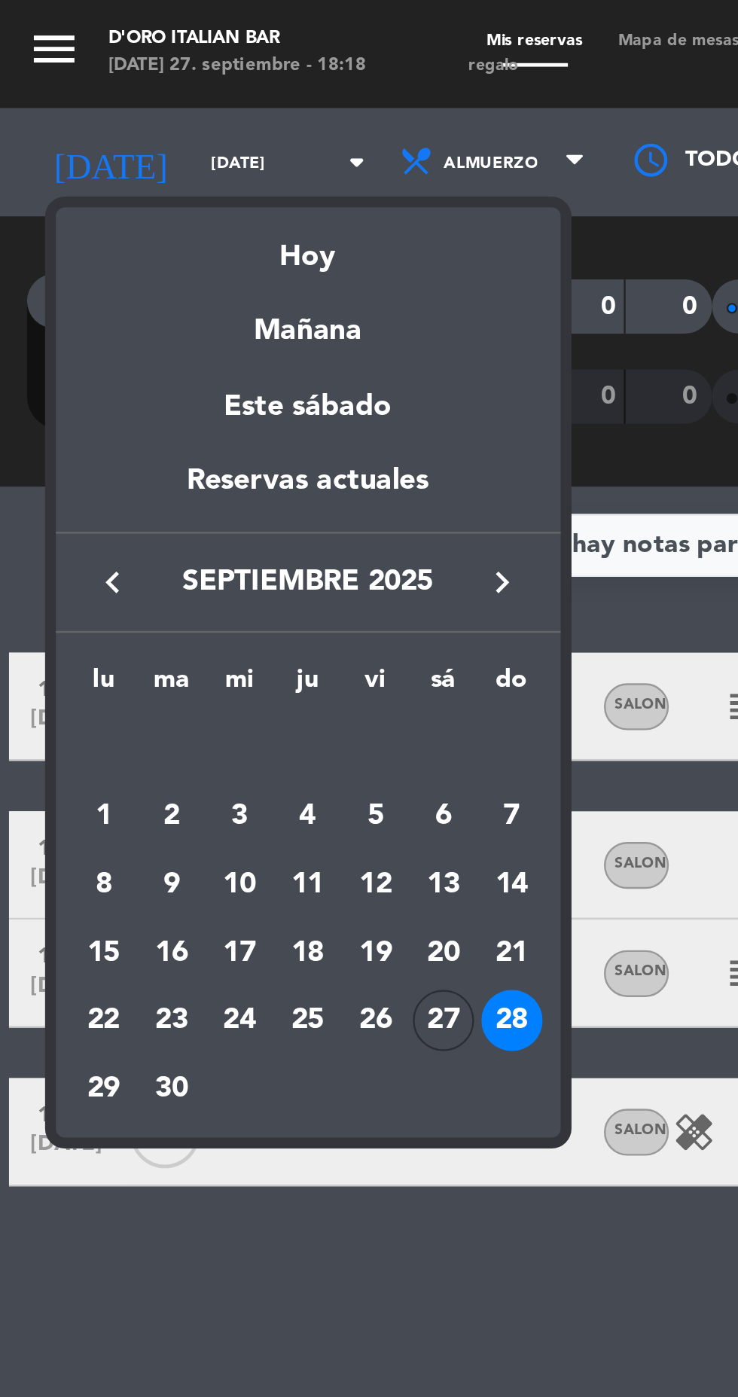
click at [185, 433] on div "27" at bounding box center [186, 427] width 26 height 26
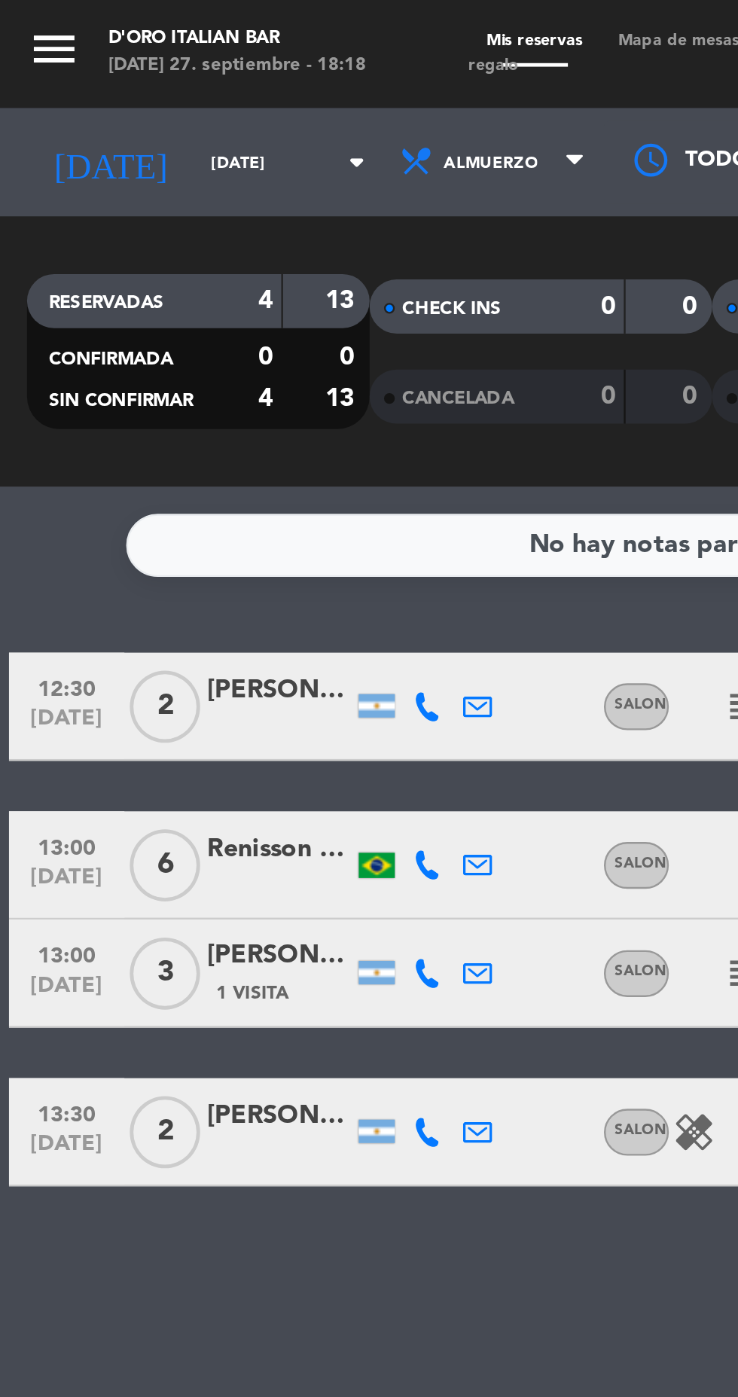
type input "[DATE]"
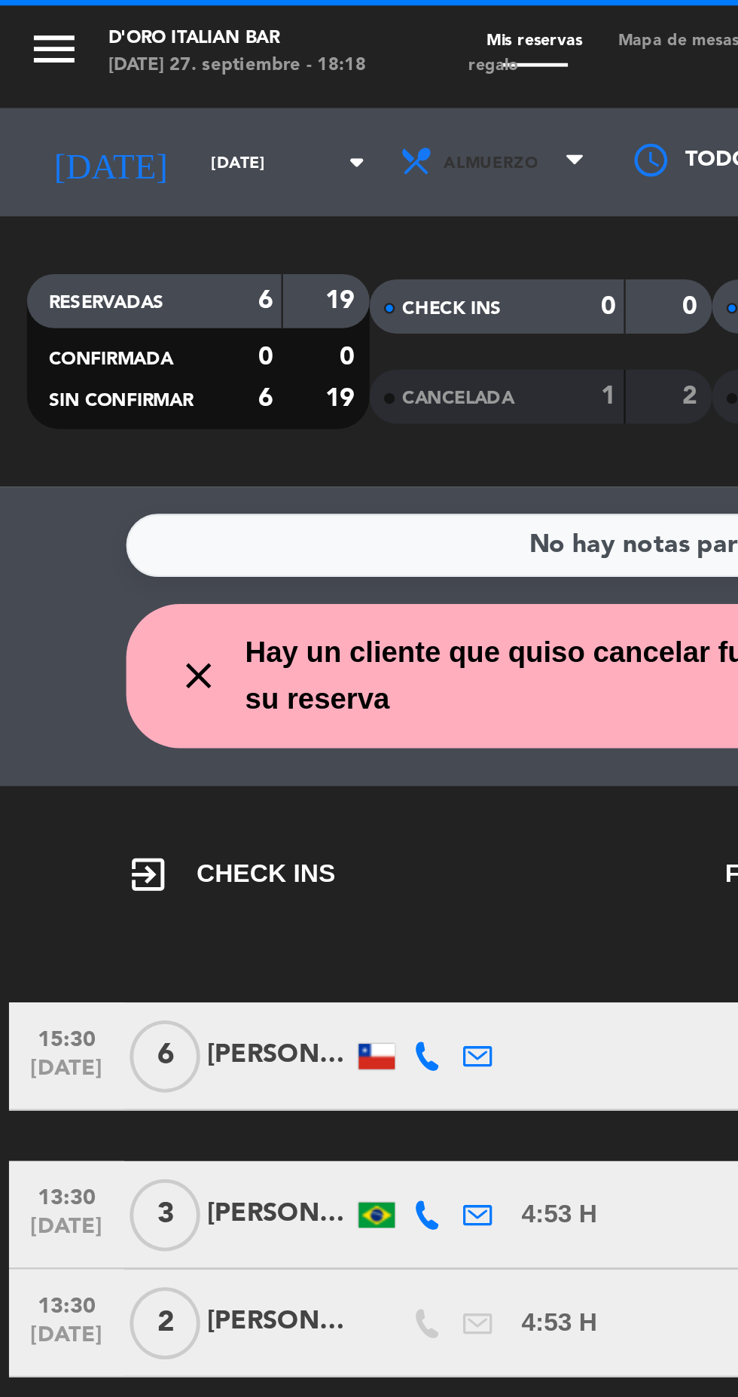
click at [243, 69] on icon at bounding box center [240, 68] width 7 height 12
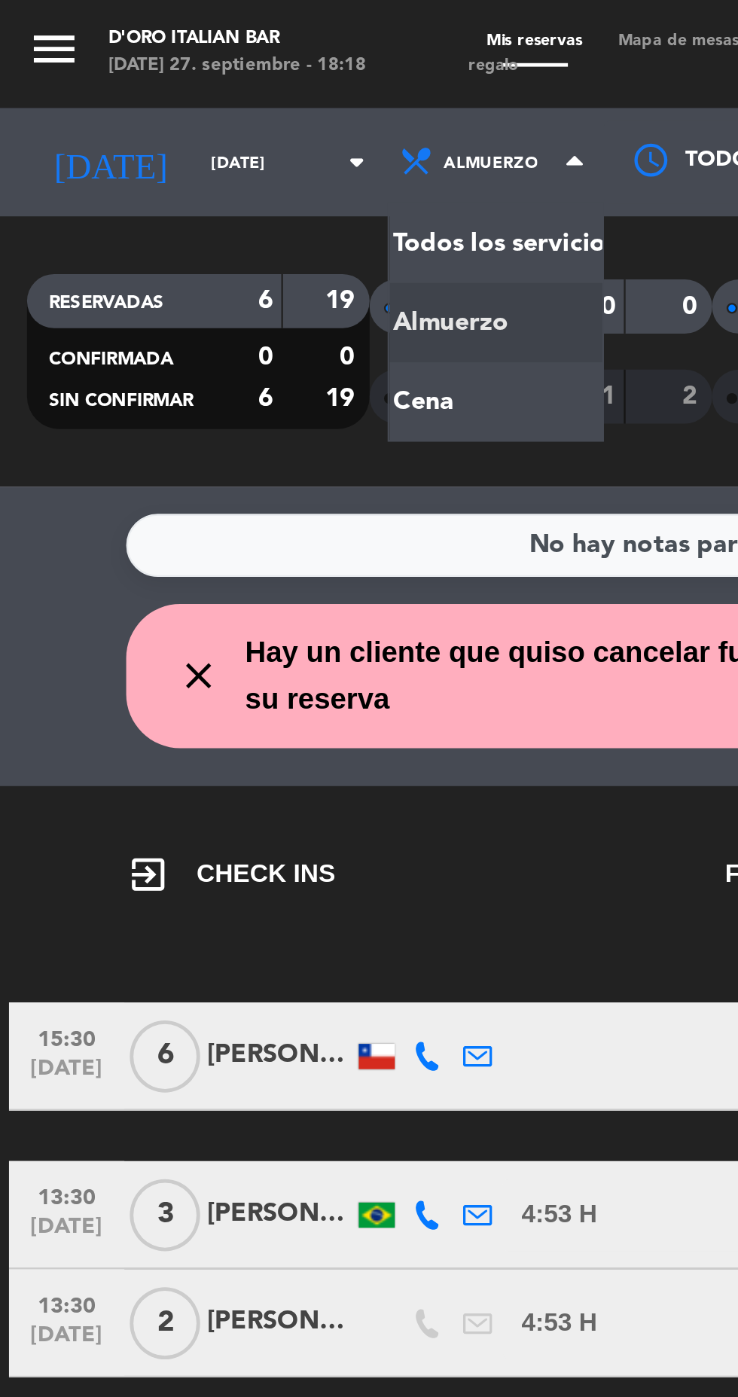
click at [198, 169] on div "menu D'oro Italian Bar [DATE] 27. septiembre - 18:18 Mis reservas Mapa de mesas…" at bounding box center [369, 101] width 738 height 203
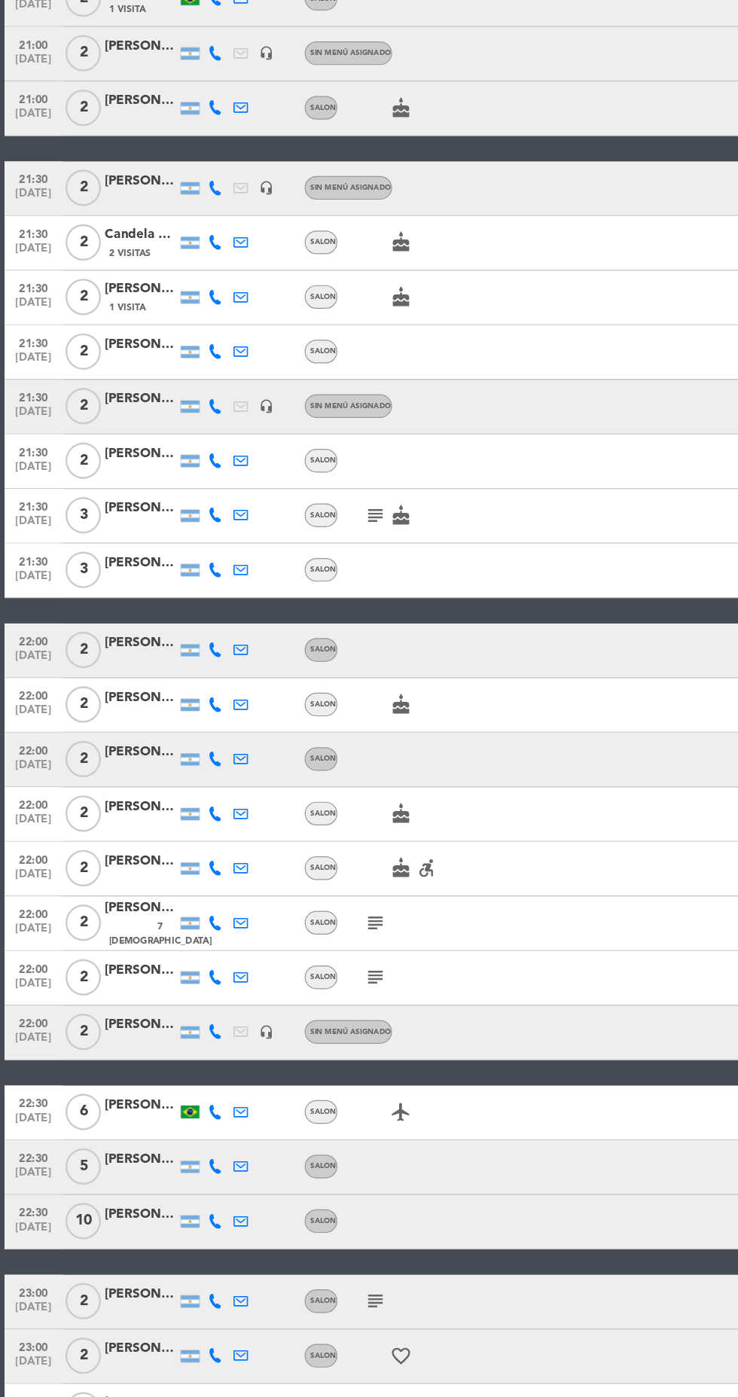
scroll to position [798, 0]
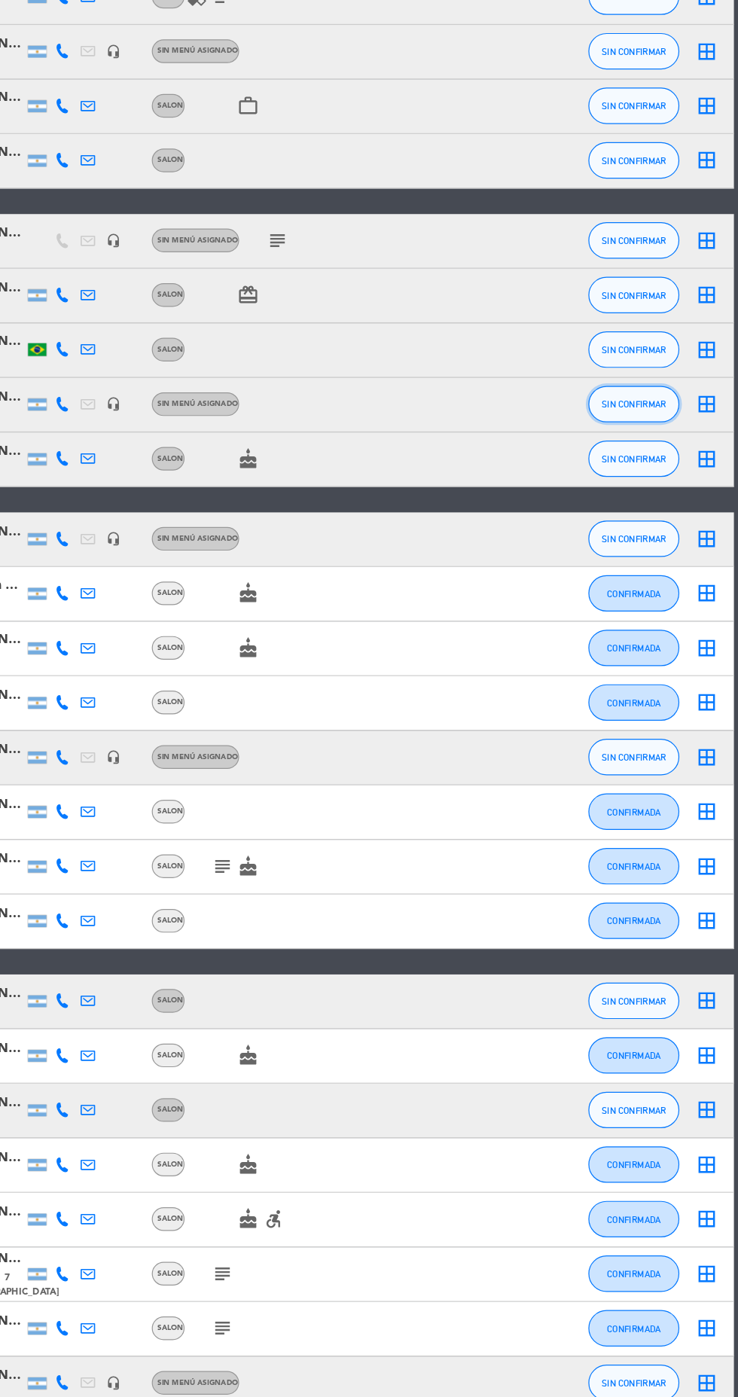
click at [664, 571] on span "SIN CONFIRMAR" at bounding box center [651, 575] width 53 height 8
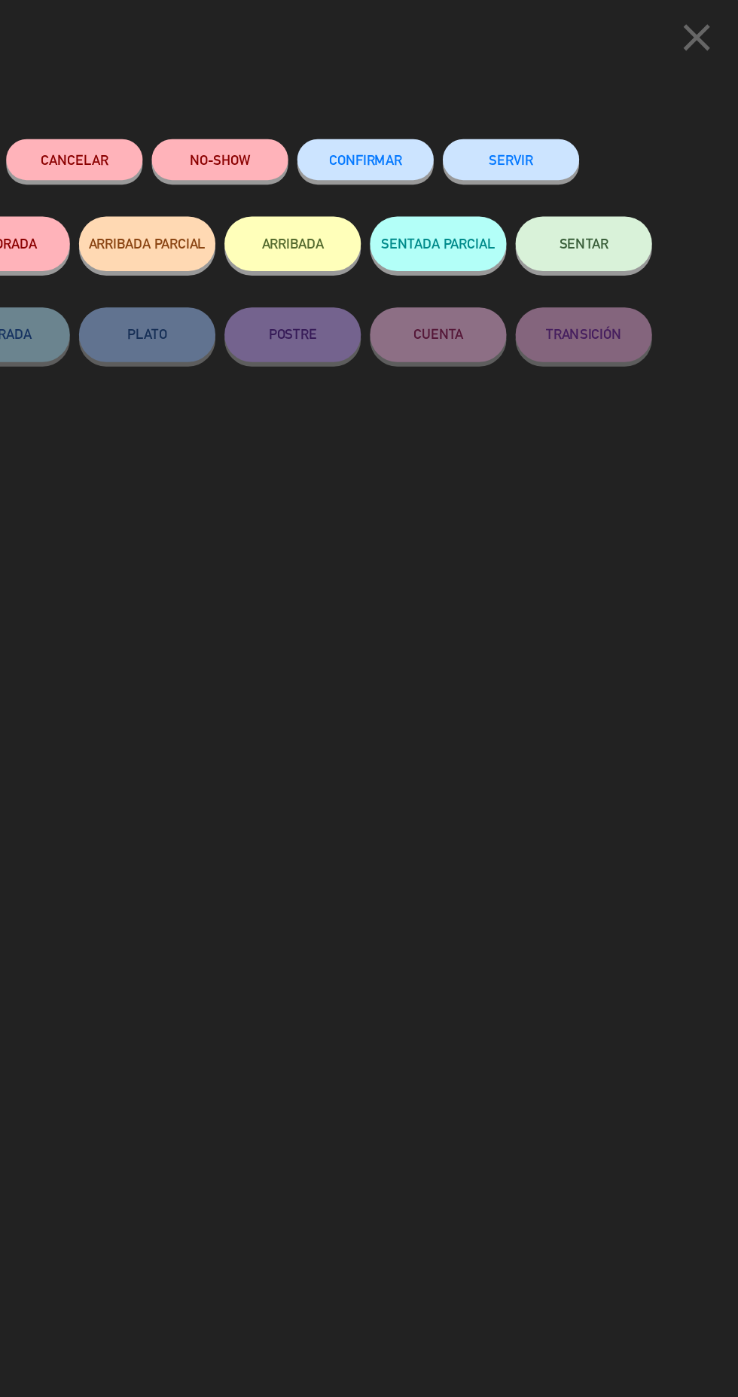
scroll to position [18, 0]
click at [452, 133] on span "CONFIRMAR" at bounding box center [429, 132] width 60 height 13
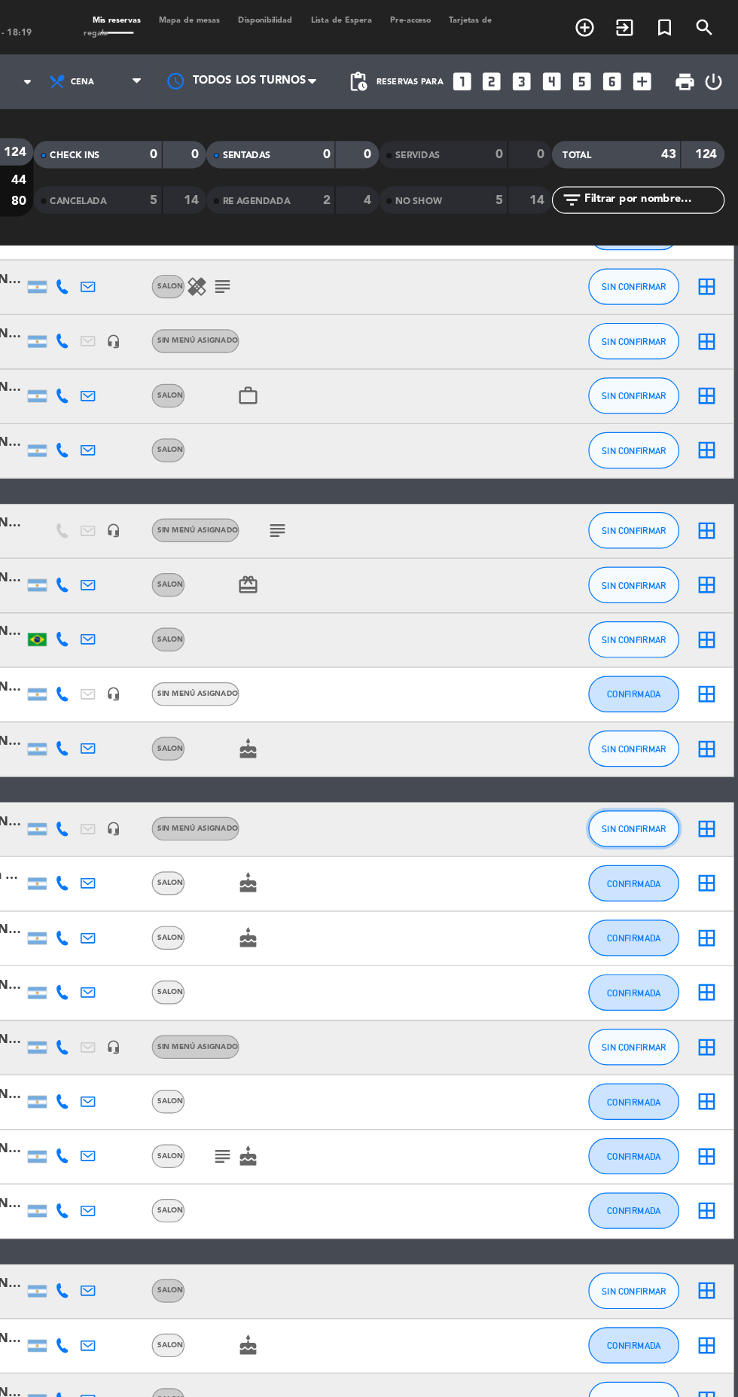
click at [663, 682] on span "SIN CONFIRMAR" at bounding box center [651, 686] width 53 height 8
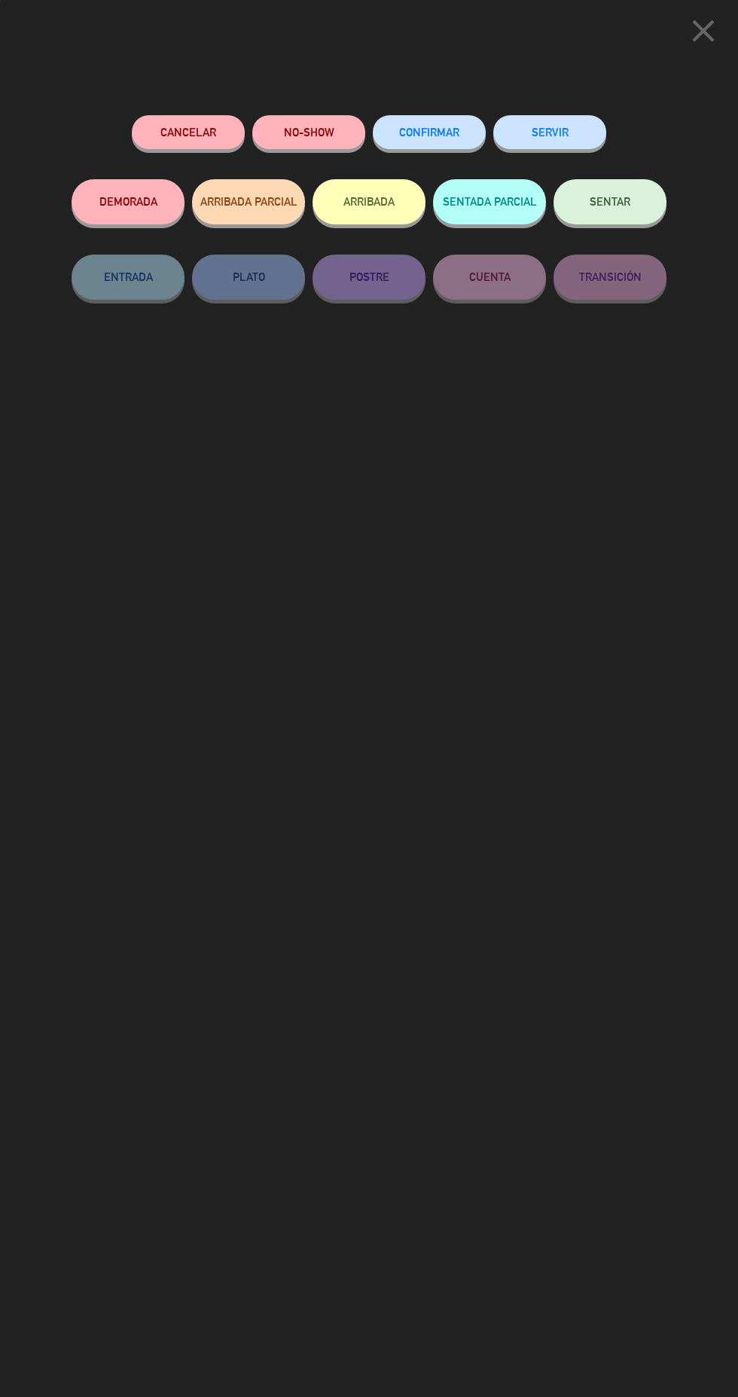
scroll to position [0, 0]
click at [411, 130] on span "CONFIRMAR" at bounding box center [429, 132] width 60 height 13
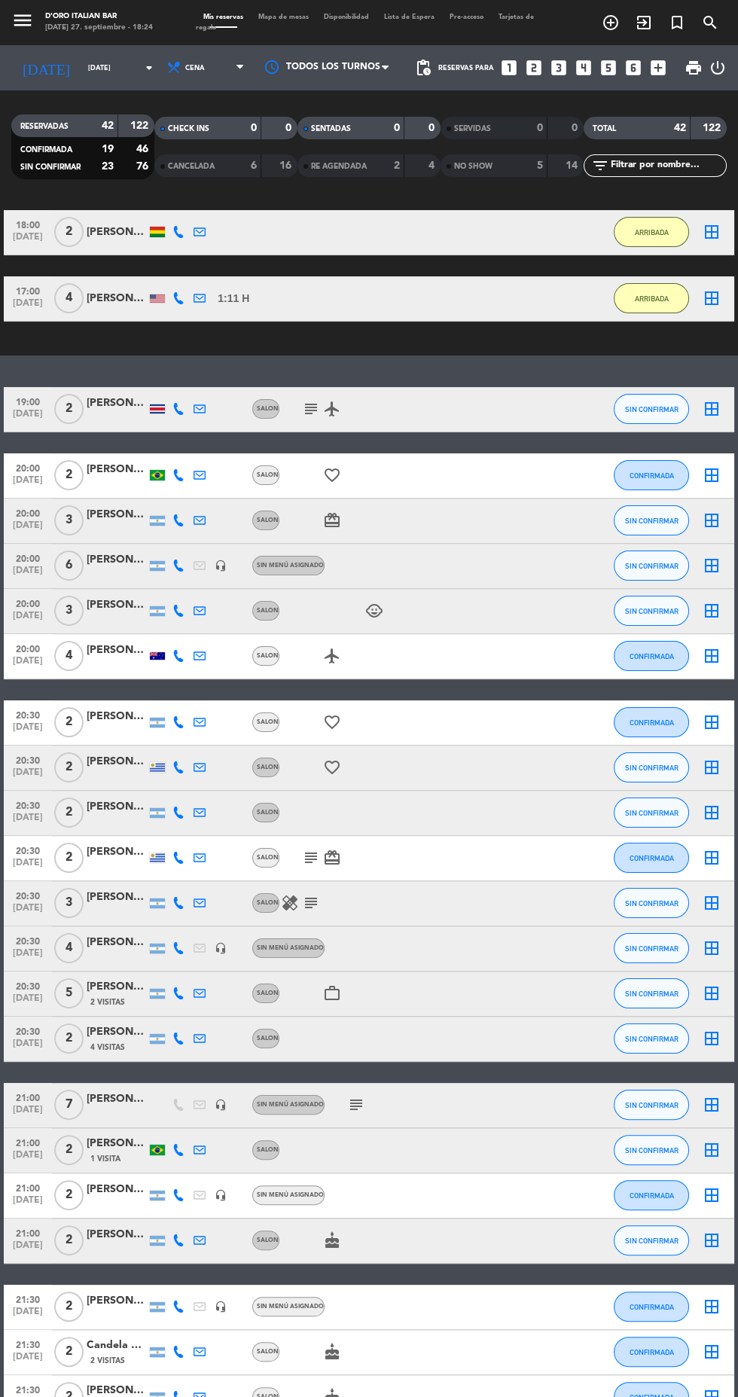
scroll to position [126, 0]
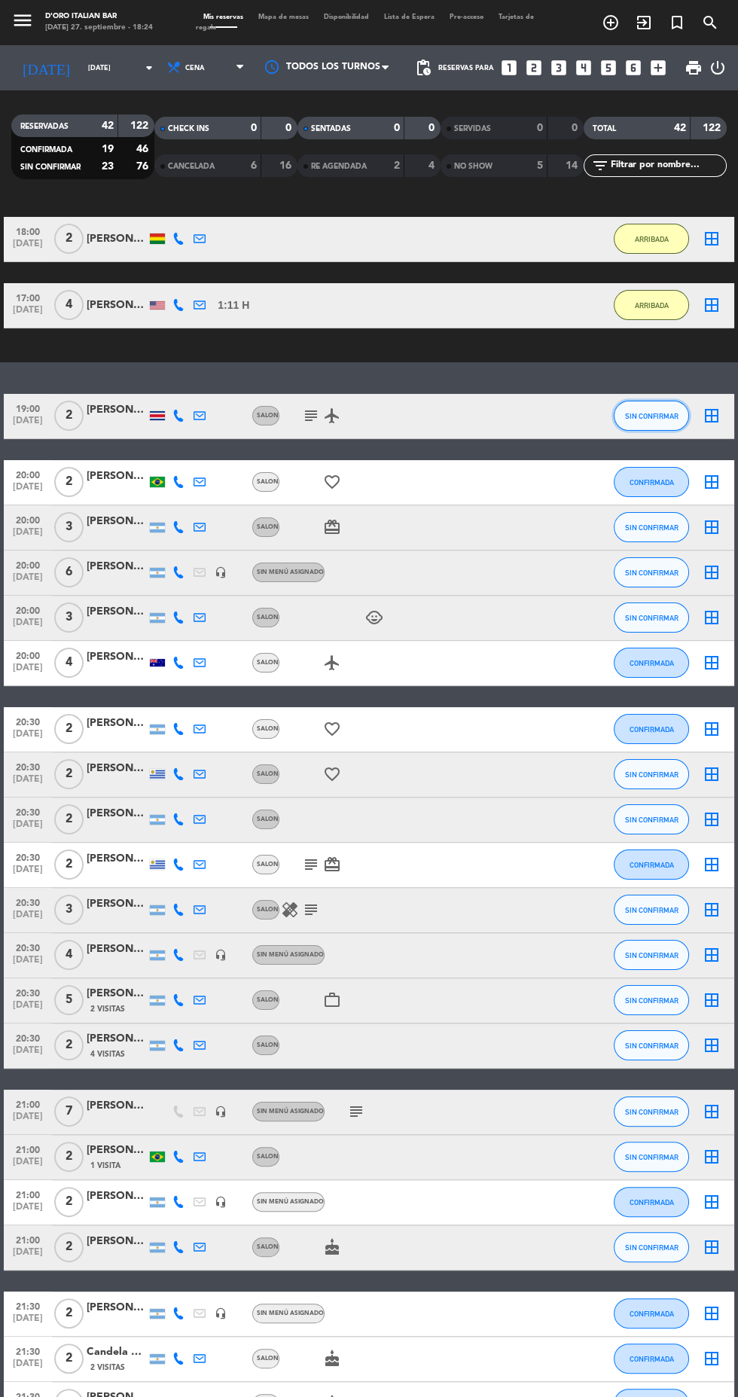
click at [649, 415] on span "SIN CONFIRMAR" at bounding box center [651, 416] width 53 height 8
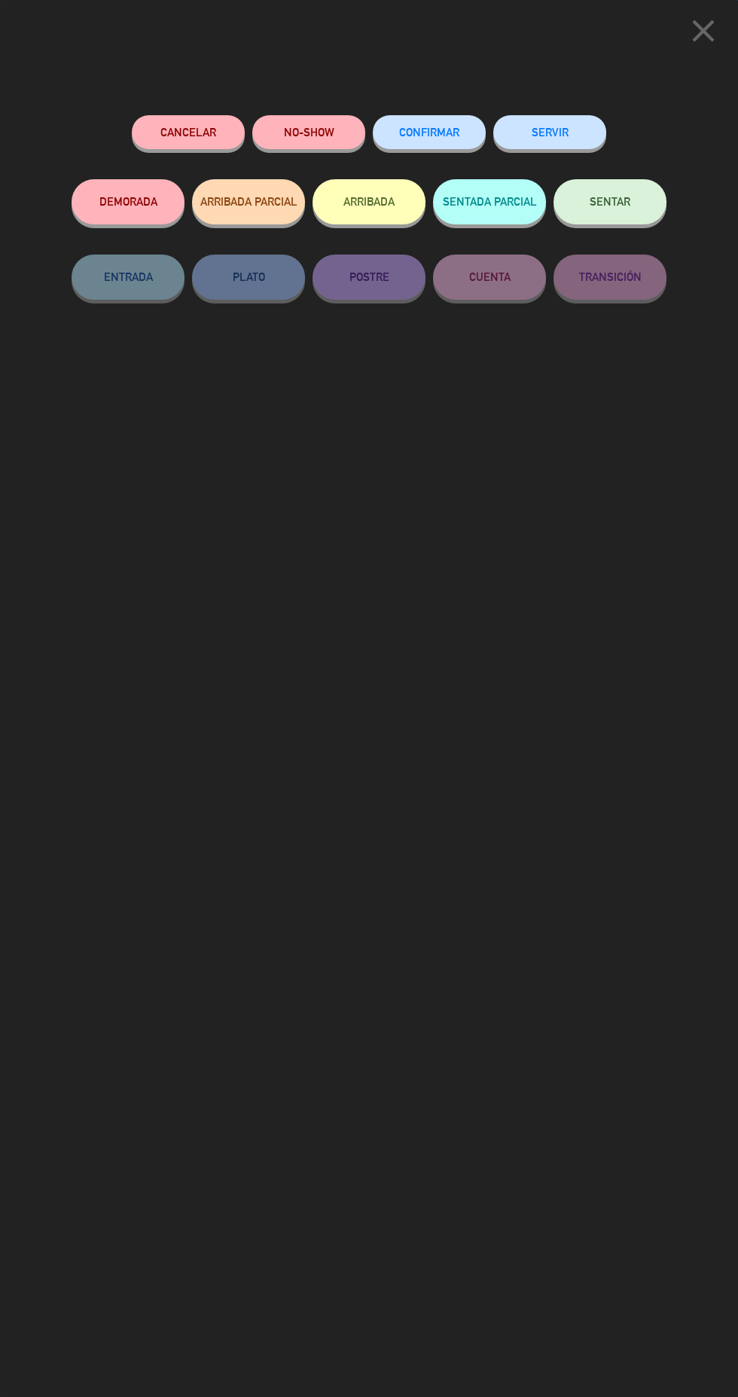
click at [443, 131] on span "CONFIRMAR" at bounding box center [429, 132] width 60 height 13
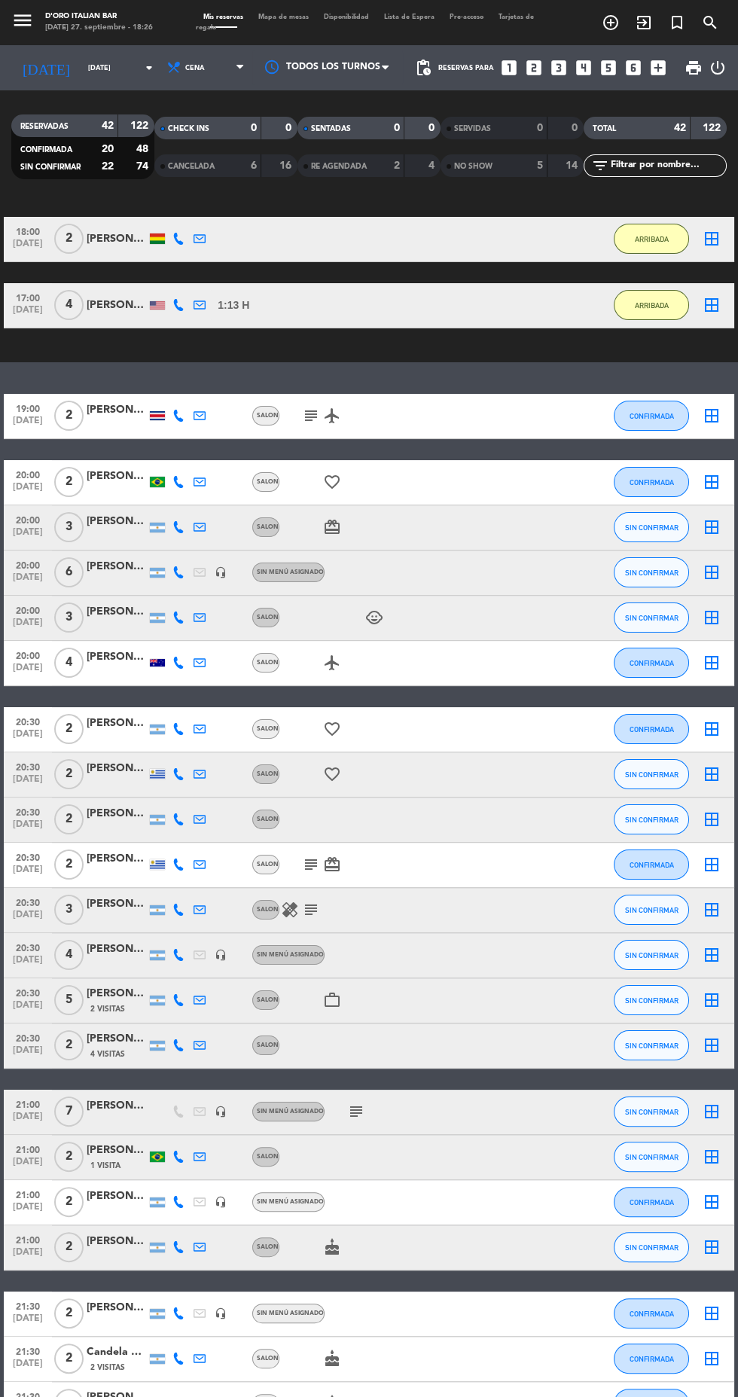
click at [173, 530] on icon at bounding box center [179, 527] width 12 height 12
click at [210, 506] on span at bounding box center [216, 503] width 12 height 12
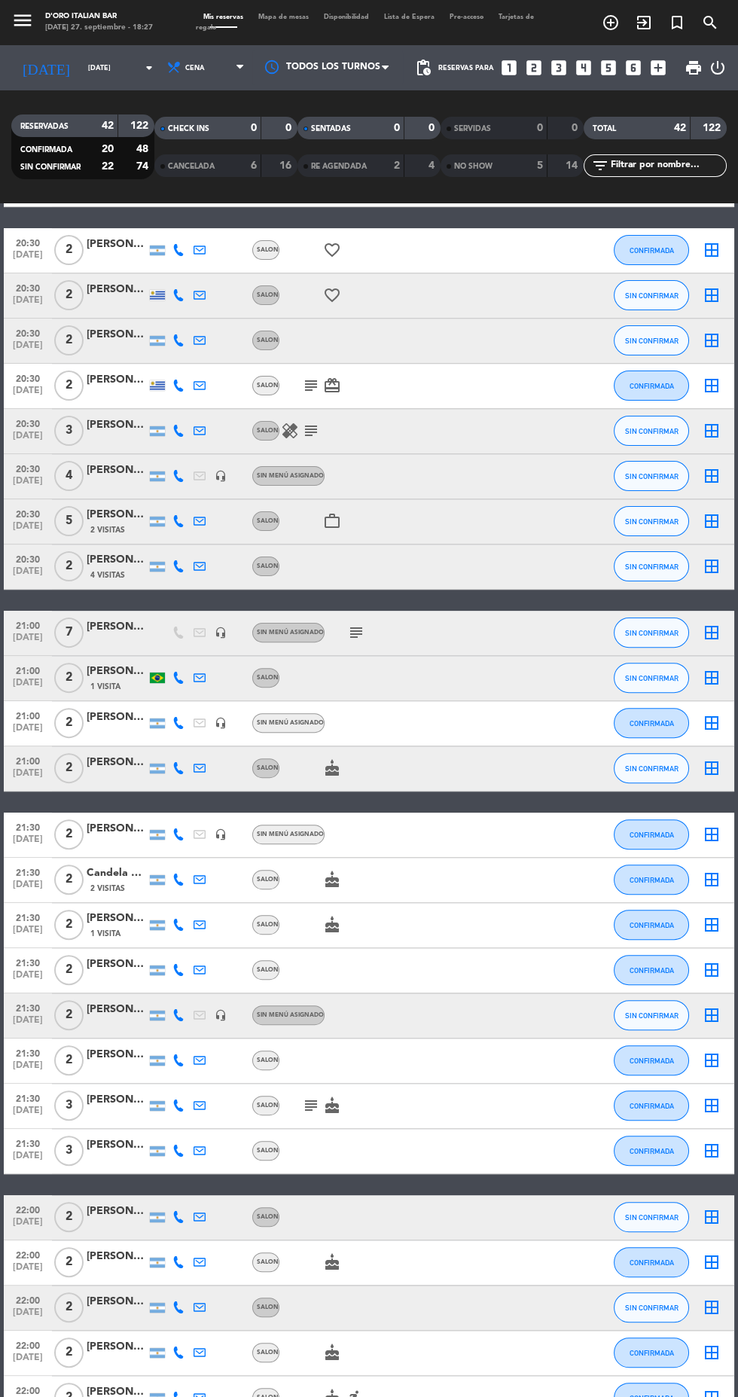
scroll to position [619, 0]
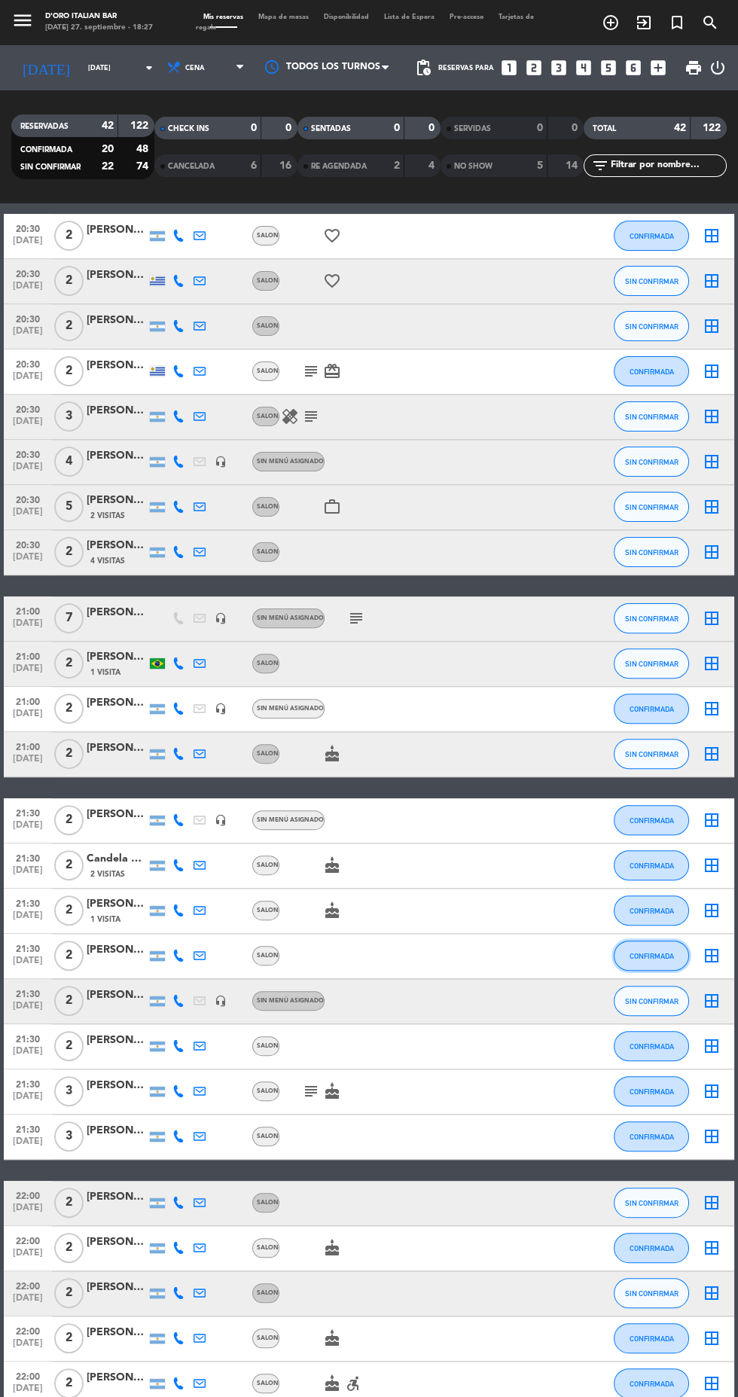
click at [652, 958] on span "CONFIRMADA" at bounding box center [652, 956] width 44 height 8
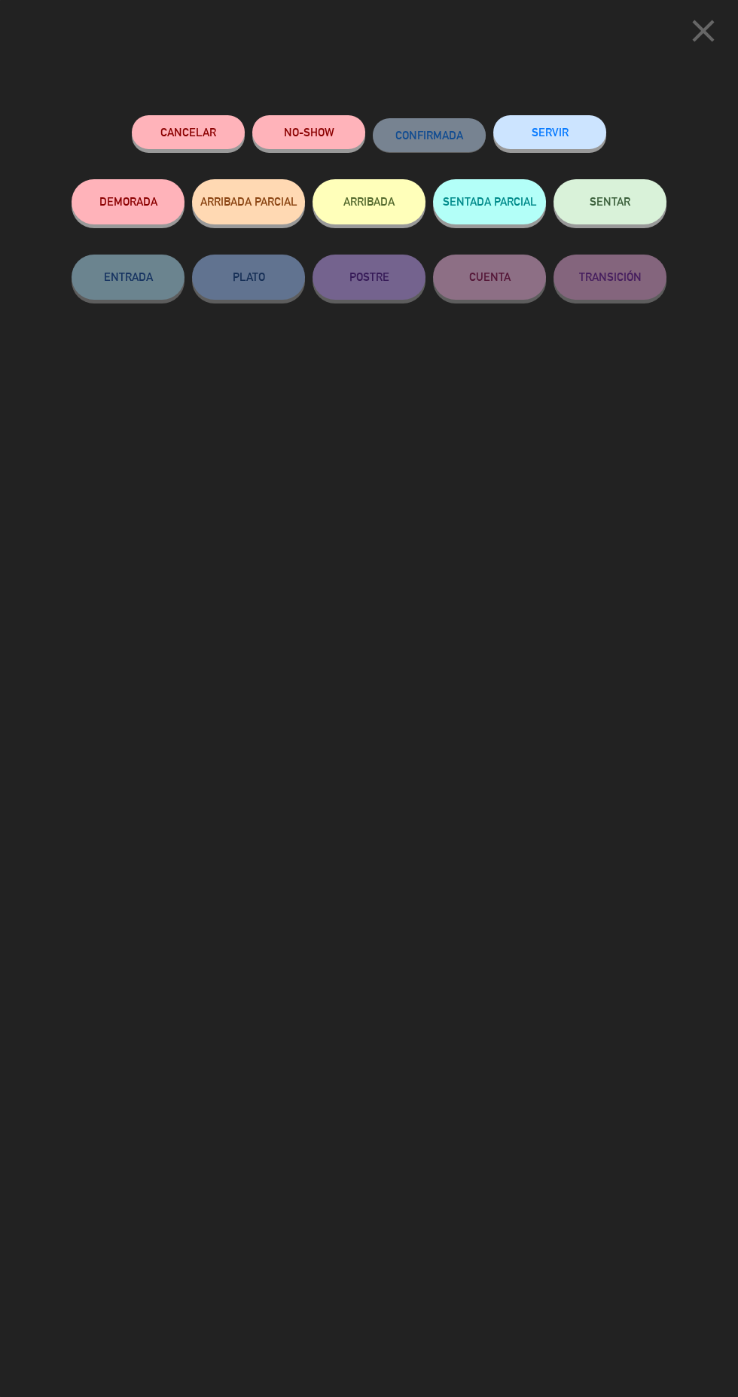
click at [691, 27] on icon "close" at bounding box center [704, 31] width 38 height 38
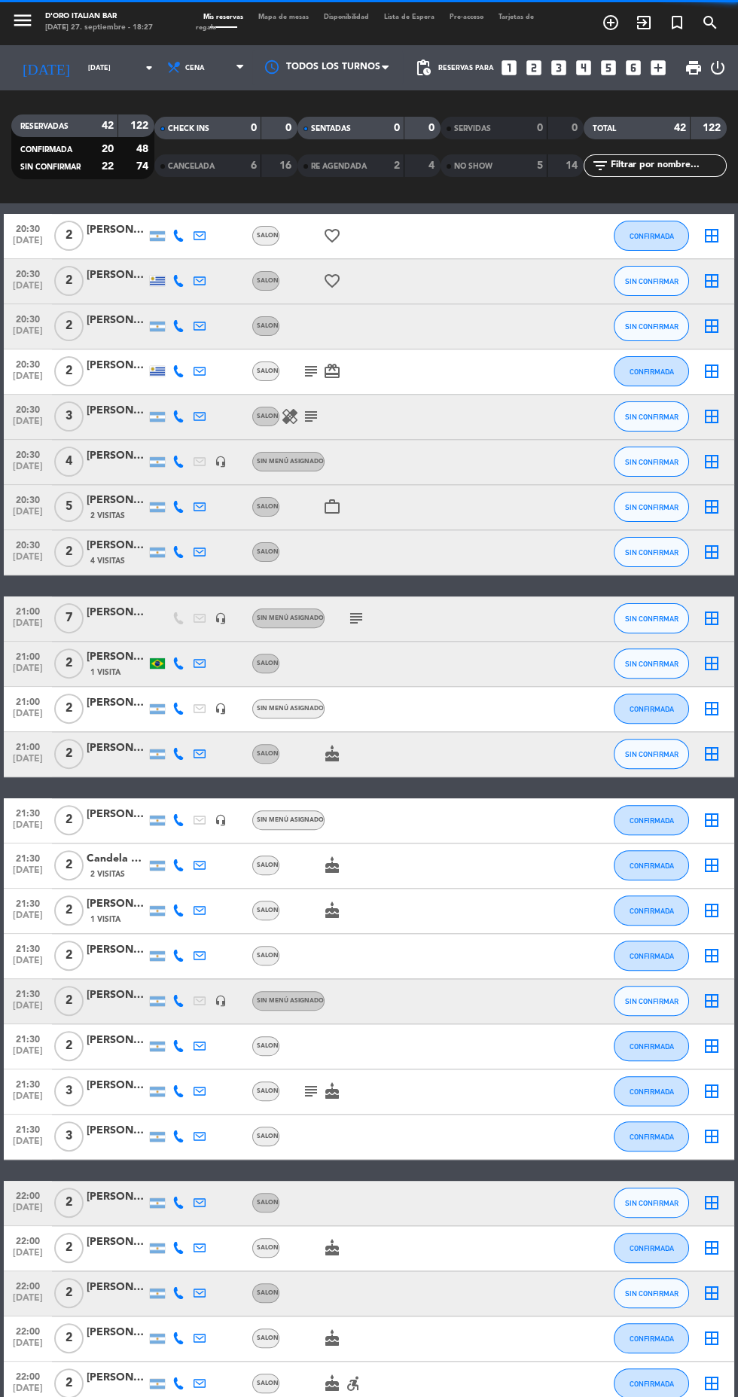
click at [150, 661] on div at bounding box center [157, 663] width 15 height 11
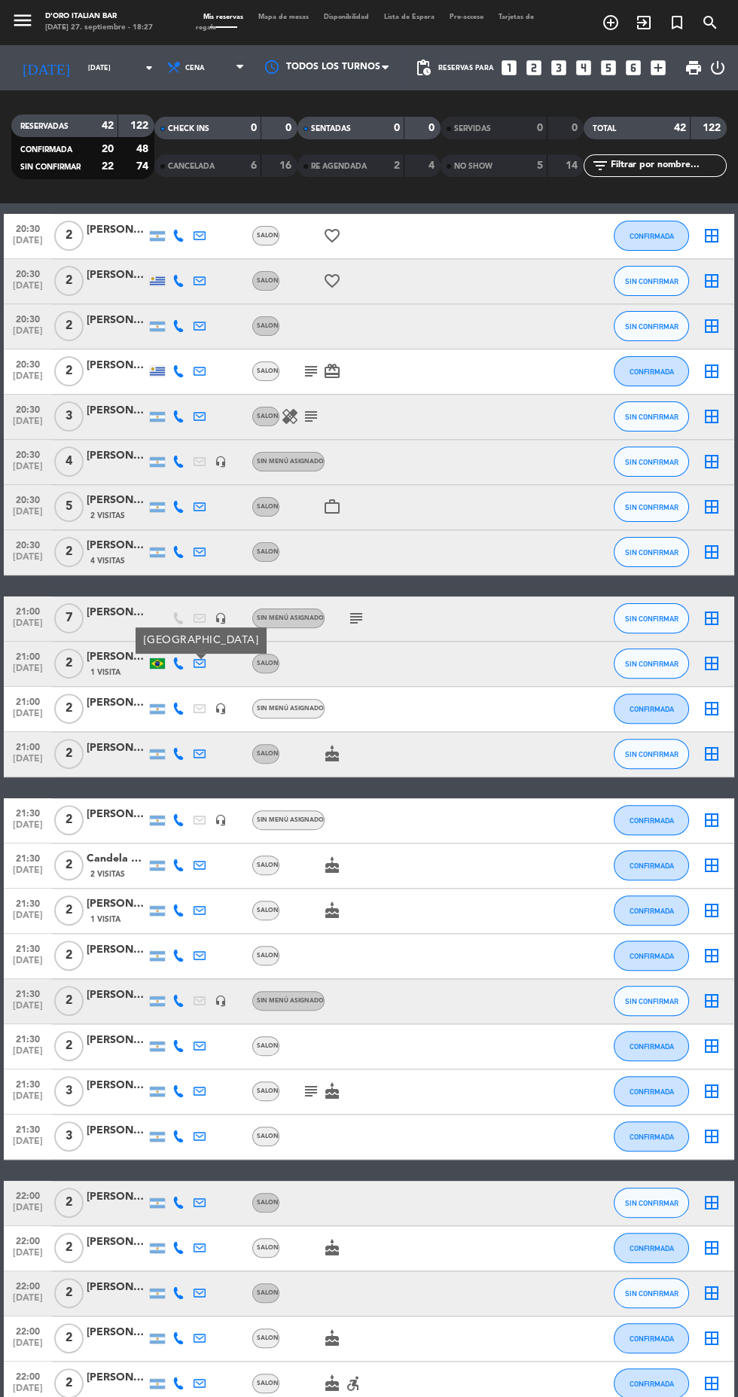
click at [178, 663] on icon at bounding box center [179, 664] width 12 height 12
click at [207, 639] on span at bounding box center [213, 640] width 12 height 12
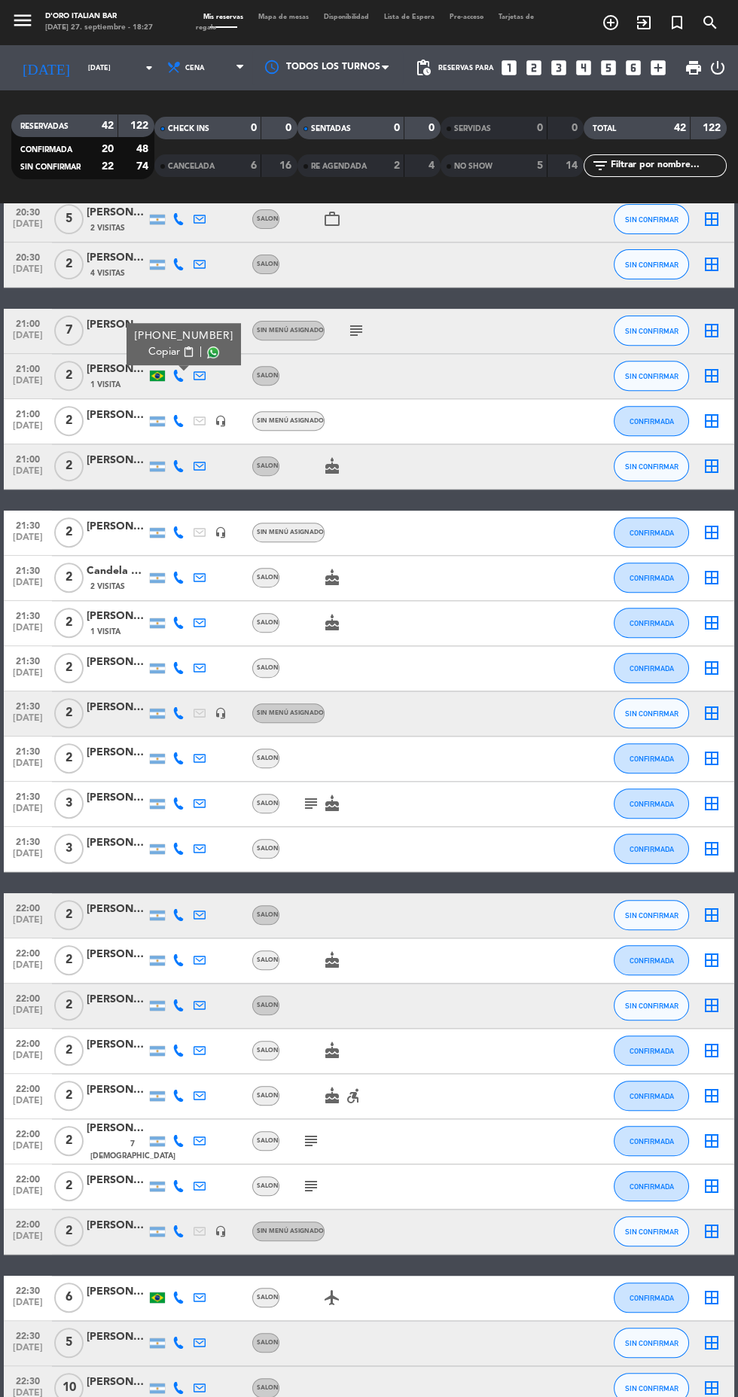
scroll to position [919, 0]
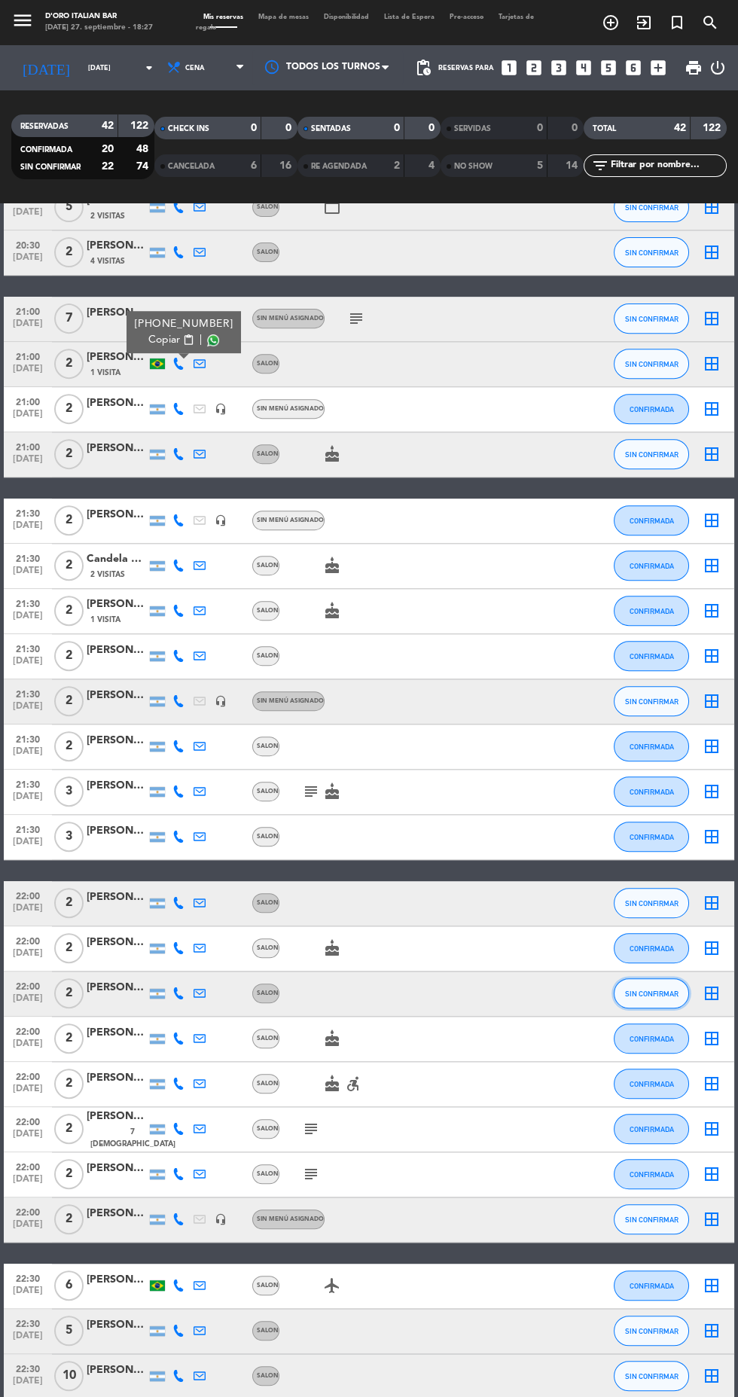
click at [663, 998] on button "SIN CONFIRMAR" at bounding box center [651, 994] width 75 height 30
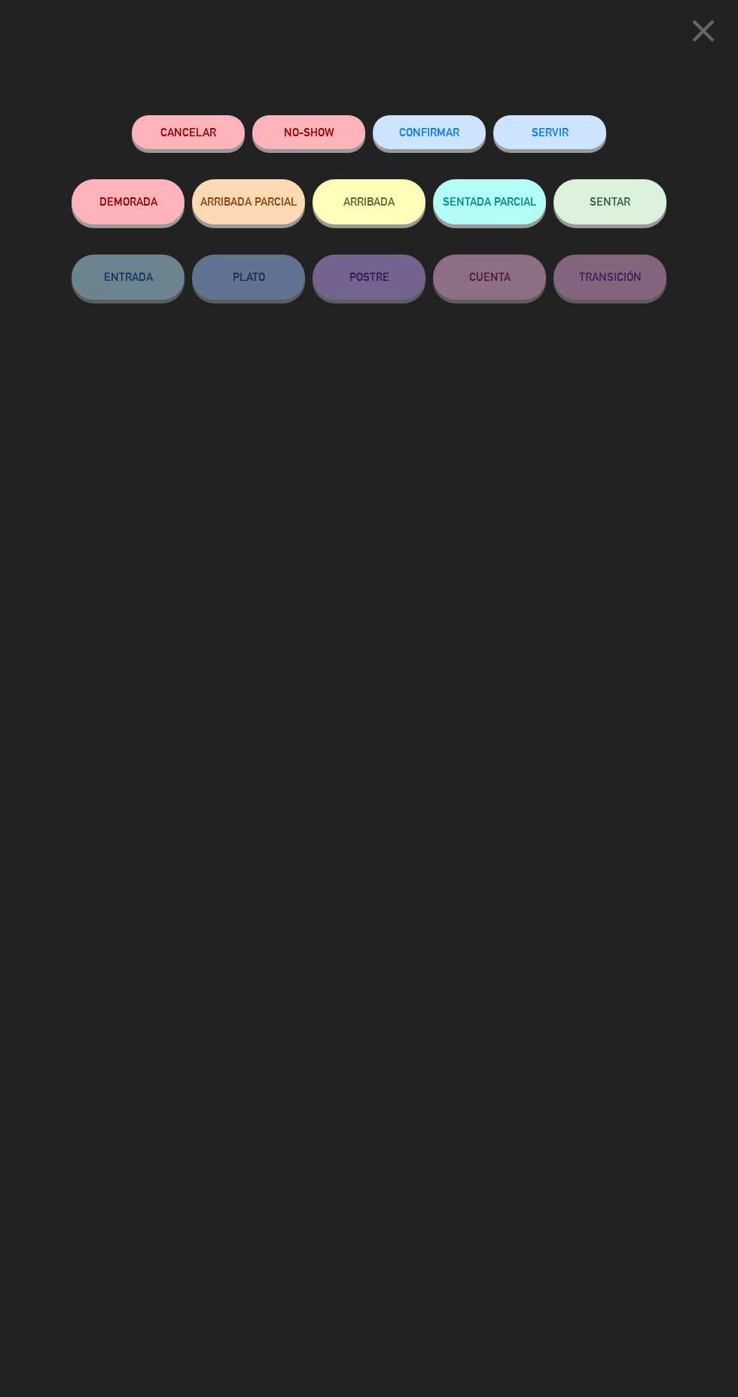
click at [431, 138] on span "CONFIRMAR" at bounding box center [429, 132] width 60 height 13
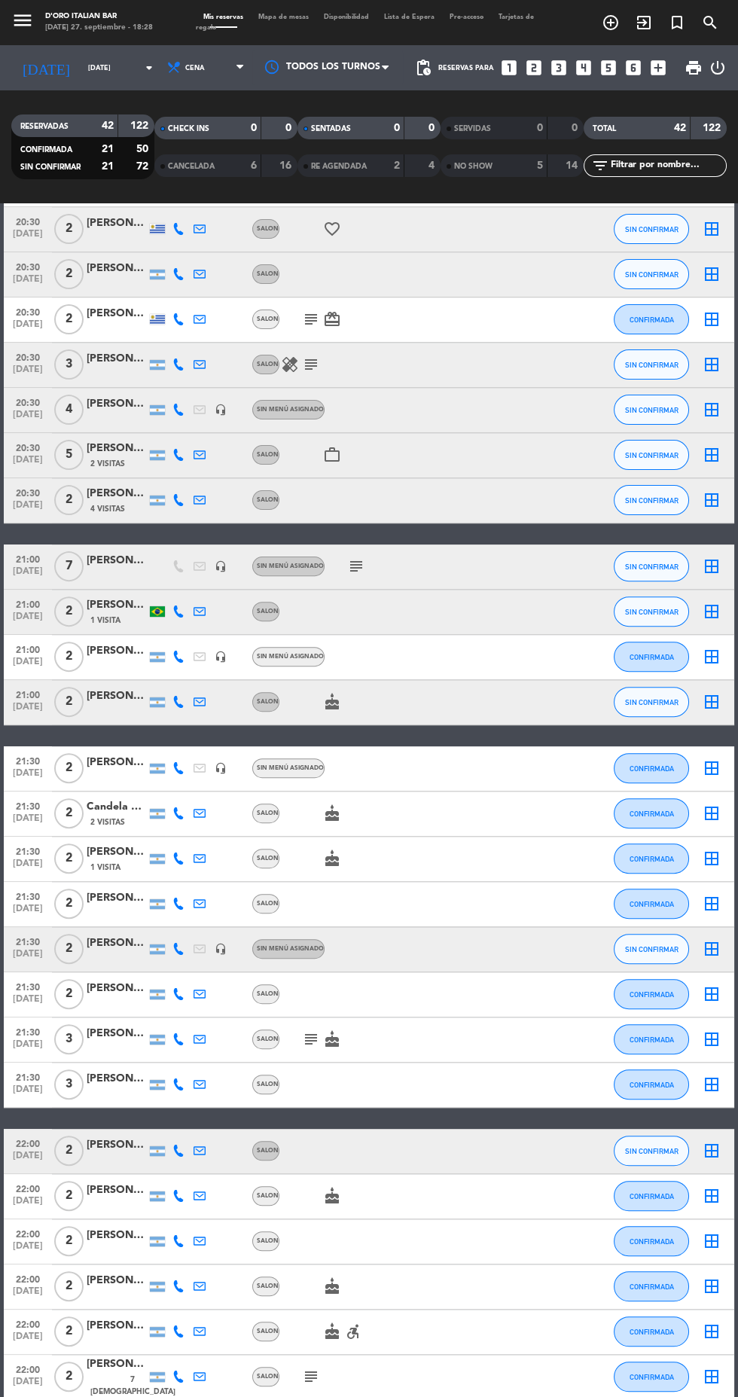
scroll to position [672, 0]
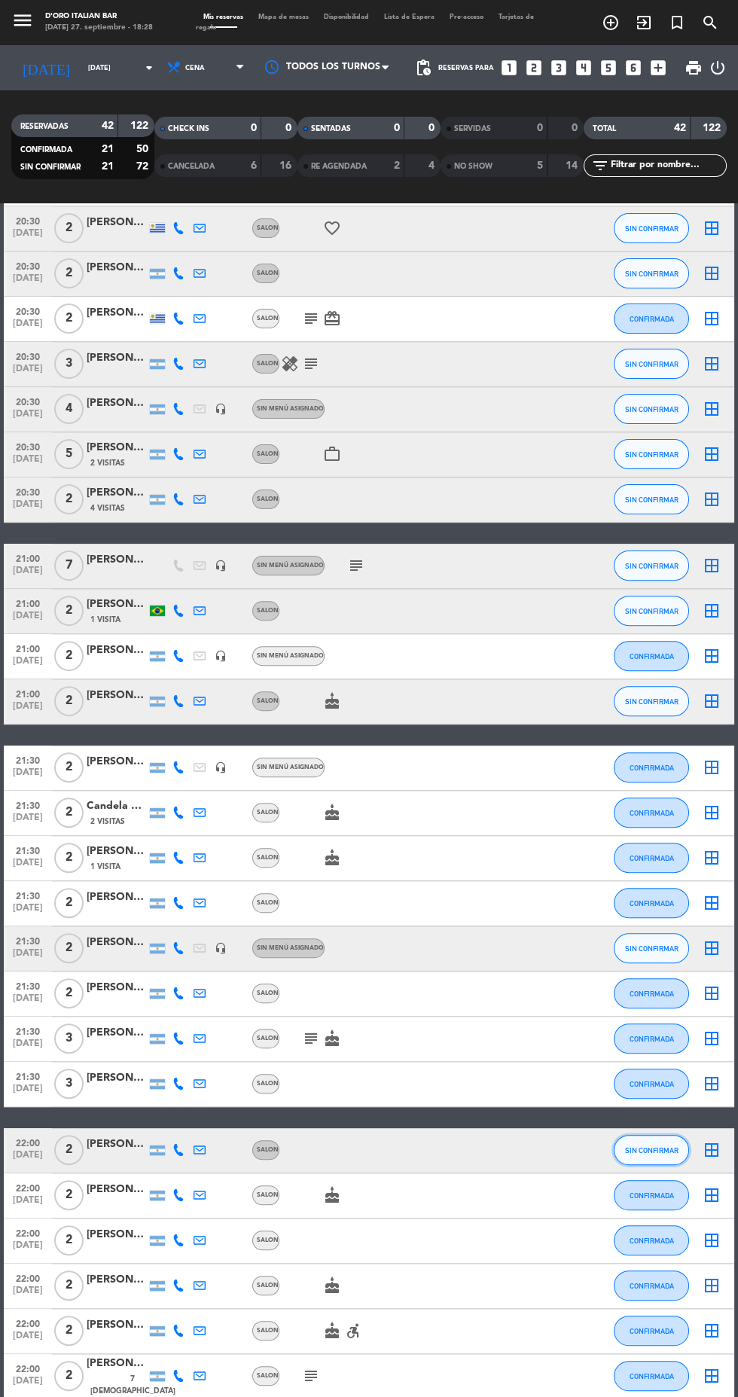
click at [663, 1155] on button "SIN CONFIRMAR" at bounding box center [651, 1150] width 75 height 30
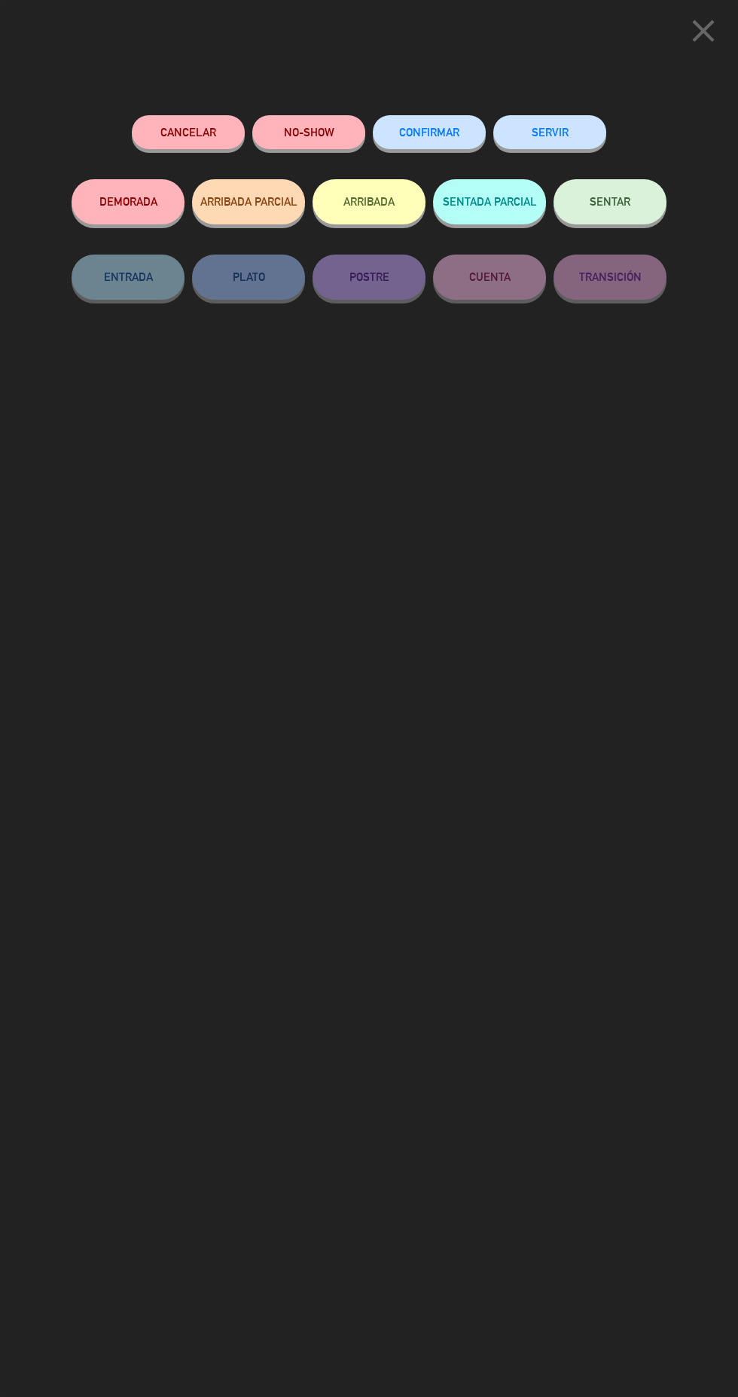
click at [328, 127] on button "NO-SHOW" at bounding box center [308, 132] width 113 height 34
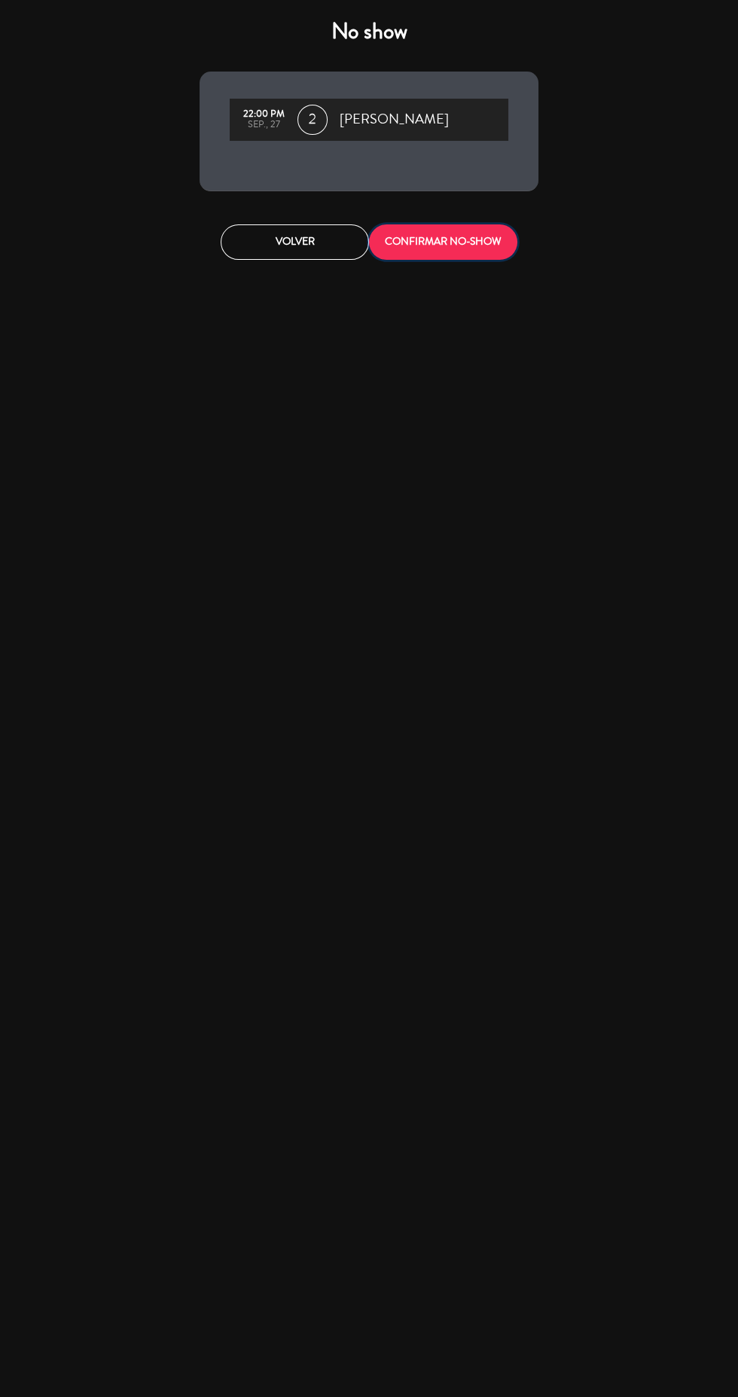
click at [460, 238] on button "CONFIRMAR NO-SHOW" at bounding box center [443, 241] width 148 height 35
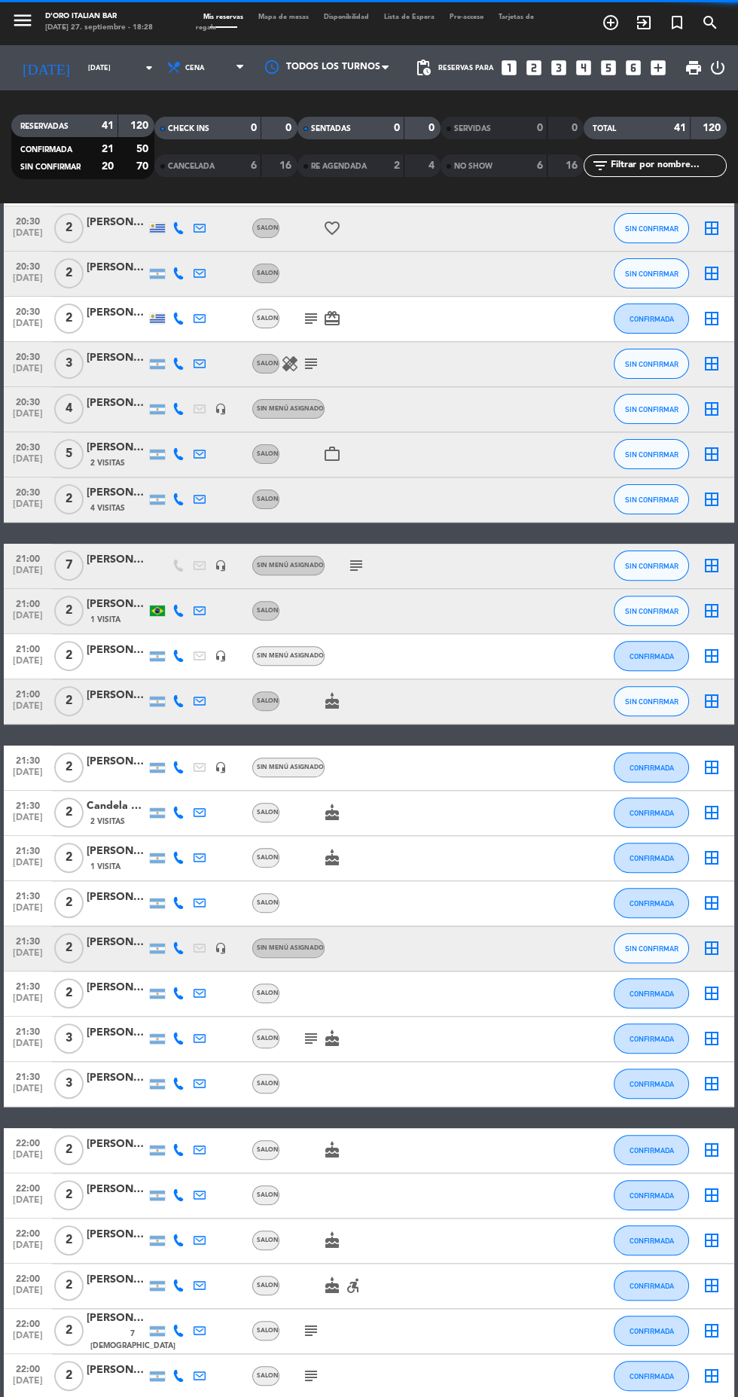
scroll to position [0, 0]
